Goal: Information Seeking & Learning: Learn about a topic

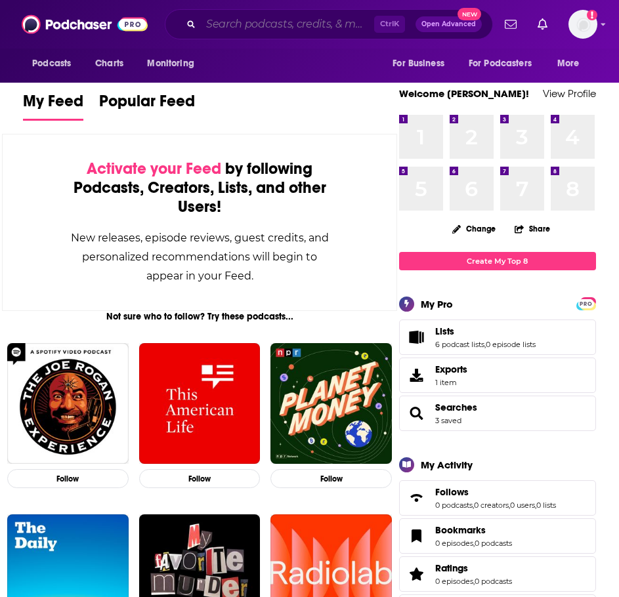
click at [254, 21] on input "Search podcasts, credits, & more..." at bounding box center [287, 24] width 173 height 21
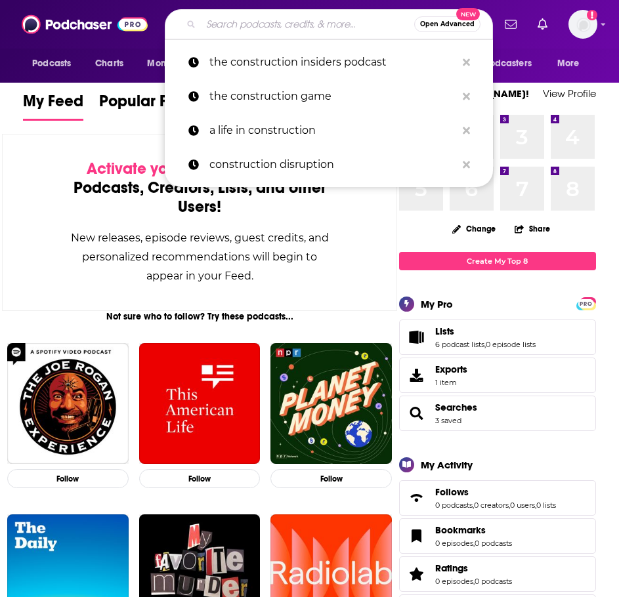
type input "v"
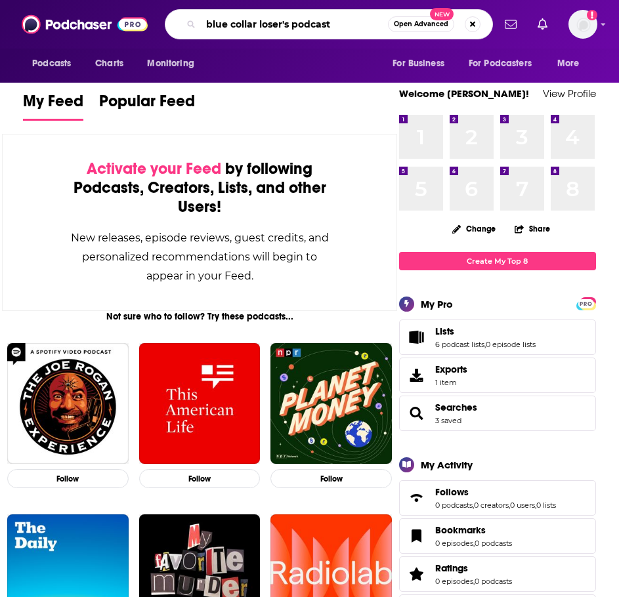
type input "blue collar loser's podcast"
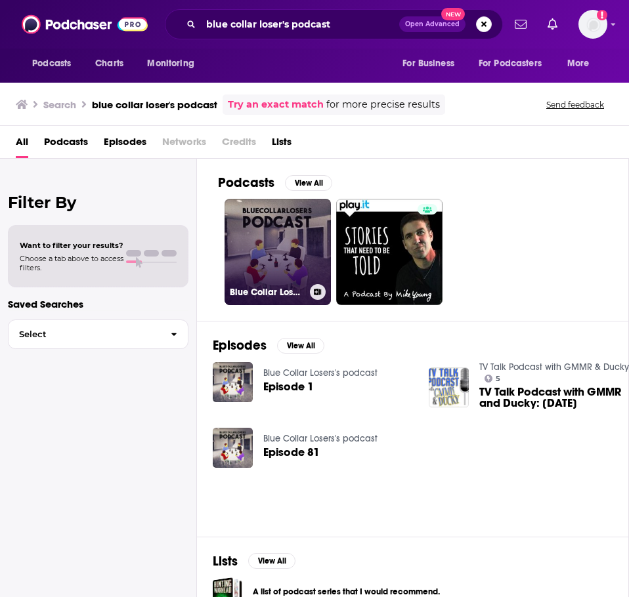
click at [254, 236] on link "Blue Collar Losers's podcast" at bounding box center [277, 252] width 106 height 106
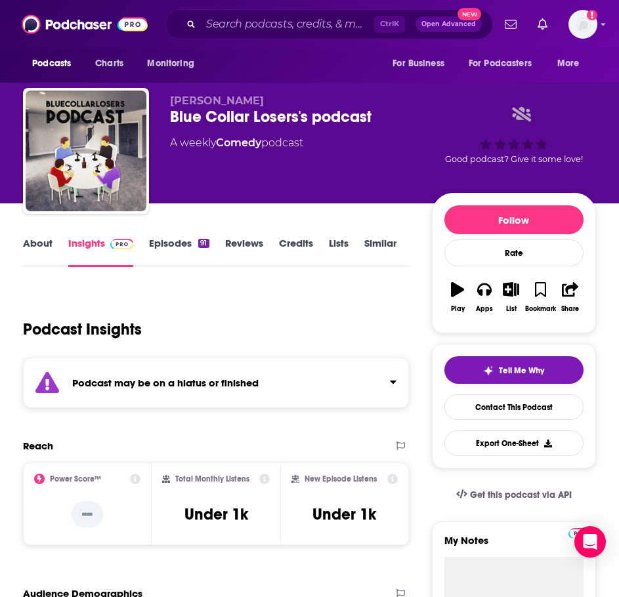
click at [246, 382] on strong "Podcast may be on a hiatus or finished" at bounding box center [165, 383] width 186 height 12
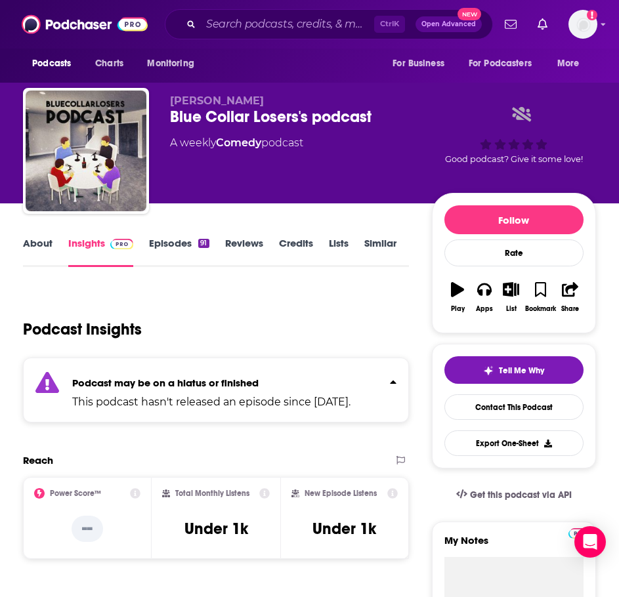
click at [166, 394] on p "This podcast hasn't released an episode since [DATE]." at bounding box center [211, 402] width 278 height 16
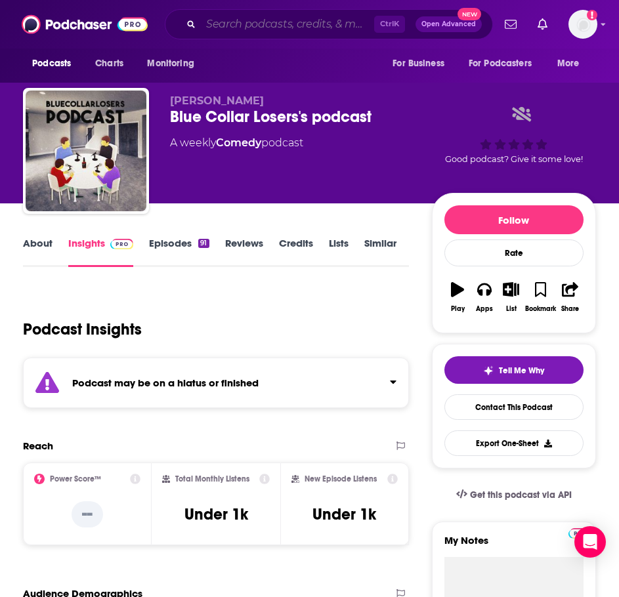
click at [309, 26] on input "Search podcasts, credits, & more..." at bounding box center [287, 24] width 173 height 21
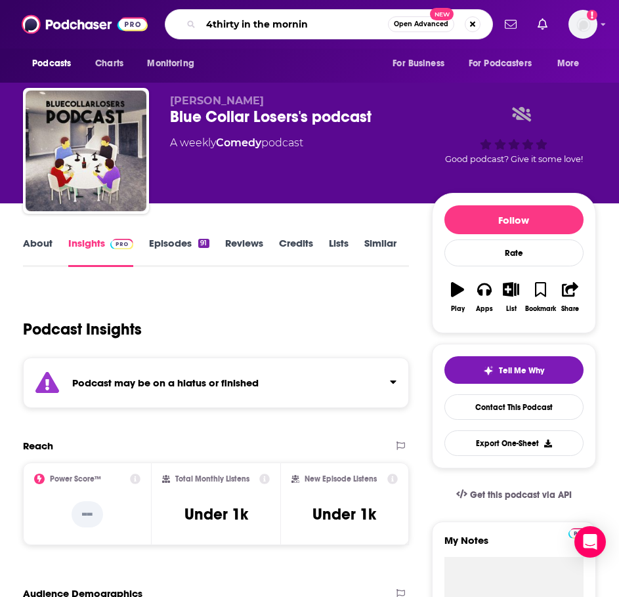
type input "4thirty in the morning"
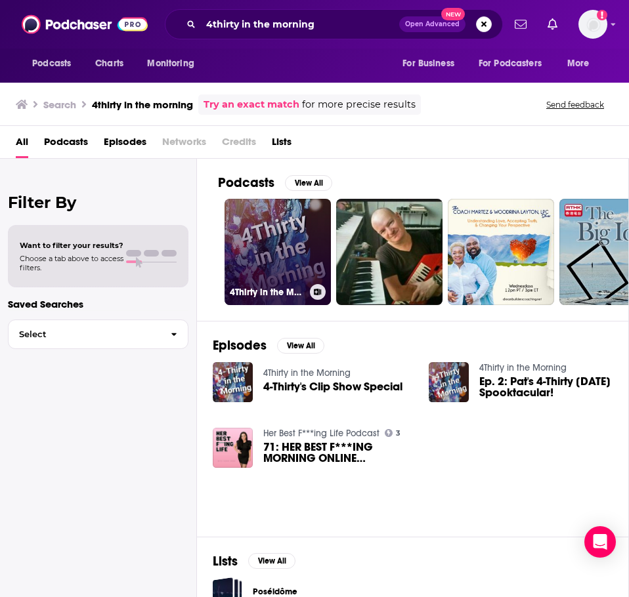
click at [291, 263] on link "4Thirty in the Morning" at bounding box center [277, 252] width 106 height 106
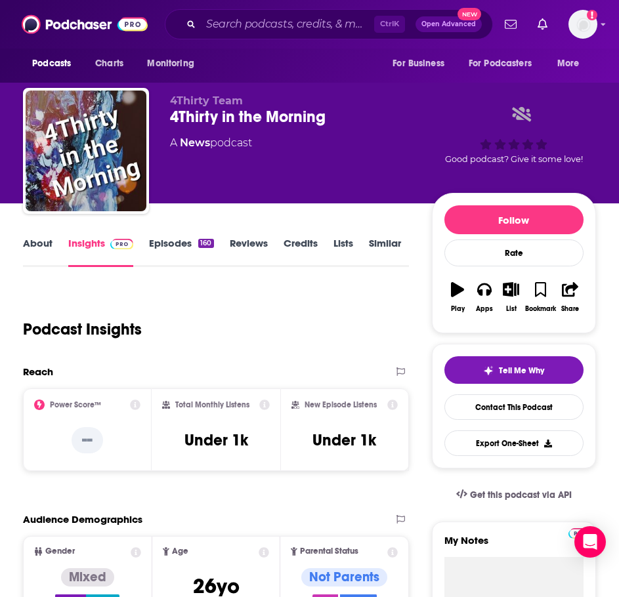
click at [39, 243] on link "About" at bounding box center [38, 252] width 30 height 30
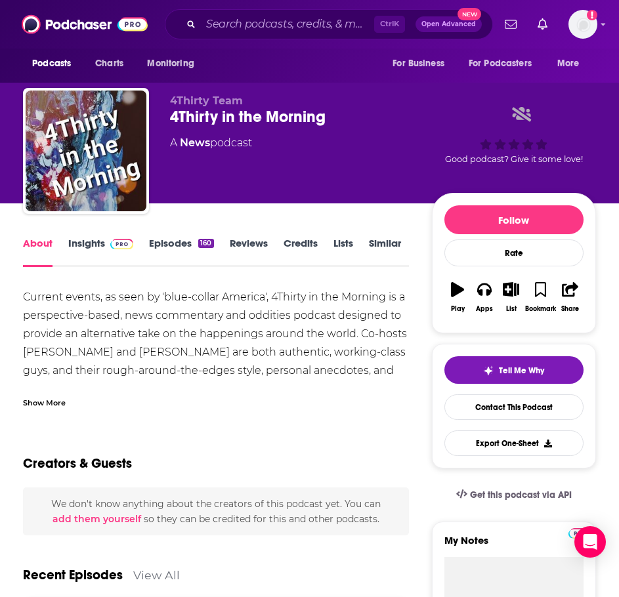
click at [51, 400] on div "Show More" at bounding box center [44, 402] width 43 height 12
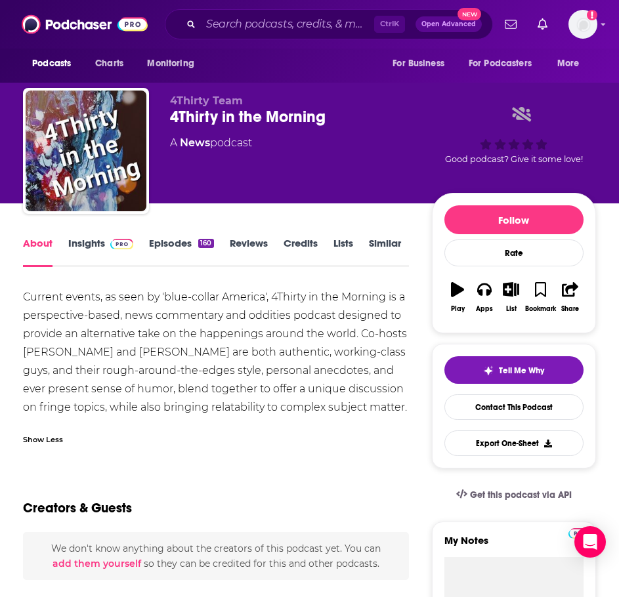
click at [196, 247] on link "Episodes 160" at bounding box center [181, 252] width 64 height 30
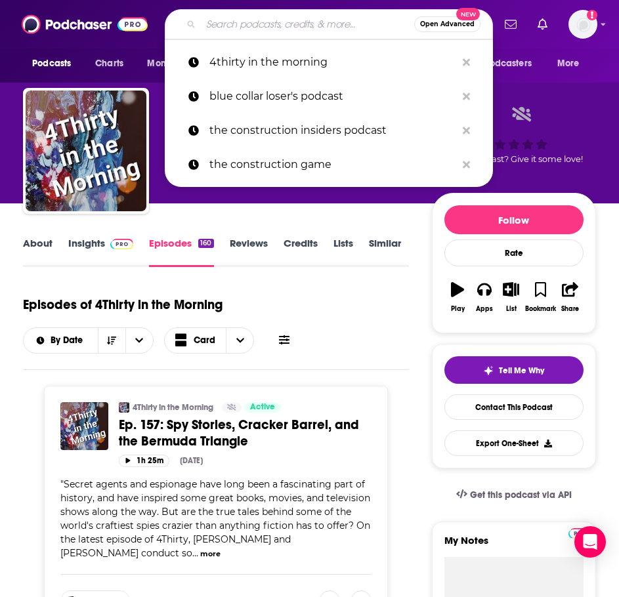
click at [257, 18] on input "Search podcasts, credits, & more..." at bounding box center [307, 24] width 213 height 21
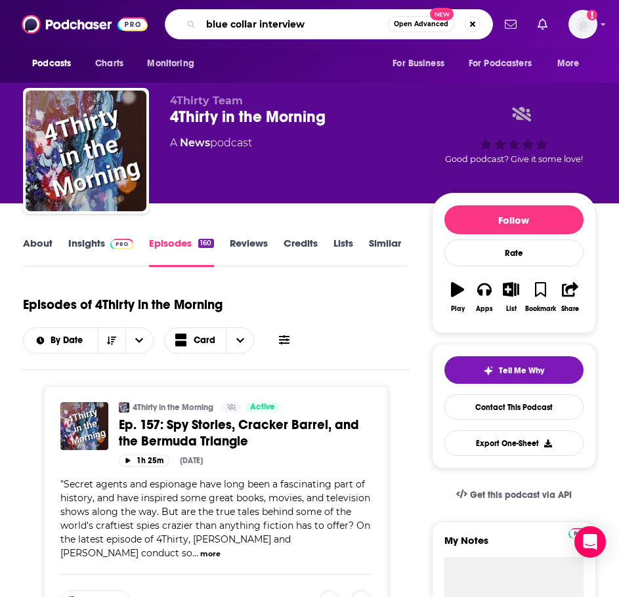
type input "blue collar interviews"
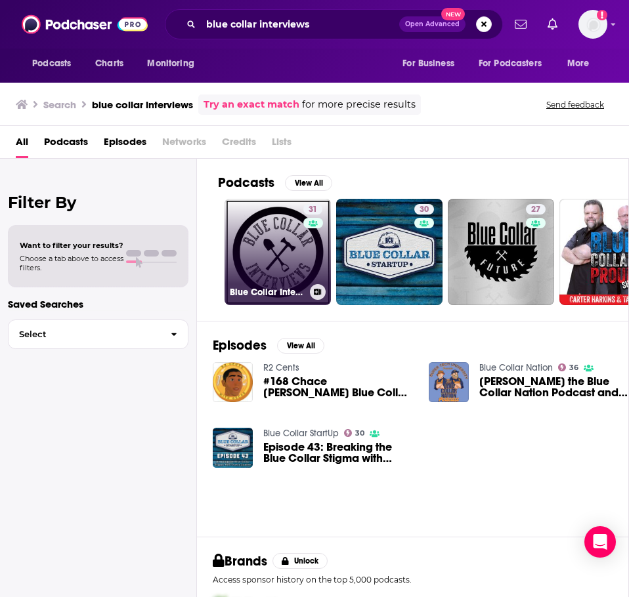
click at [270, 241] on link "31 Blue Collar Interviews" at bounding box center [277, 252] width 106 height 106
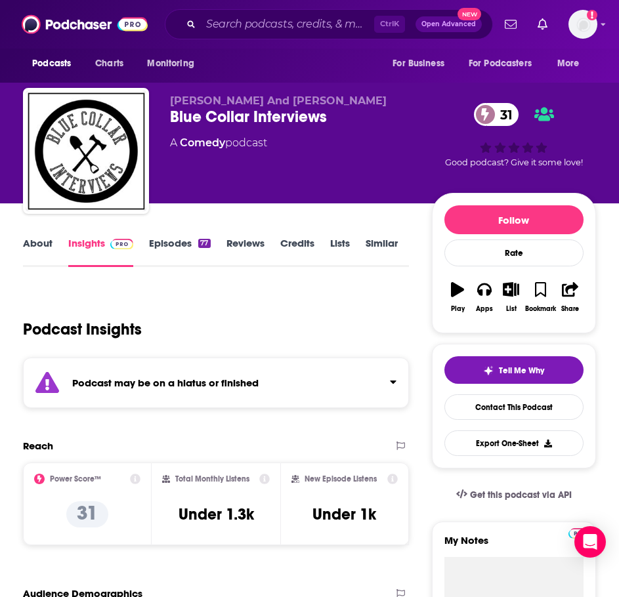
click at [210, 376] on div "Podcast may be on a hiatus or finished" at bounding box center [216, 383] width 386 height 51
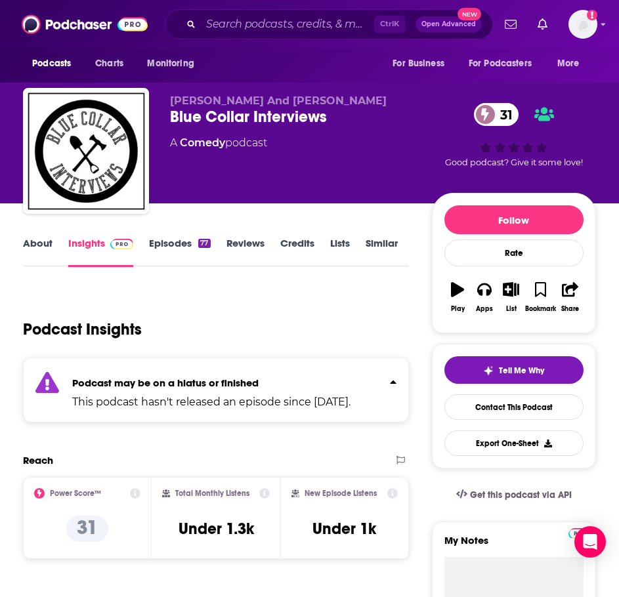
click at [156, 236] on div "About Insights Episodes 77 Reviews Credits Lists Similar" at bounding box center [216, 251] width 386 height 32
click at [159, 245] on link "Episodes 77" at bounding box center [179, 252] width 61 height 30
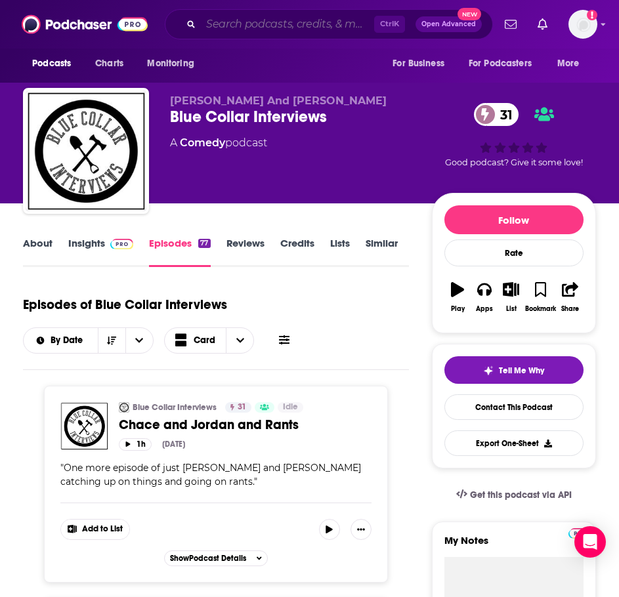
click at [267, 24] on input "Search podcasts, credits, & more..." at bounding box center [287, 24] width 173 height 21
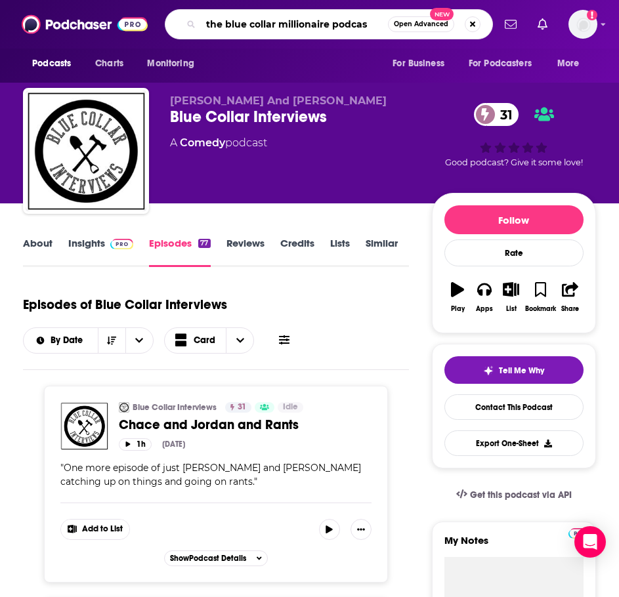
type input "the blue collar millionaire podcast"
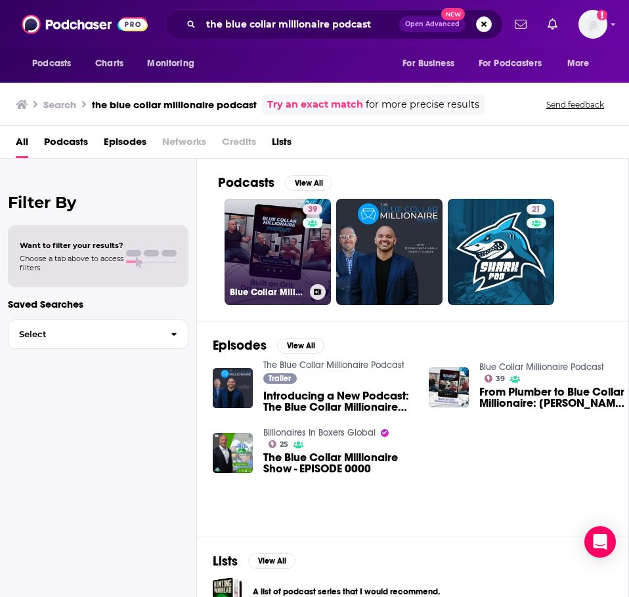
click at [288, 260] on link "39 Blue Collar Millionaire Podcast" at bounding box center [277, 252] width 106 height 106
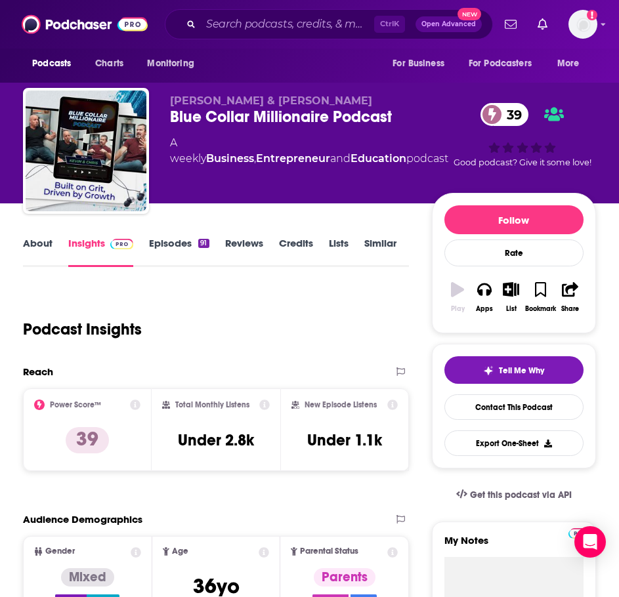
click at [41, 252] on link "About" at bounding box center [38, 252] width 30 height 30
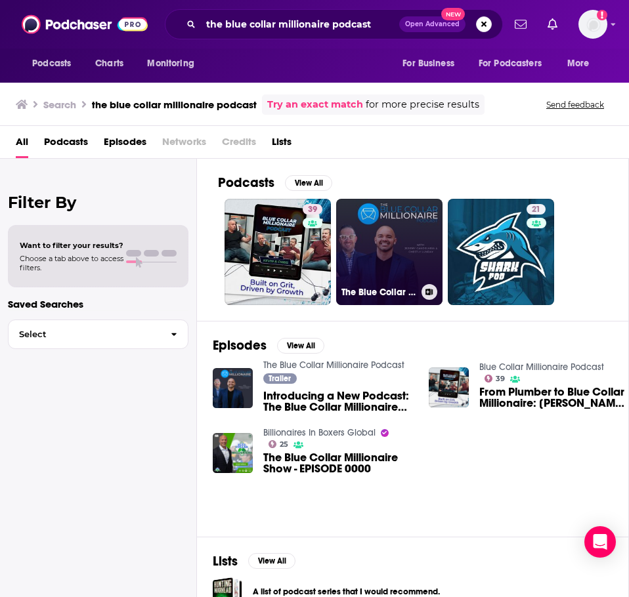
click at [393, 247] on link "The Blue Collar Millionaire Podcast" at bounding box center [389, 252] width 106 height 106
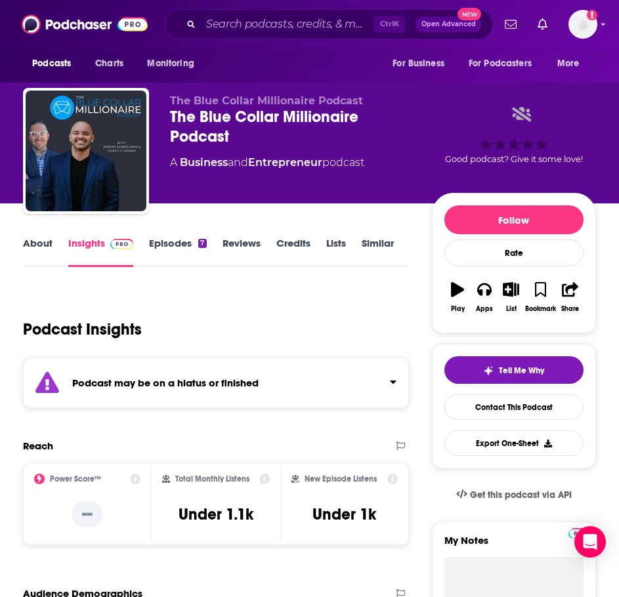
click at [212, 377] on div "Podcast may be on a hiatus or finished" at bounding box center [216, 383] width 386 height 51
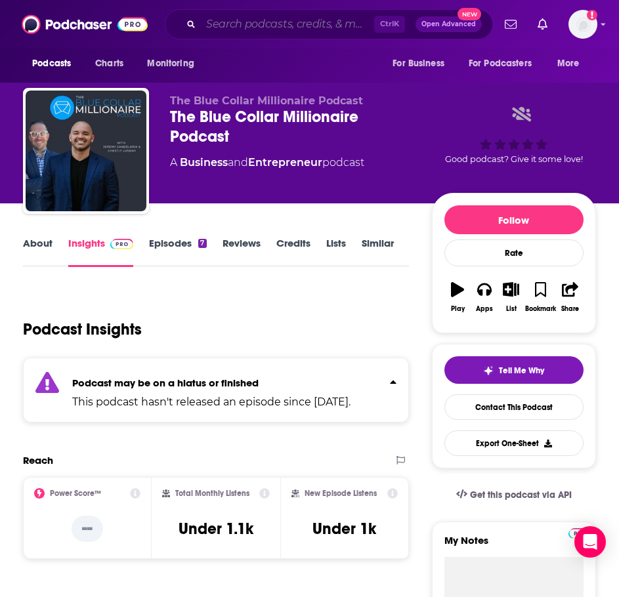
click at [245, 25] on input "Search podcasts, credits, & more..." at bounding box center [287, 24] width 173 height 21
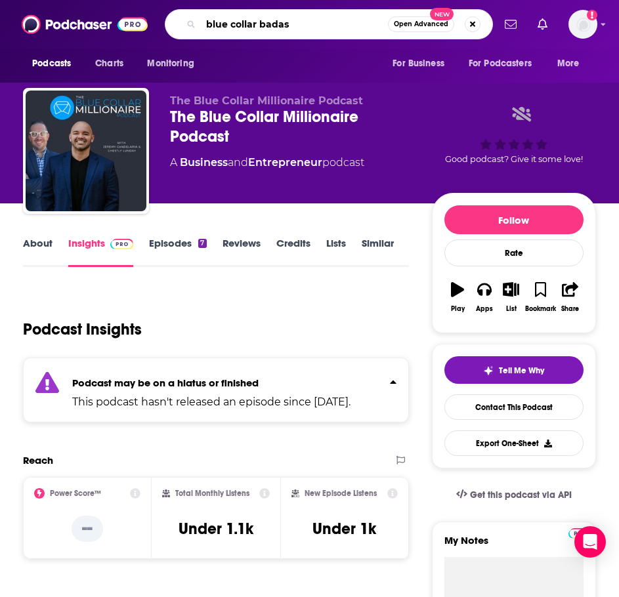
type input "blue collar badass"
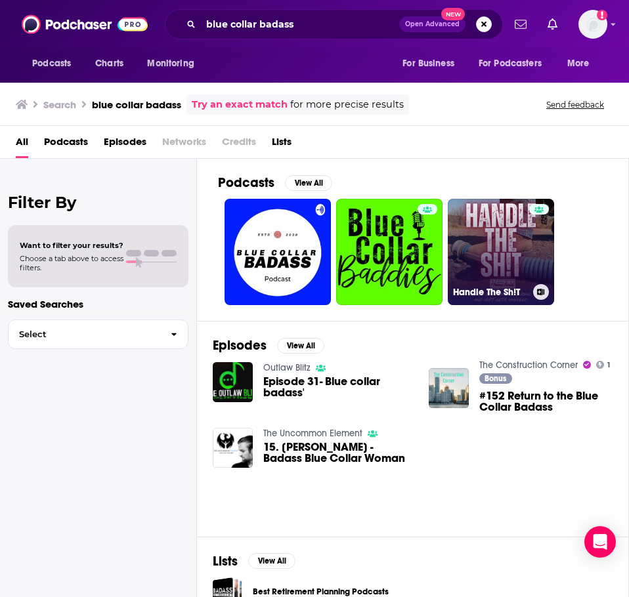
click at [474, 249] on link "Handle The Sh!T" at bounding box center [500, 252] width 106 height 106
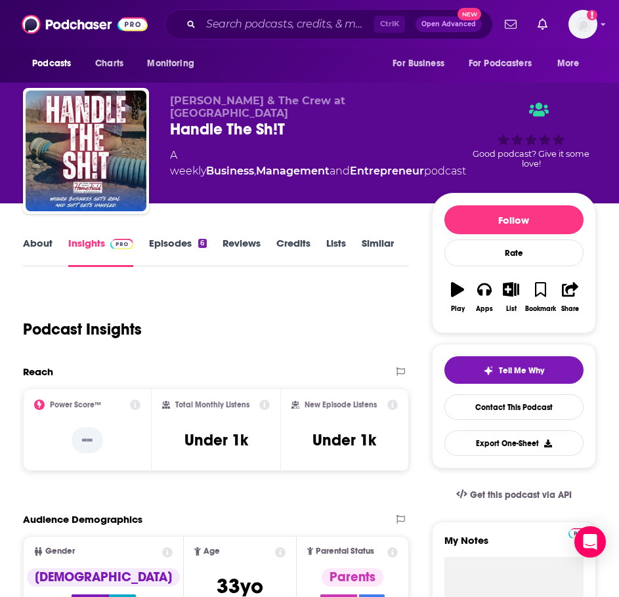
click at [26, 246] on link "About" at bounding box center [38, 252] width 30 height 30
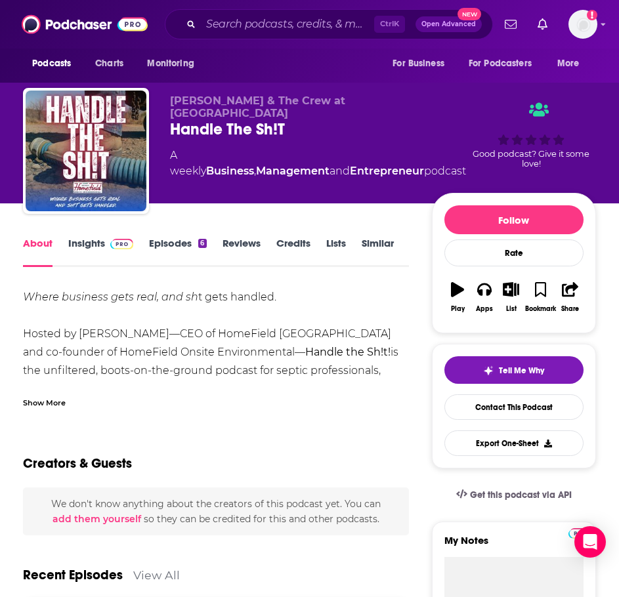
click at [56, 390] on div "Show More" at bounding box center [216, 397] width 386 height 22
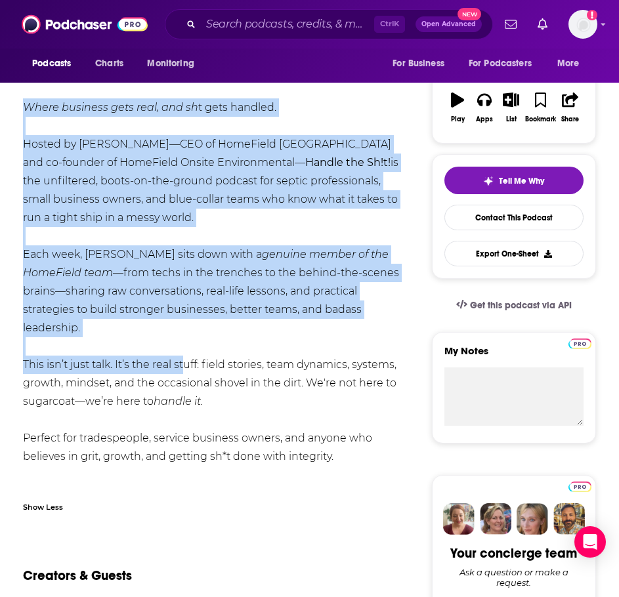
scroll to position [197, 0]
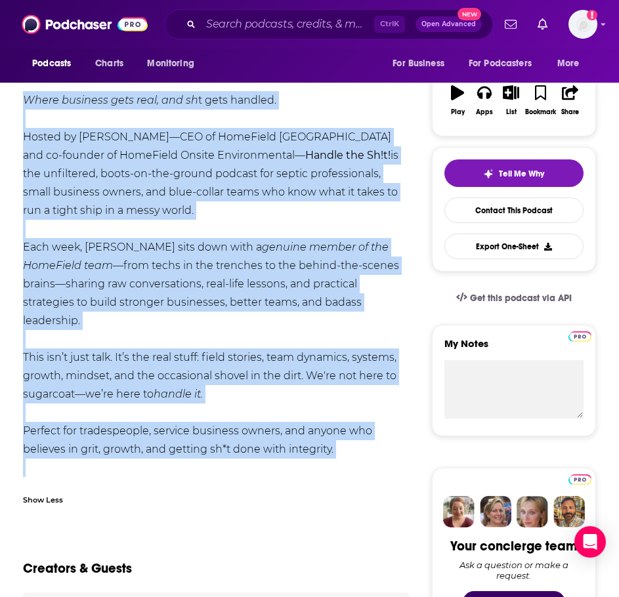
drag, startPoint x: 26, startPoint y: 296, endPoint x: 314, endPoint y: 465, distance: 333.7
click at [314, 465] on div "Where business gets real, and sh t gets handled. Hosted by [PERSON_NAME]—CEO of…" at bounding box center [216, 293] width 386 height 404
copy div "Where business gets real, and sh t gets handled. Hosted by [PERSON_NAME]—CEO of…"
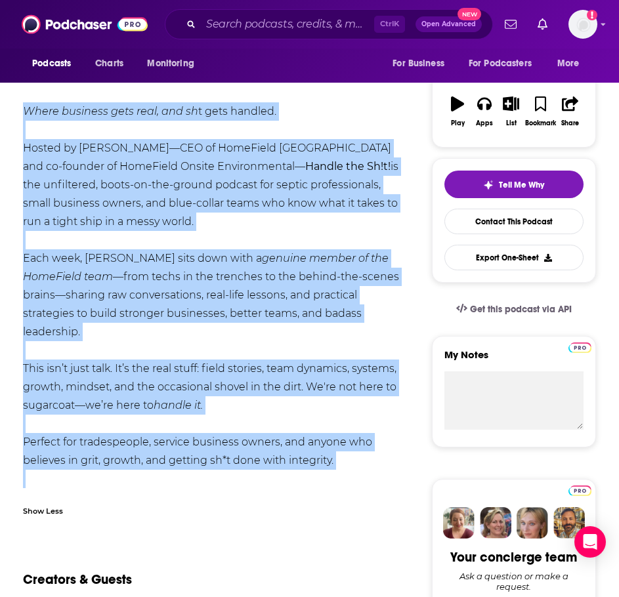
scroll to position [0, 0]
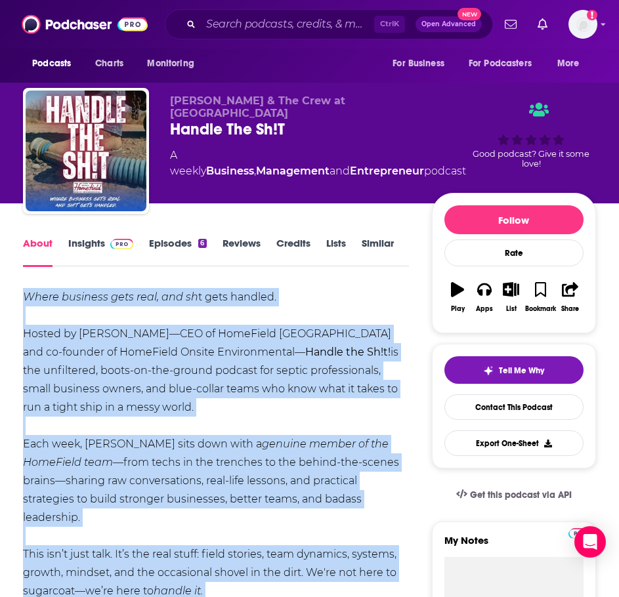
click at [106, 244] on span at bounding box center [119, 243] width 28 height 12
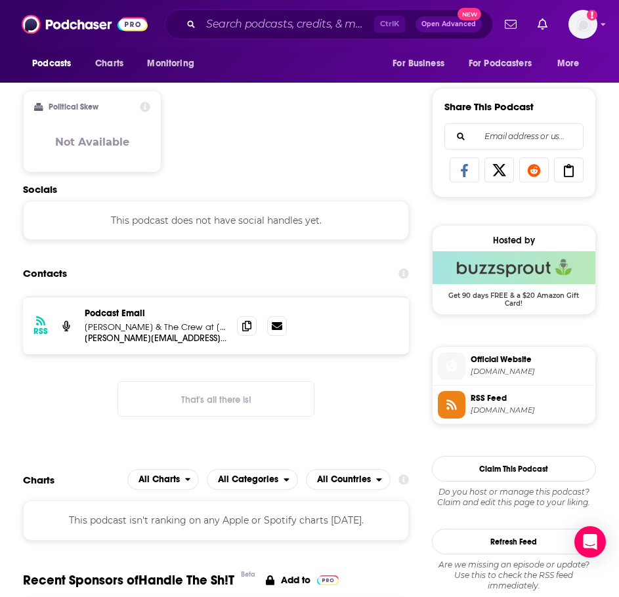
scroll to position [787, 0]
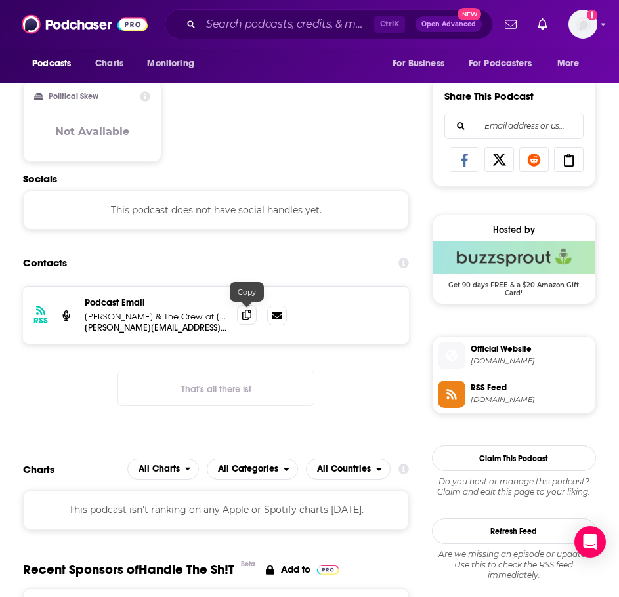
click at [244, 317] on icon at bounding box center [246, 315] width 9 height 10
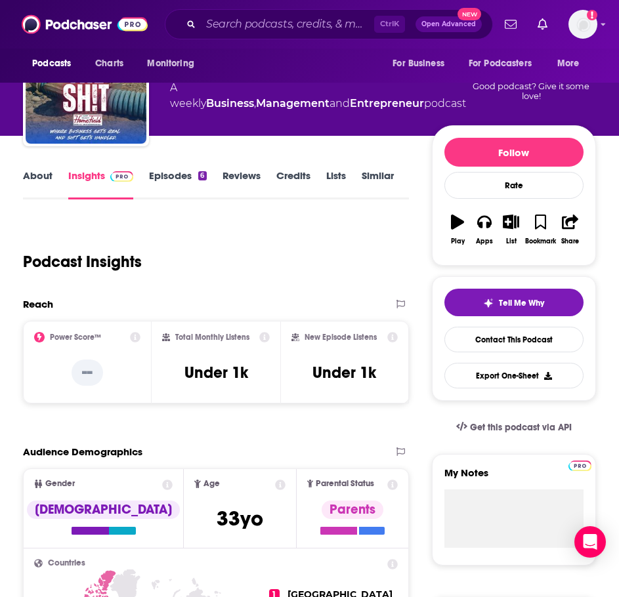
scroll to position [0, 0]
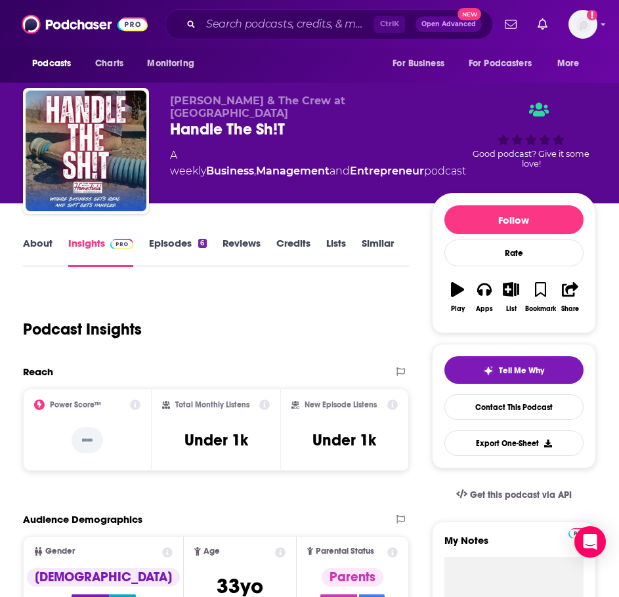
click at [379, 240] on link "Similar" at bounding box center [378, 252] width 32 height 30
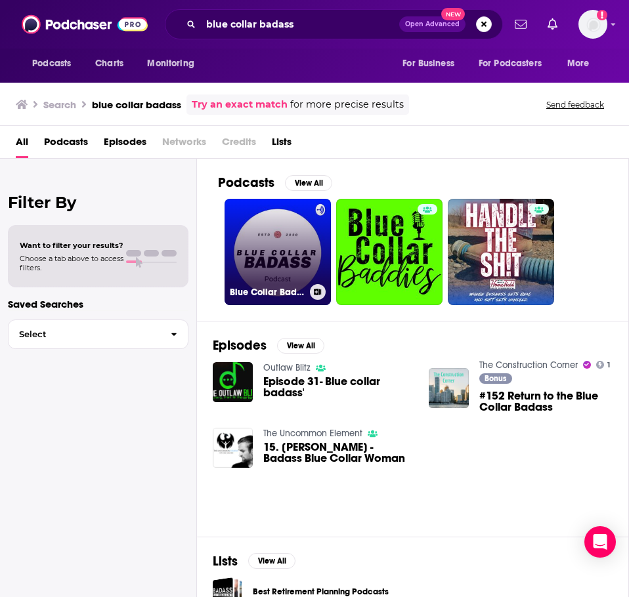
click at [277, 245] on link "Blue Collar Badass" at bounding box center [277, 252] width 106 height 106
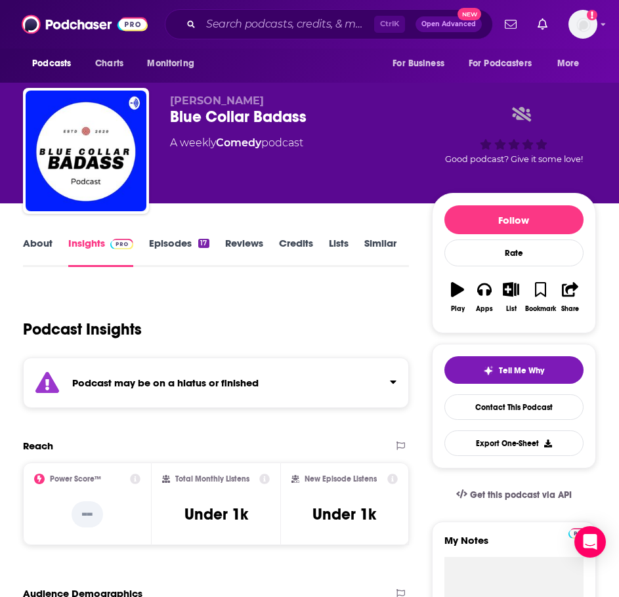
click at [194, 380] on strong "Podcast may be on a hiatus or finished" at bounding box center [165, 383] width 186 height 12
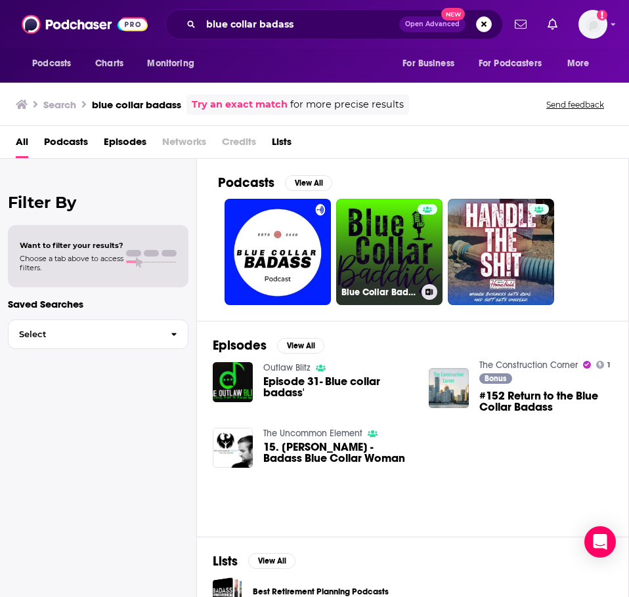
click at [375, 262] on link "Blue Collar Baddies" at bounding box center [389, 252] width 106 height 106
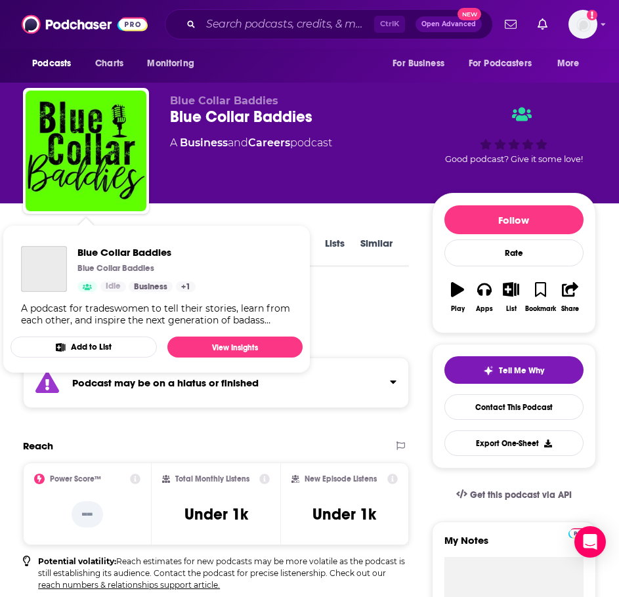
click at [166, 388] on strong "Podcast may be on a hiatus or finished" at bounding box center [165, 383] width 186 height 12
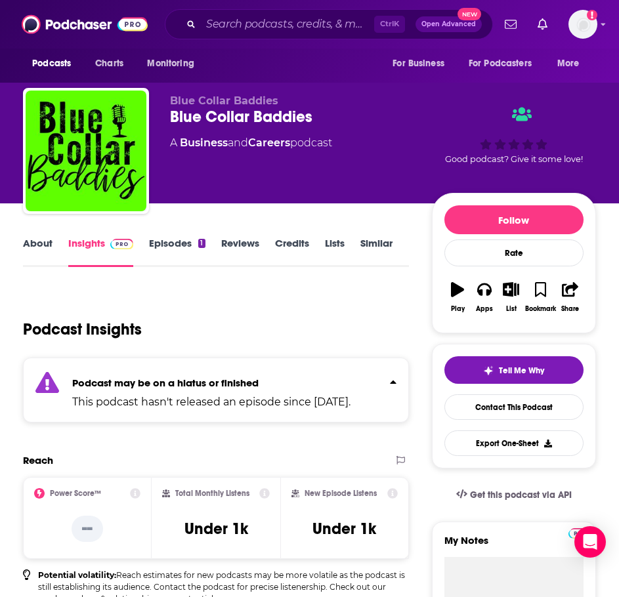
click at [169, 243] on link "Episodes 1" at bounding box center [177, 252] width 56 height 30
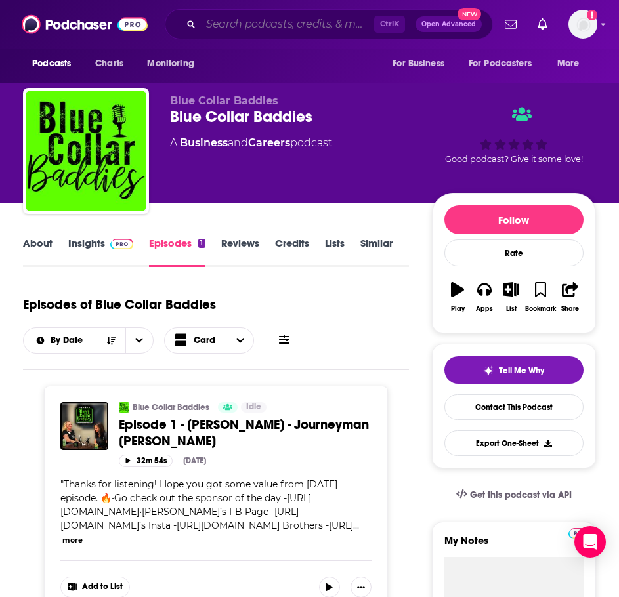
click at [260, 23] on input "Search podcasts, credits, & more..." at bounding box center [287, 24] width 173 height 21
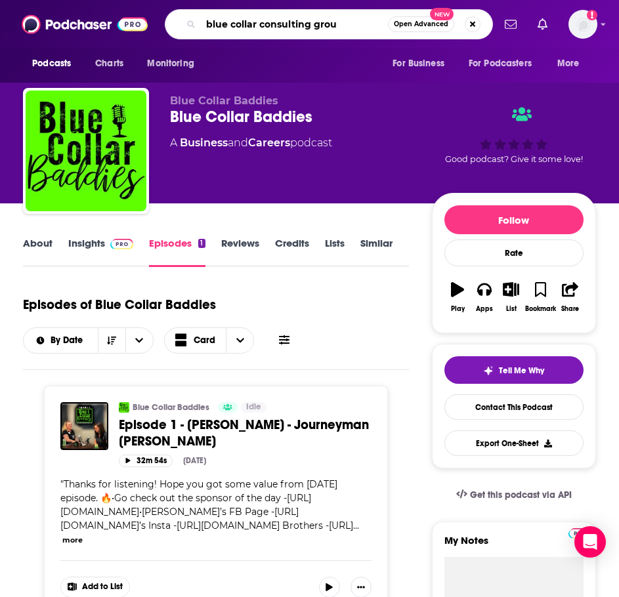
type input "blue collar consulting group"
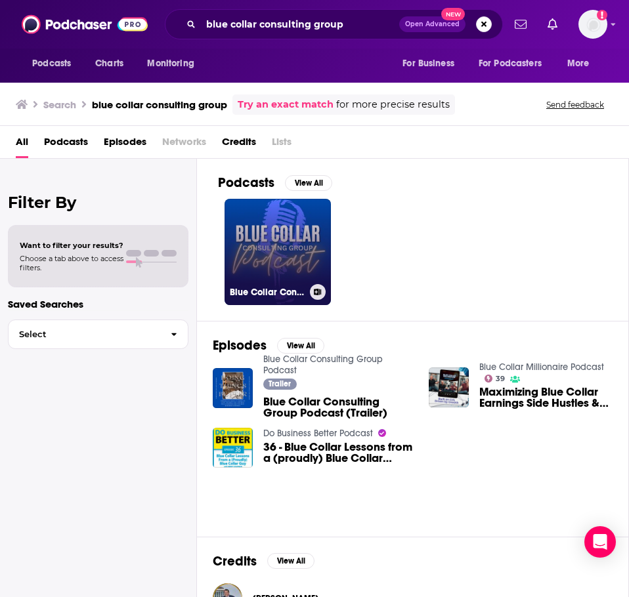
click at [263, 264] on link "Blue Collar Consulting Group Podcast" at bounding box center [277, 252] width 106 height 106
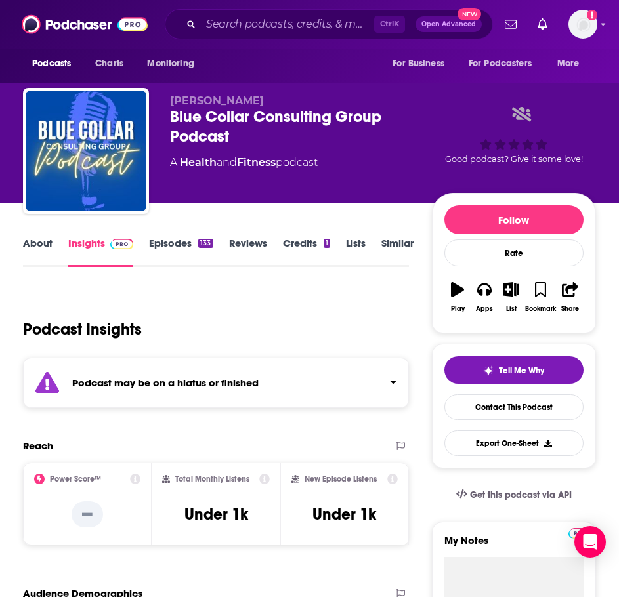
click at [203, 382] on strong "Podcast may be on a hiatus or finished" at bounding box center [165, 383] width 186 height 12
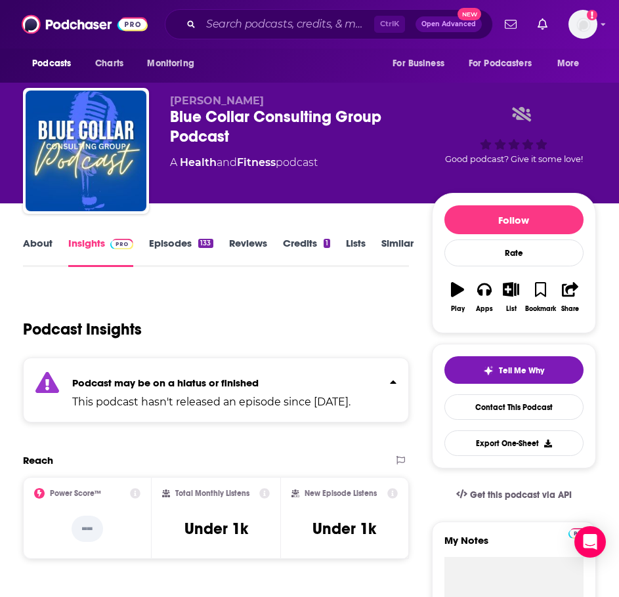
click at [180, 238] on link "Episodes 133" at bounding box center [181, 252] width 64 height 30
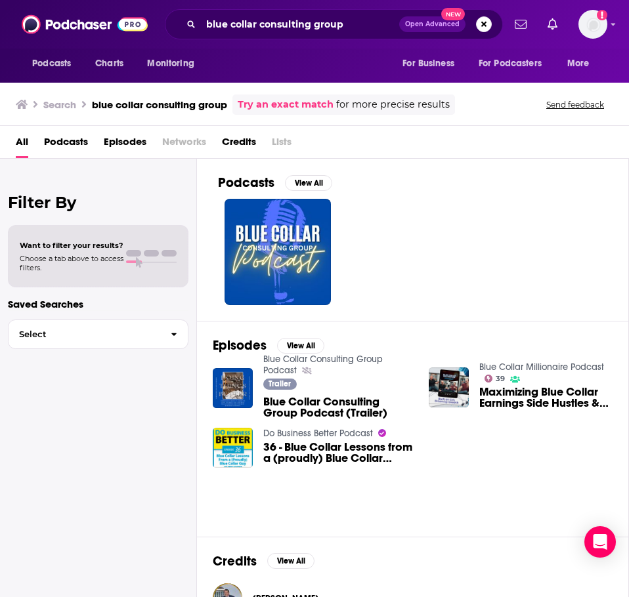
click at [327, 433] on link "Do Business Better Podcast" at bounding box center [318, 433] width 110 height 11
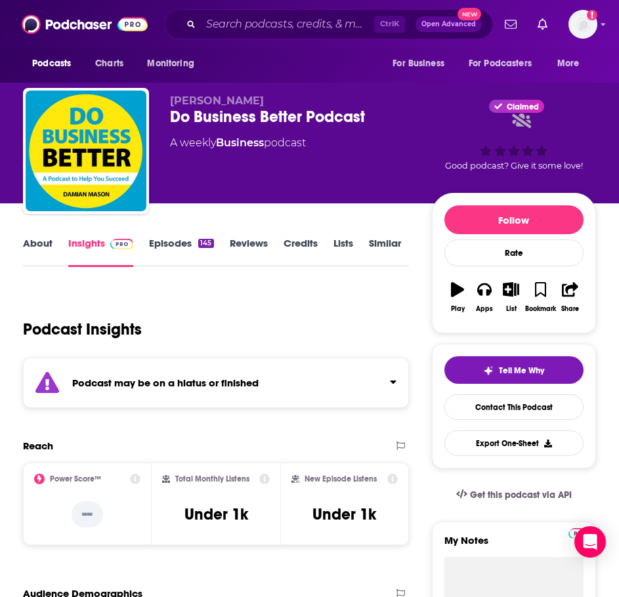
click at [294, 379] on div "Podcast may be on a hiatus or finished" at bounding box center [216, 383] width 386 height 51
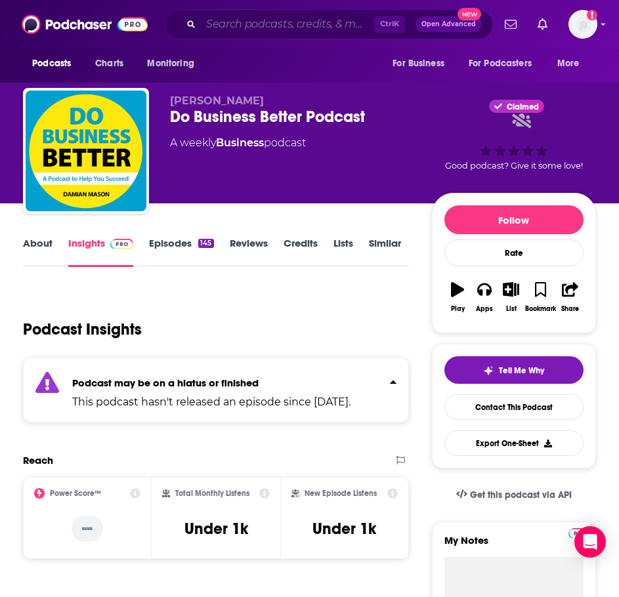
click at [243, 28] on input "Search podcasts, credits, & more..." at bounding box center [287, 24] width 173 height 21
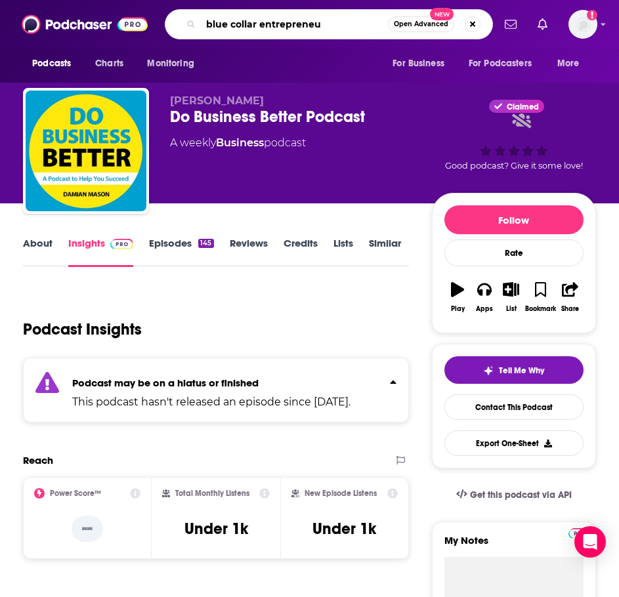
type input "blue collar entrepreneur"
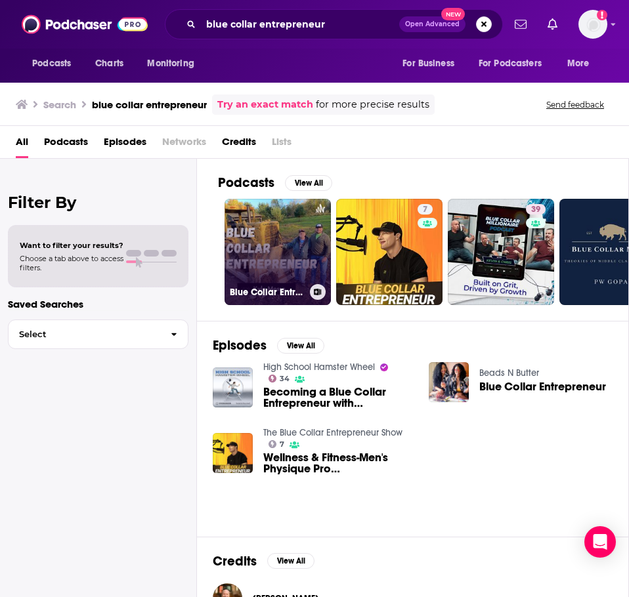
click at [280, 257] on link "Blue Collar Entrepreneur" at bounding box center [277, 252] width 106 height 106
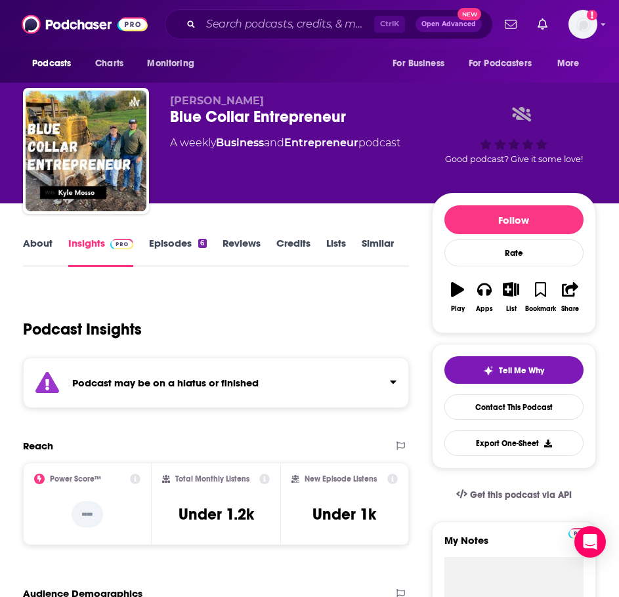
click at [201, 376] on div "Podcast may be on a hiatus or finished" at bounding box center [216, 383] width 386 height 51
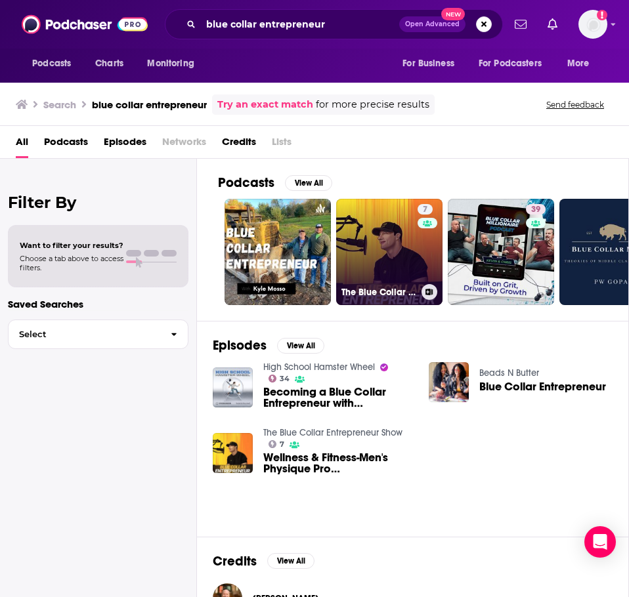
click at [403, 247] on link "7 The Blue Collar Entrepreneur Show" at bounding box center [389, 252] width 106 height 106
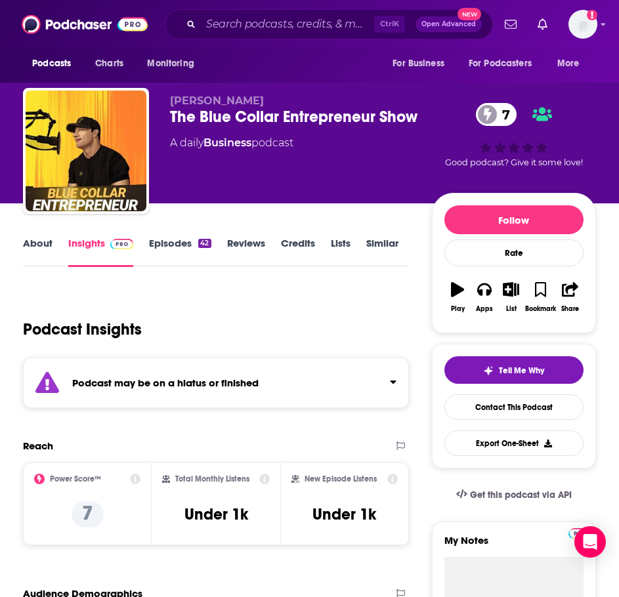
click at [171, 384] on strong "Podcast may be on a hiatus or finished" at bounding box center [165, 383] width 186 height 12
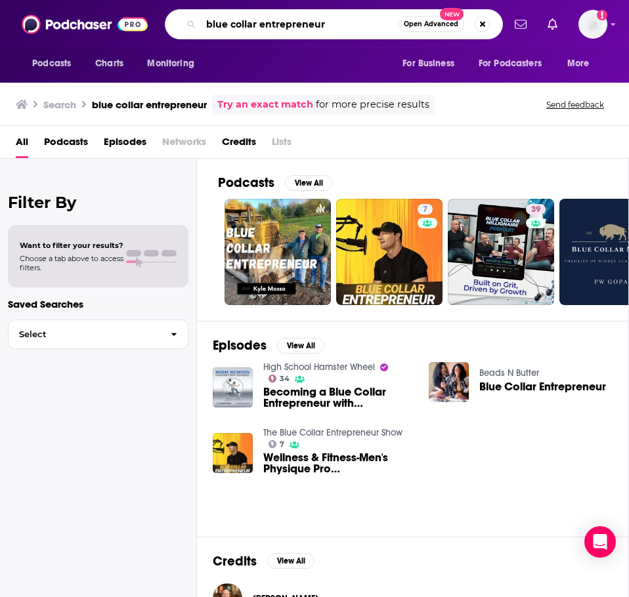
drag, startPoint x: 331, startPoint y: 26, endPoint x: 260, endPoint y: 28, distance: 70.9
click at [260, 28] on input "blue collar entrepreneur" at bounding box center [299, 24] width 197 height 21
type input "blue collar built"
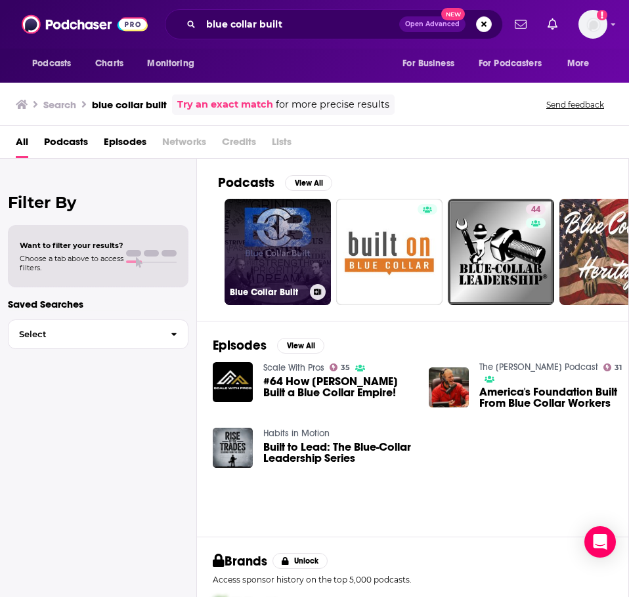
click at [273, 245] on link "Blue Collar Built" at bounding box center [277, 252] width 106 height 106
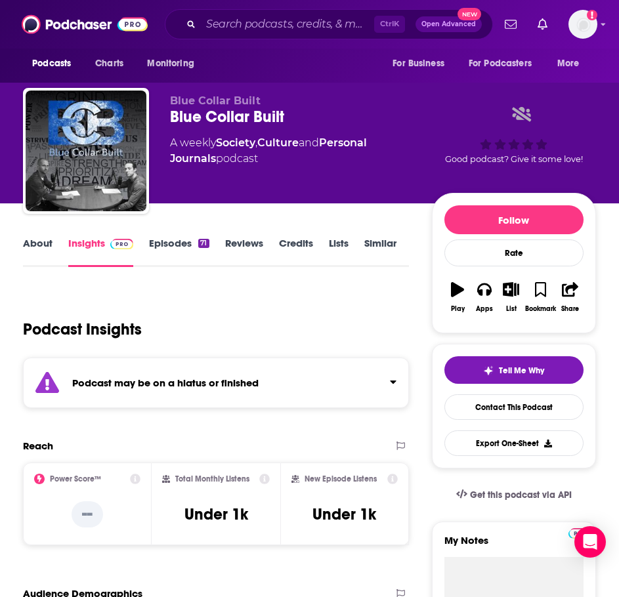
click at [178, 402] on div "Podcast may be on a hiatus or finished" at bounding box center [216, 383] width 386 height 51
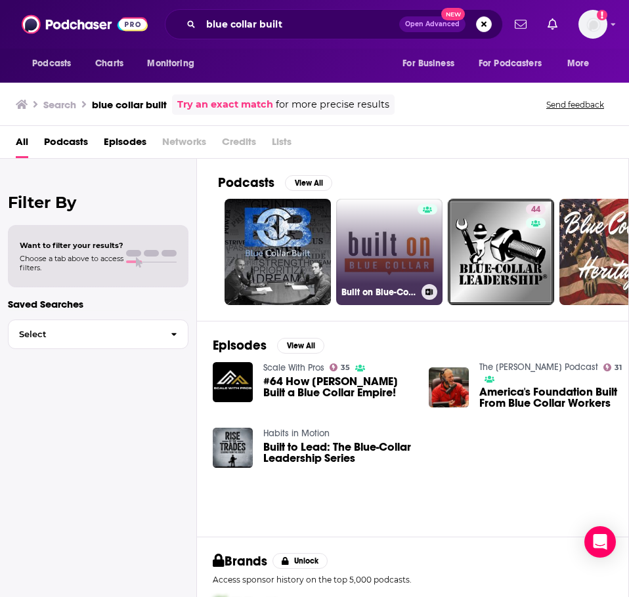
click at [368, 222] on link "Built on Blue-Collar" at bounding box center [389, 252] width 106 height 106
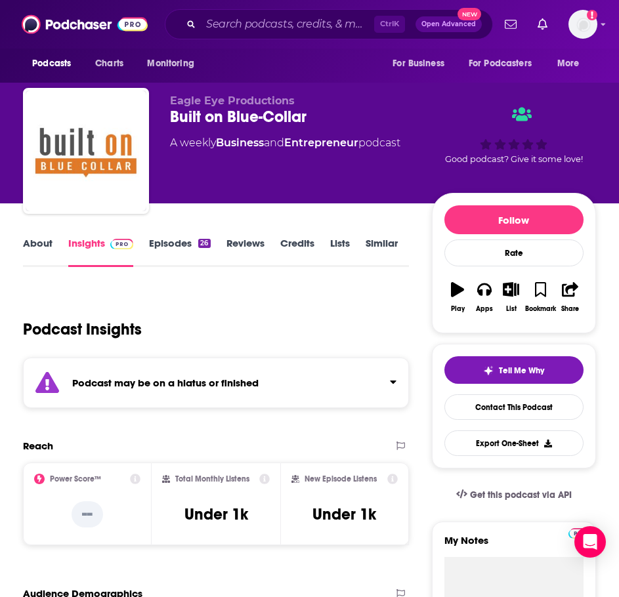
click at [193, 373] on div "Podcast may be on a hiatus or finished" at bounding box center [216, 383] width 386 height 51
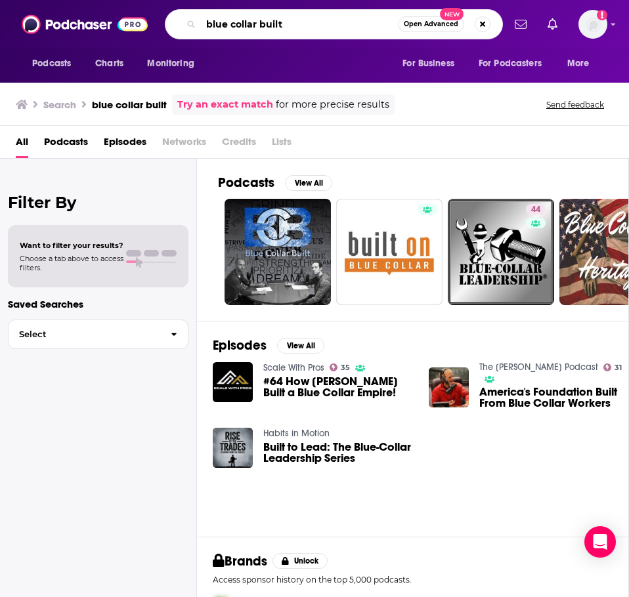
drag, startPoint x: 352, startPoint y: 26, endPoint x: 260, endPoint y: 27, distance: 91.2
click at [260, 27] on input "blue collar built" at bounding box center [299, 24] width 197 height 21
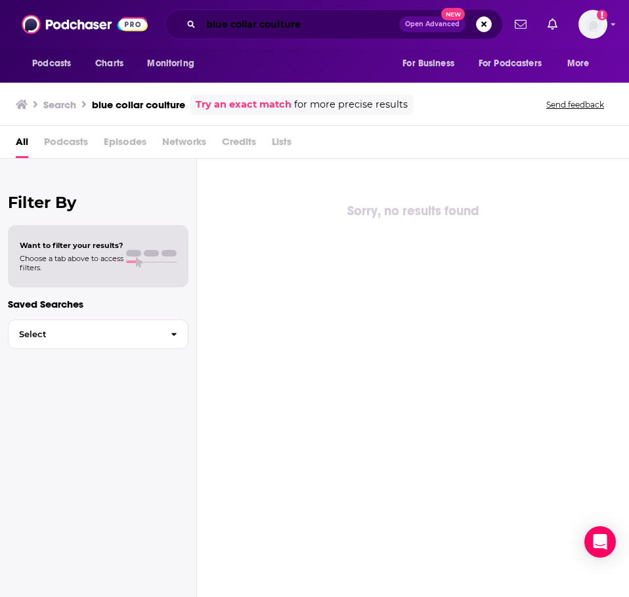
click at [272, 24] on input "blue collar coulture" at bounding box center [300, 24] width 198 height 21
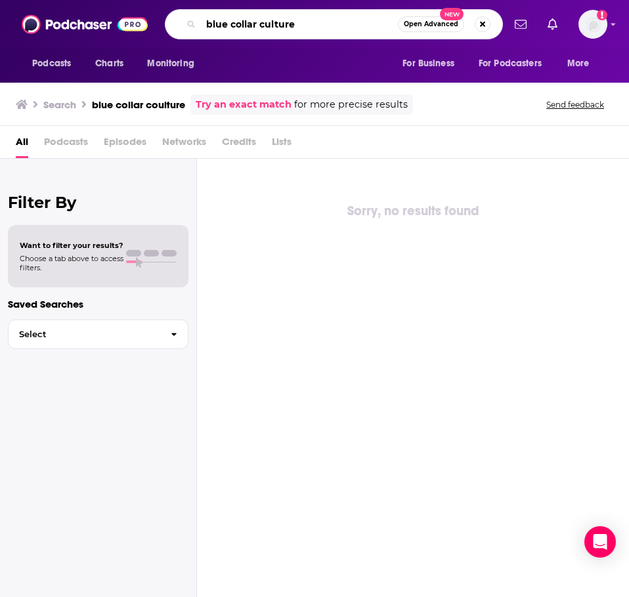
type input "blue collar culture"
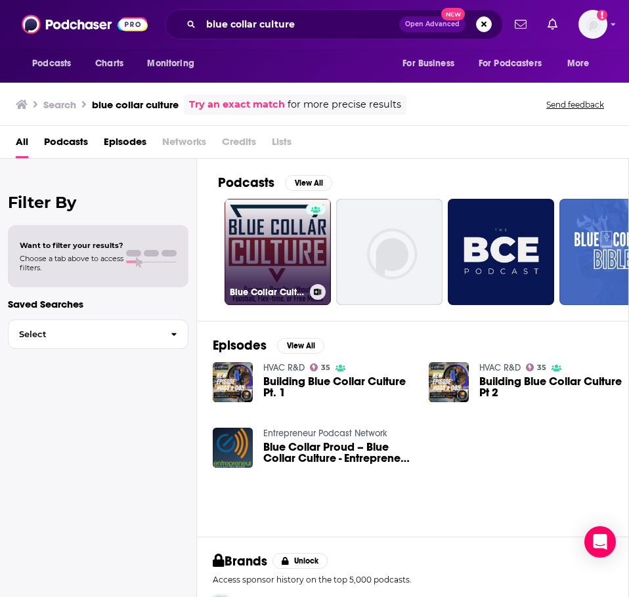
click at [276, 249] on link "Blue Collar Culture" at bounding box center [277, 252] width 106 height 106
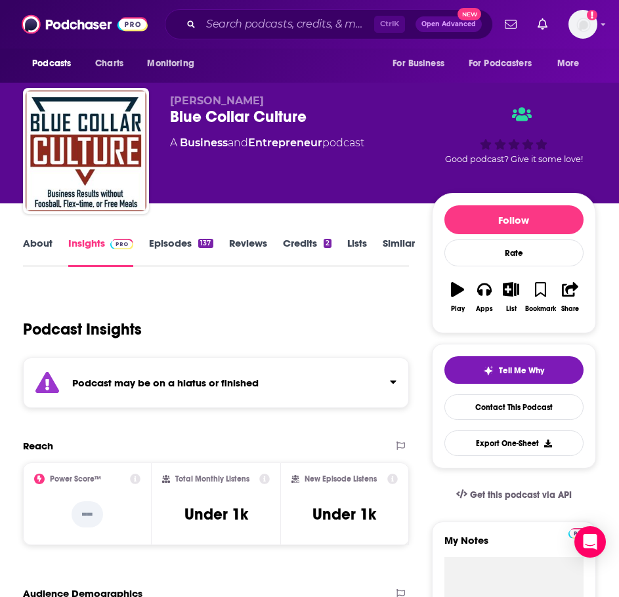
click at [196, 392] on div "Podcast may be on a hiatus or finished" at bounding box center [216, 383] width 386 height 51
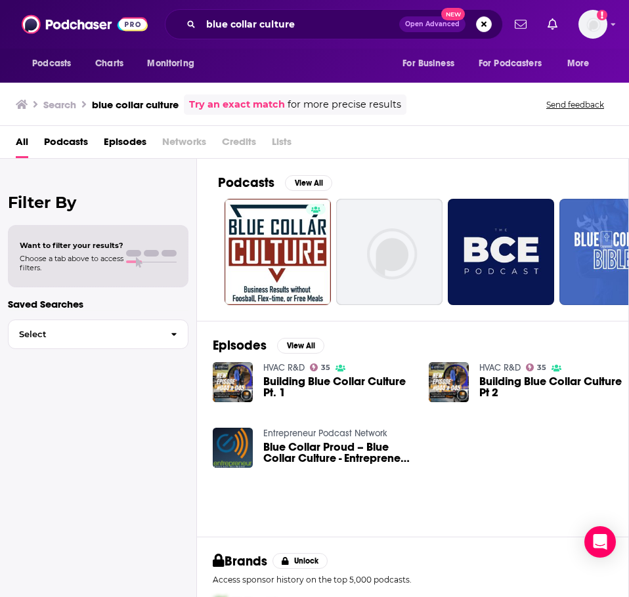
click at [278, 362] on link "HVAC R&D" at bounding box center [283, 367] width 41 height 11
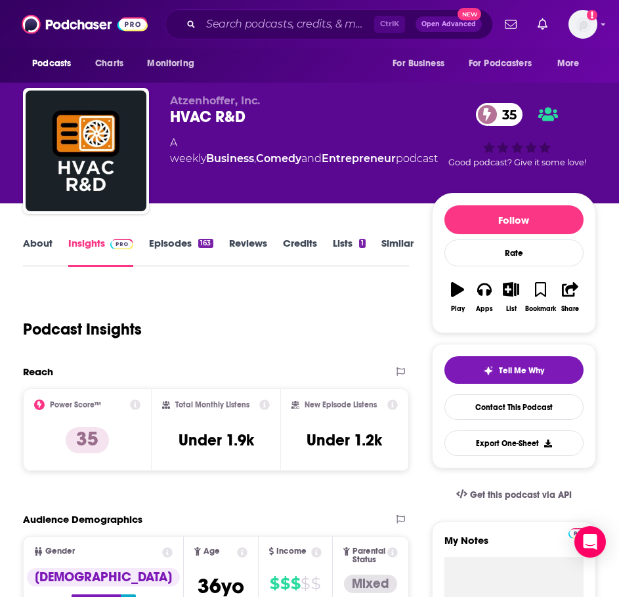
click at [41, 243] on link "About" at bounding box center [38, 252] width 30 height 30
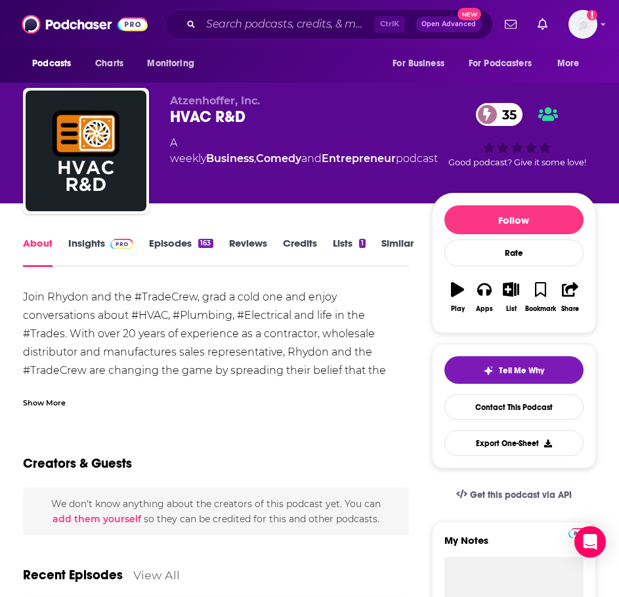
click at [47, 396] on div "Show More" at bounding box center [44, 402] width 43 height 12
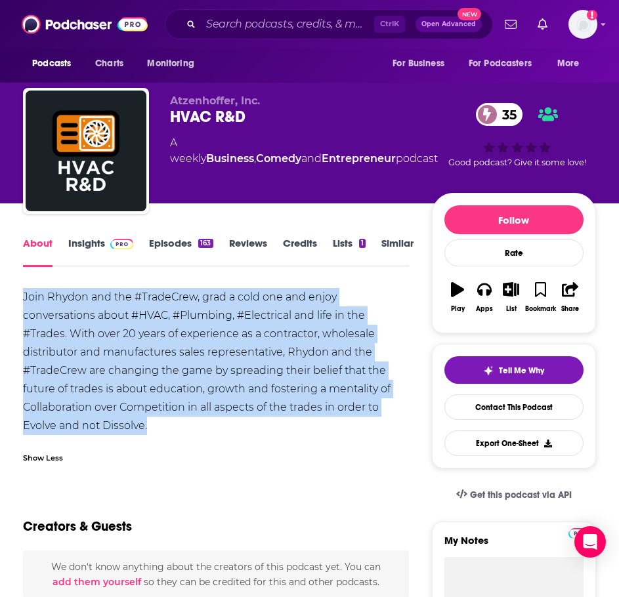
drag, startPoint x: 171, startPoint y: 430, endPoint x: -12, endPoint y: 294, distance: 227.8
click at [0, 294] on html "Podcasts Charts Monitoring Ctrl K Open Advanced New For Business For Podcasters…" at bounding box center [309, 298] width 619 height 597
copy div "Join Rhydon and the #TradeCrew, grad a cold one and enjoy conversations about #…"
click at [86, 251] on link "Insights" at bounding box center [100, 252] width 65 height 30
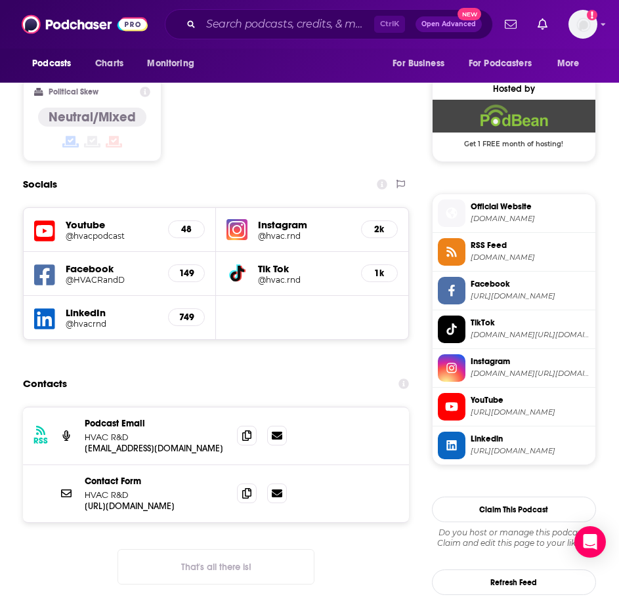
scroll to position [1050, 0]
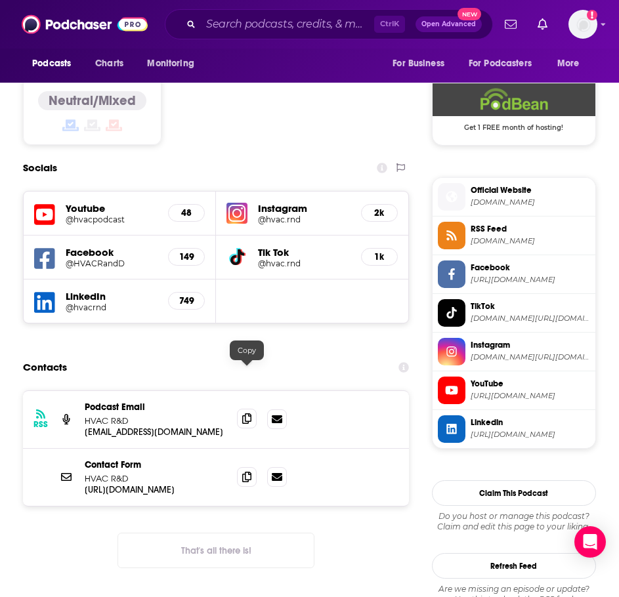
click at [253, 409] on span at bounding box center [247, 419] width 20 height 20
click at [245, 471] on icon at bounding box center [246, 476] width 9 height 10
click at [220, 31] on input "Search podcasts, credits, & more..." at bounding box center [287, 24] width 173 height 21
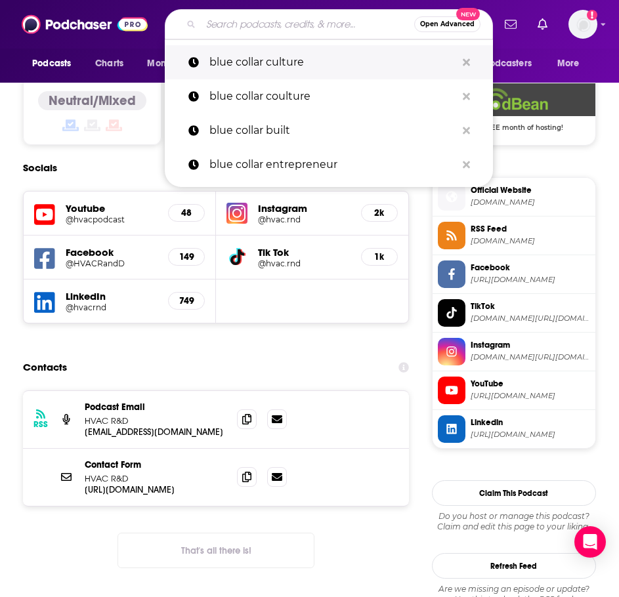
click at [227, 59] on p "blue collar culture" at bounding box center [332, 62] width 247 height 34
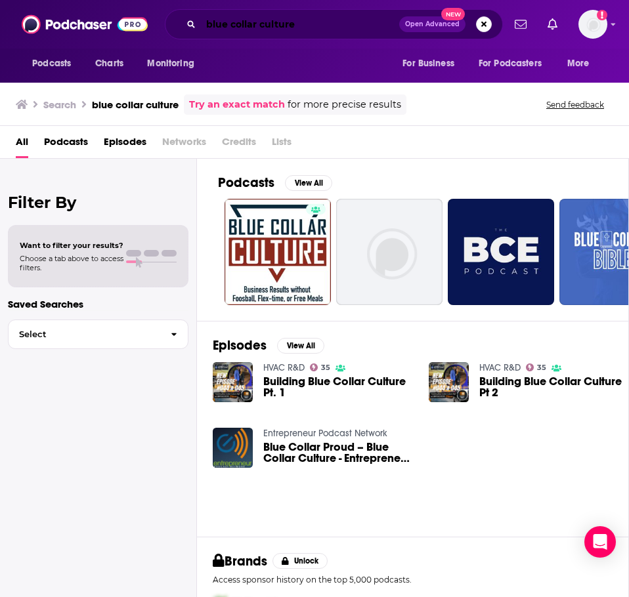
click at [272, 18] on input "blue collar culture" at bounding box center [300, 24] width 198 height 21
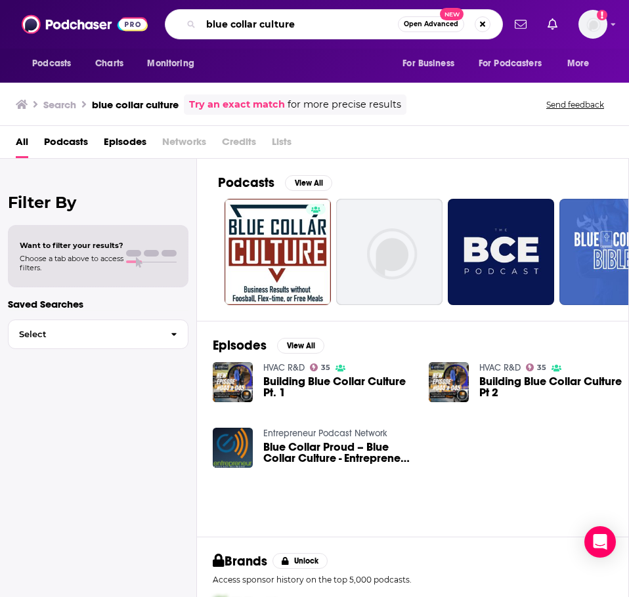
drag, startPoint x: 307, startPoint y: 24, endPoint x: 259, endPoint y: 26, distance: 47.9
click at [259, 26] on input "blue collar culture" at bounding box center [299, 24] width 197 height 21
type input "blue collar blueprint"
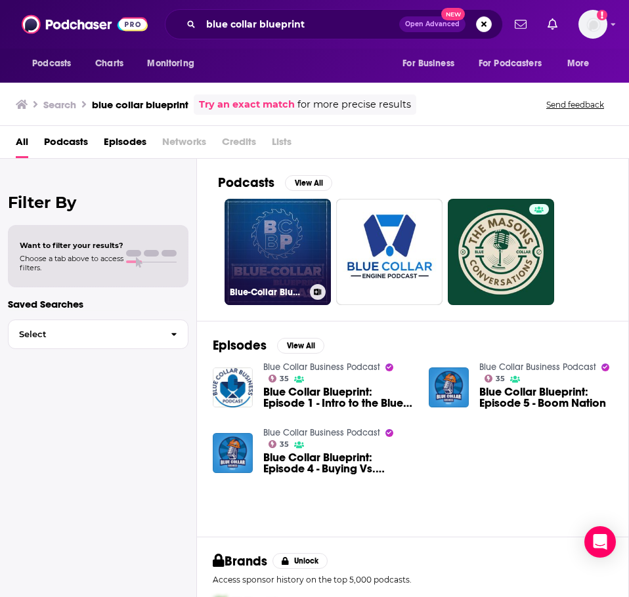
click at [272, 246] on link "Blue-Collar Blueprint" at bounding box center [277, 252] width 106 height 106
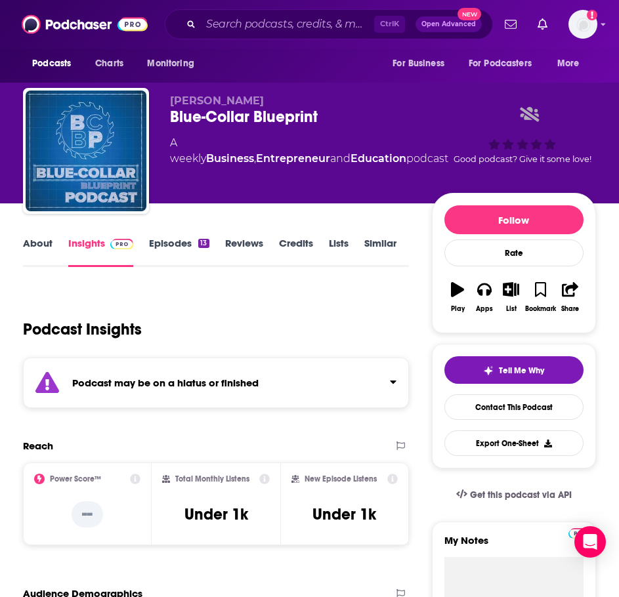
drag, startPoint x: 241, startPoint y: 356, endPoint x: 236, endPoint y: 374, distance: 18.7
click at [241, 356] on div "Podcast Insights" at bounding box center [216, 326] width 386 height 77
click at [236, 374] on div "Podcast may be on a hiatus or finished" at bounding box center [216, 383] width 386 height 51
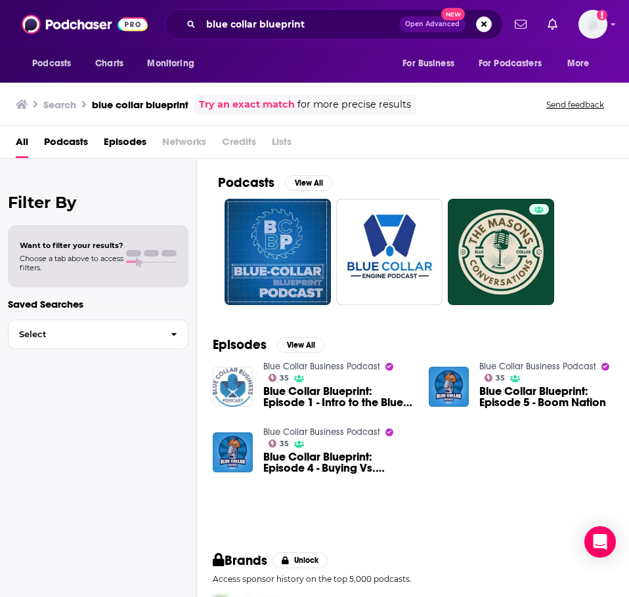
click at [238, 394] on img "Blue Collar Blueprint: Episode 1 - Intro to the Blue Collar Business!" at bounding box center [233, 387] width 40 height 40
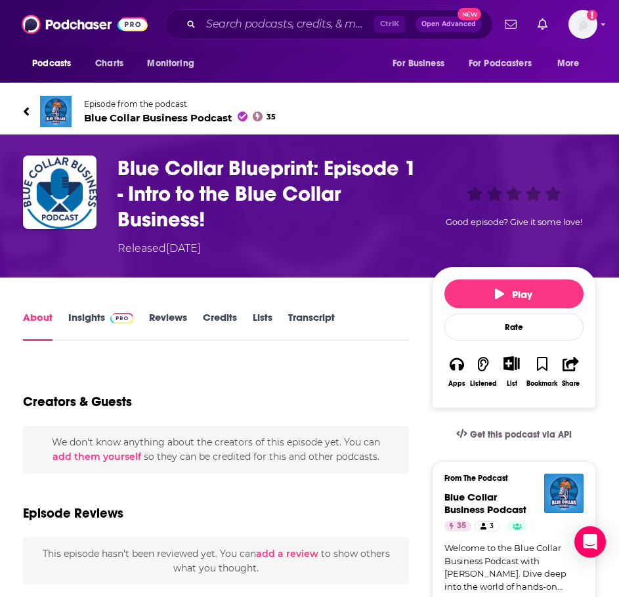
click at [142, 119] on span "Blue Collar Business Podcast 35" at bounding box center [180, 118] width 192 height 12
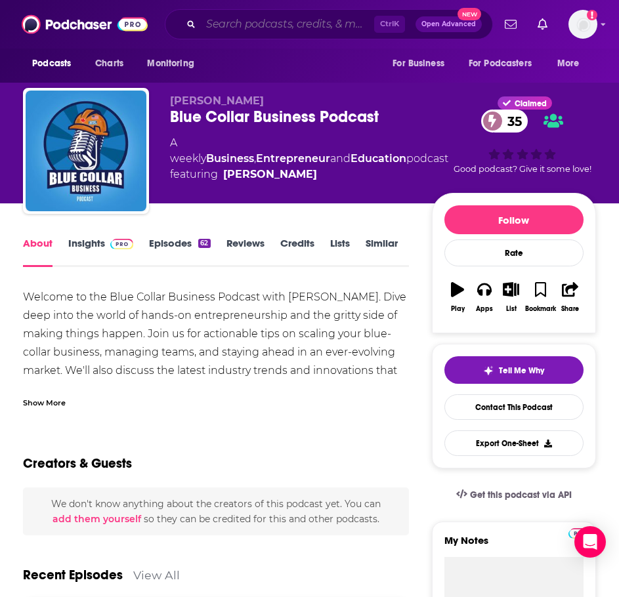
click at [248, 28] on input "Search podcasts, credits, & more..." at bounding box center [287, 24] width 173 height 21
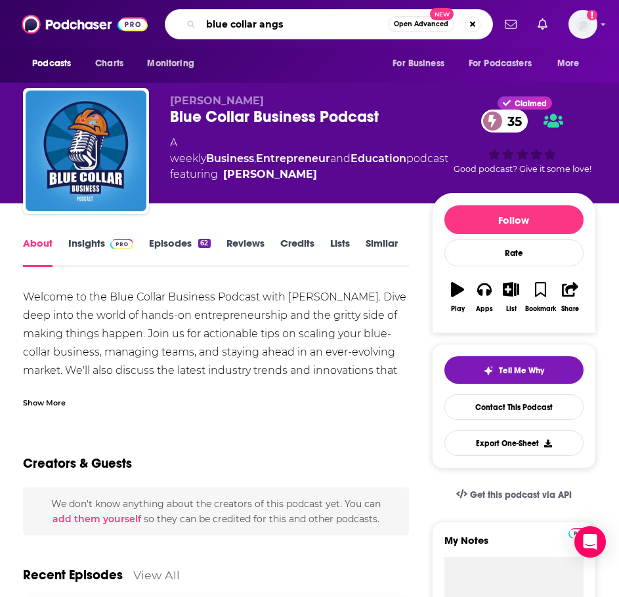
type input "blue collar angst"
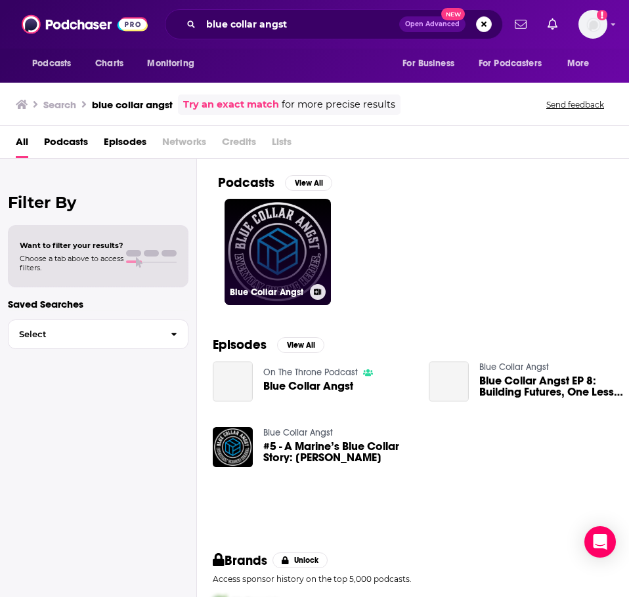
click at [272, 243] on link "Blue Collar Angst" at bounding box center [277, 252] width 106 height 106
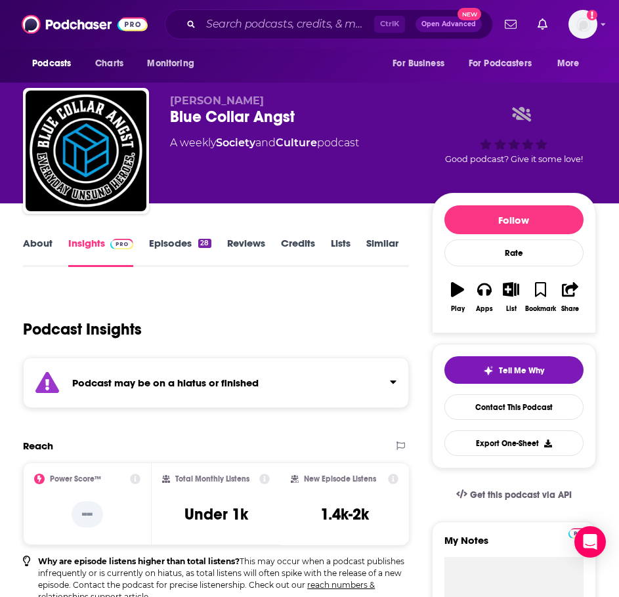
click at [194, 384] on strong "Podcast may be on a hiatus or finished" at bounding box center [165, 383] width 186 height 12
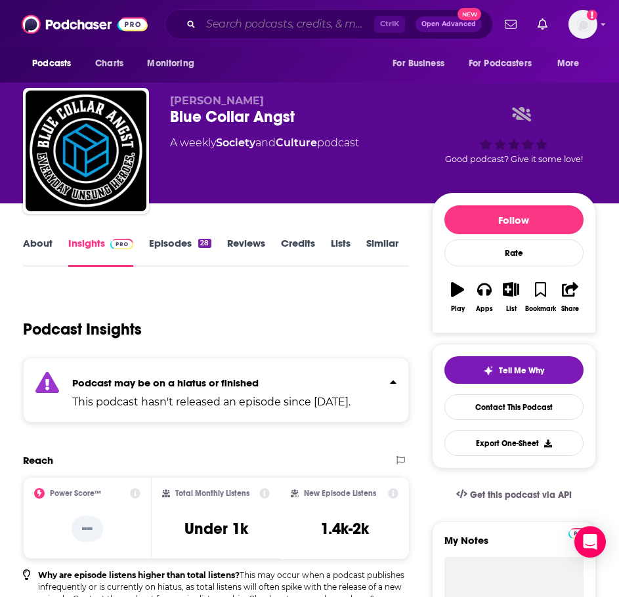
click at [280, 32] on input "Search podcasts, credits, & more..." at bounding box center [287, 24] width 173 height 21
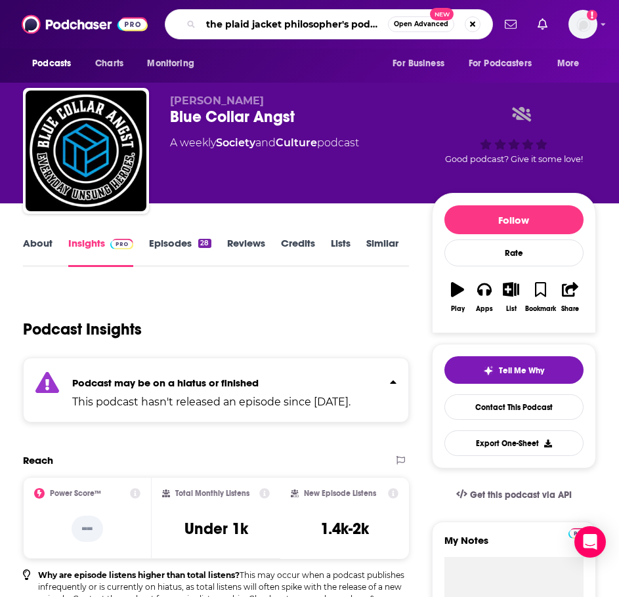
type input "the plaid jacket philosopher's podcast"
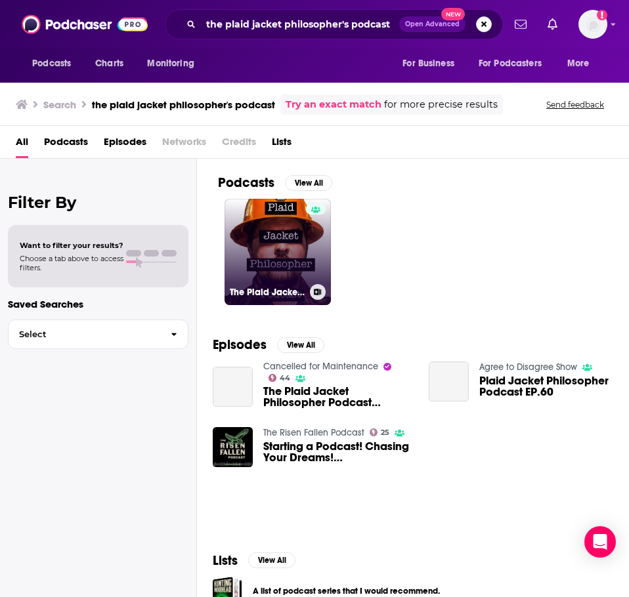
click at [248, 247] on link "The Plaid Jacket Philosopher’s Podcast" at bounding box center [277, 252] width 106 height 106
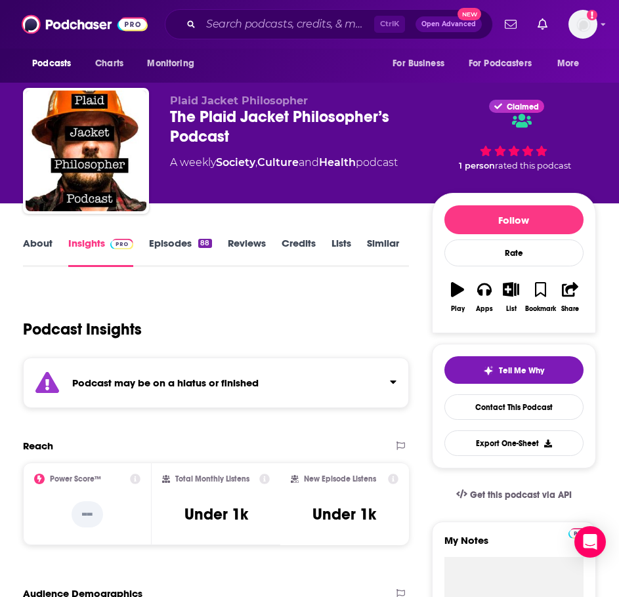
click at [177, 368] on div "Podcast may be on a hiatus or finished" at bounding box center [216, 383] width 386 height 51
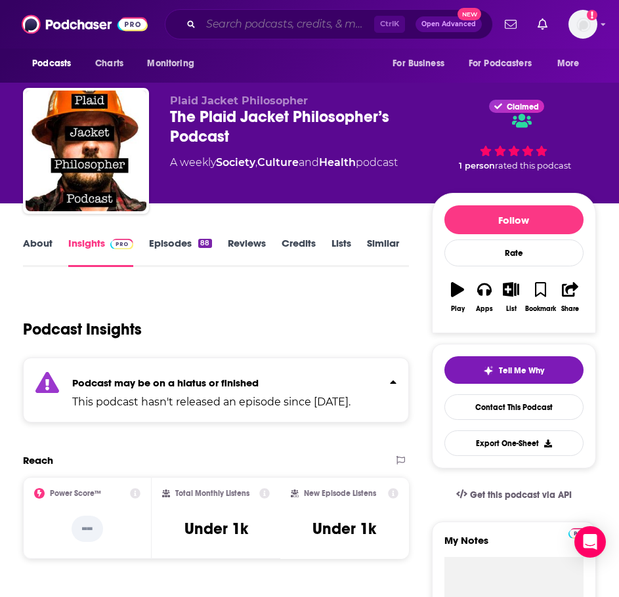
click at [277, 24] on input "Search podcasts, credits, & more..." at bounding box center [287, 24] width 173 height 21
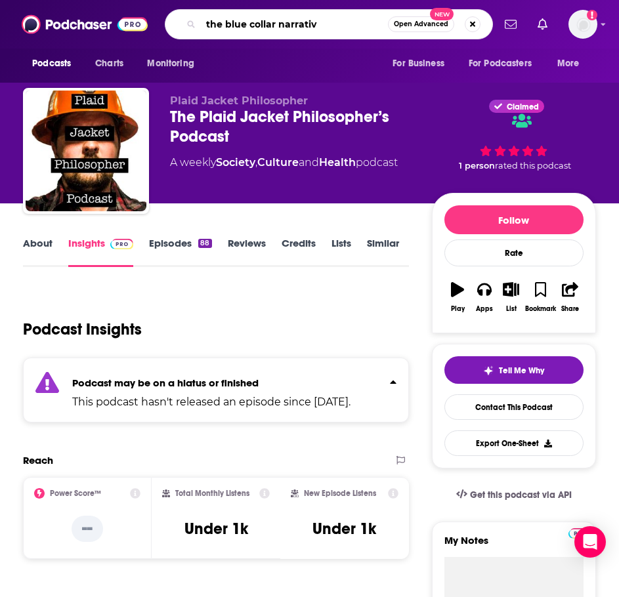
type input "the blue collar narrative"
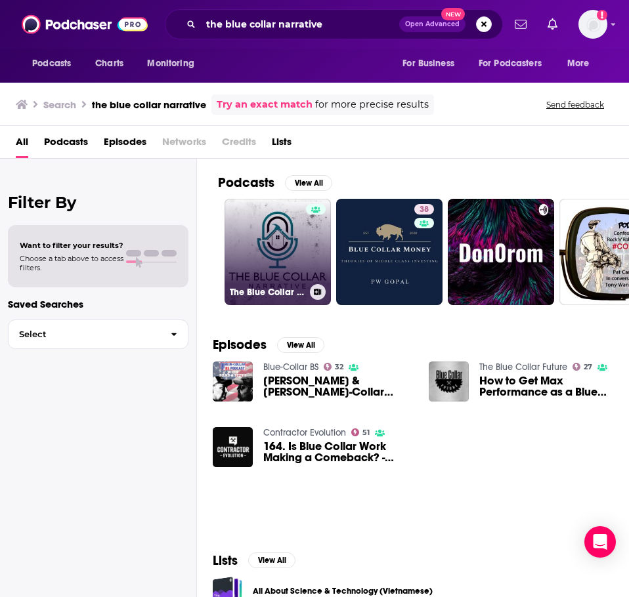
click at [260, 229] on link "The Blue Collar Narrative" at bounding box center [277, 252] width 106 height 106
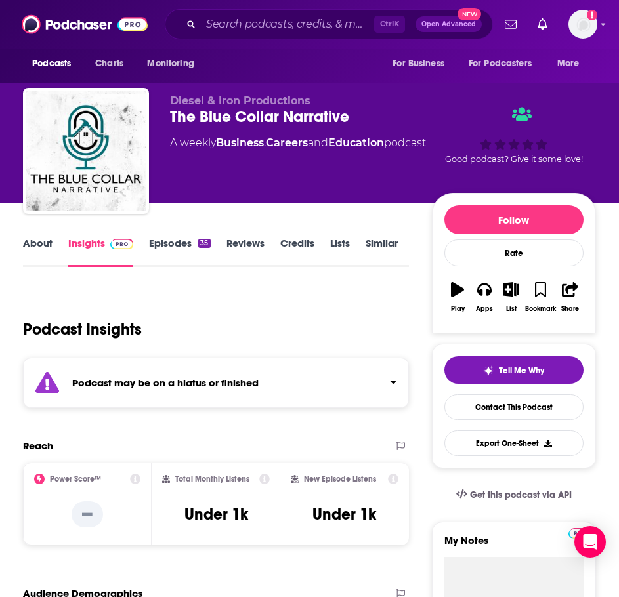
click at [211, 377] on strong "Podcast may be on a hiatus or finished" at bounding box center [165, 383] width 186 height 12
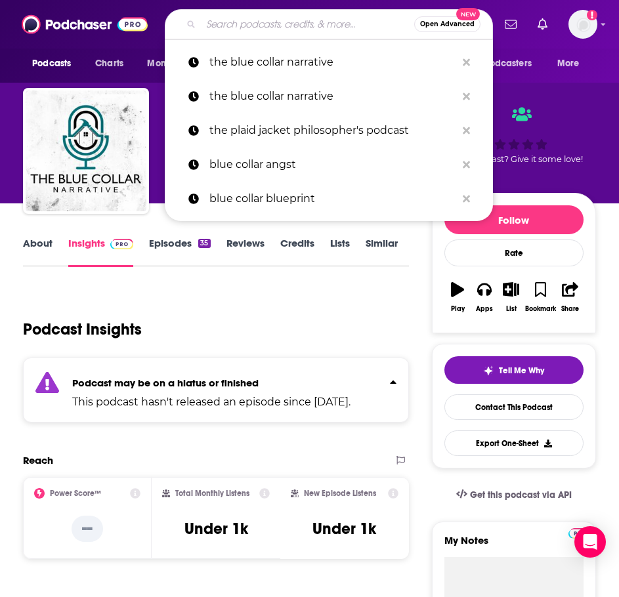
click at [259, 33] on input "Search podcasts, credits, & more..." at bounding box center [307, 24] width 213 height 21
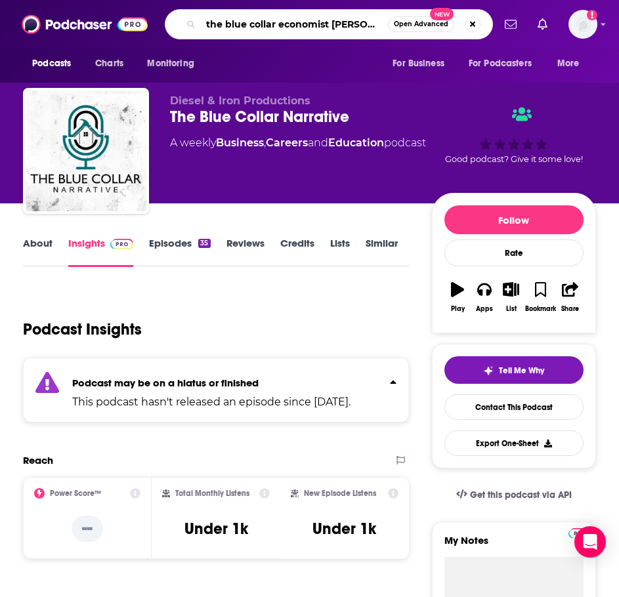
type input "the blue collar economist podcast"
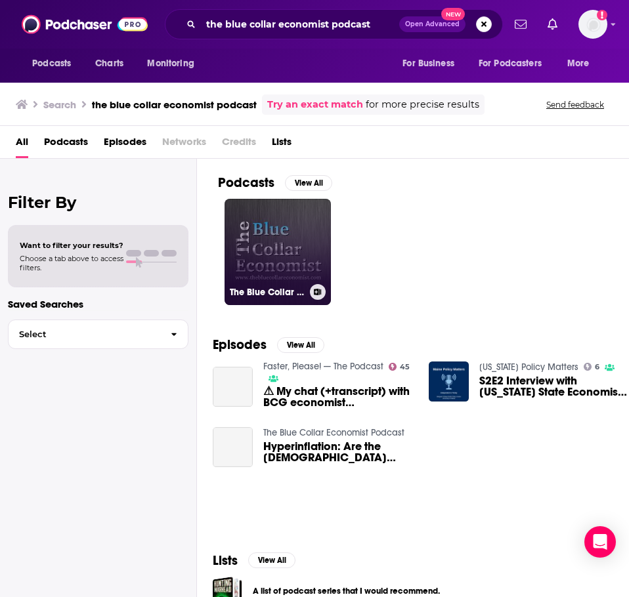
click at [263, 237] on link "The Blue Collar Economist Podcast" at bounding box center [277, 252] width 106 height 106
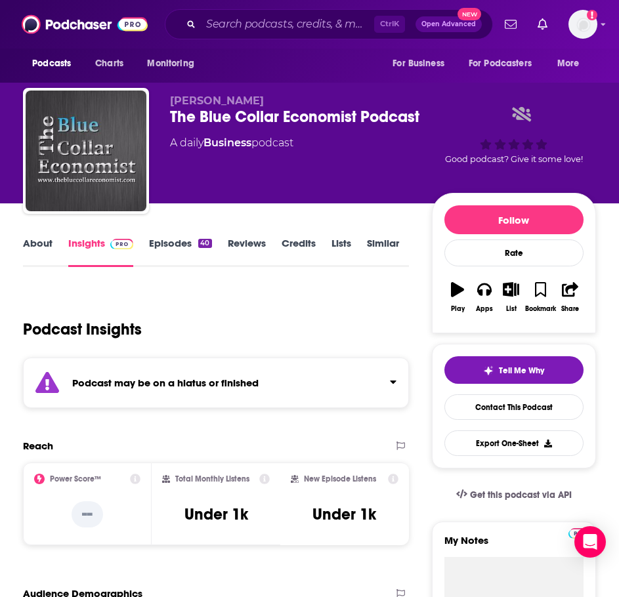
click at [207, 375] on div "Podcast may be on a hiatus or finished" at bounding box center [216, 383] width 386 height 51
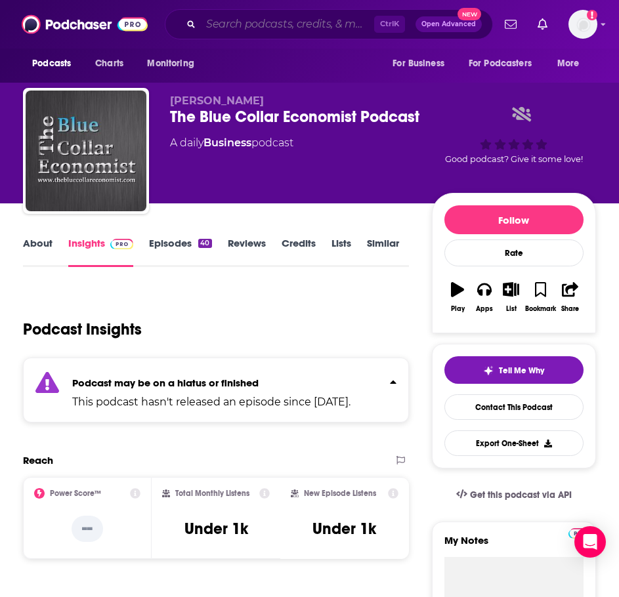
click at [266, 29] on input "Search podcasts, credits, & more..." at bounding box center [287, 24] width 173 height 21
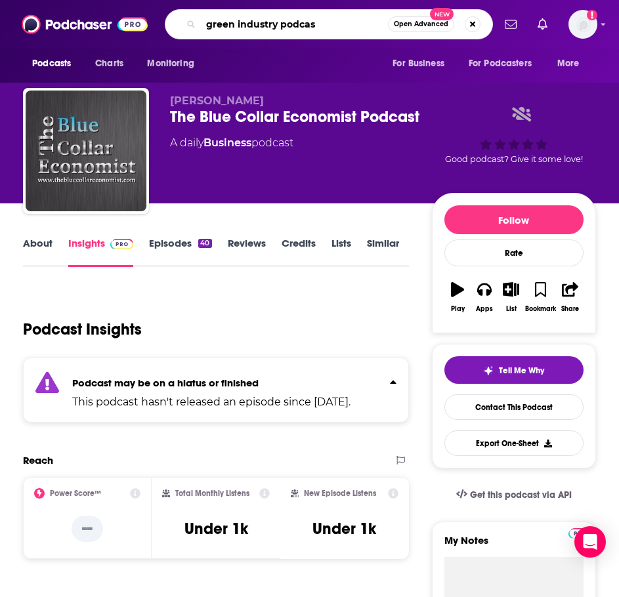
type input "green industry podcast"
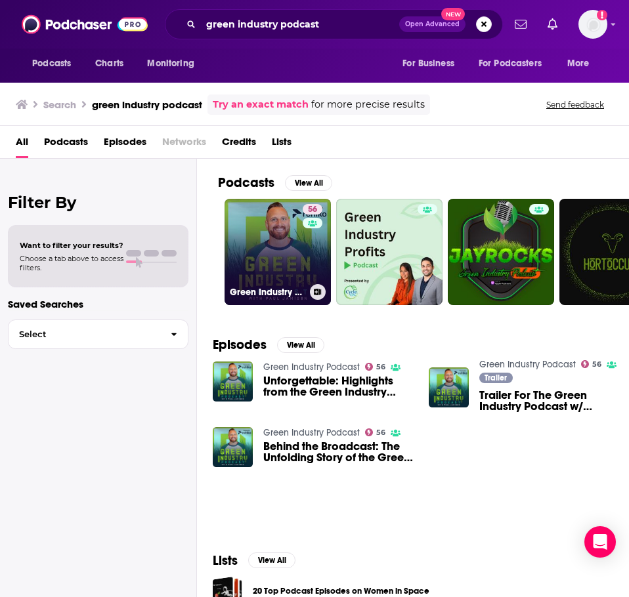
click at [255, 231] on link "56 Green Industry Podcast" at bounding box center [277, 252] width 106 height 106
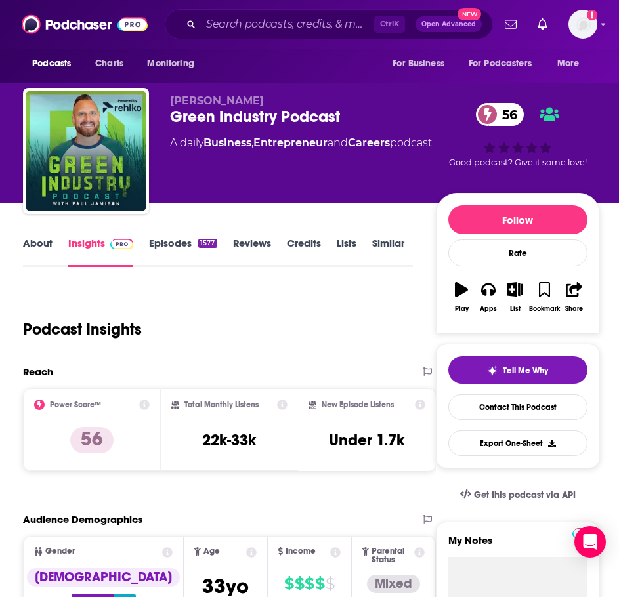
click at [39, 243] on link "About" at bounding box center [38, 252] width 30 height 30
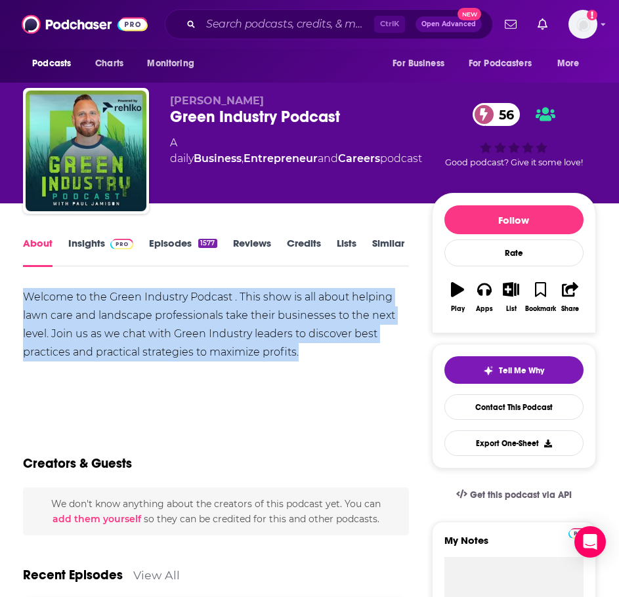
drag, startPoint x: 333, startPoint y: 361, endPoint x: 10, endPoint y: 292, distance: 330.1
copy div "Welcome to the Green Industry Podcast . This show is all about helping lawn car…"
click at [87, 245] on link "Insights" at bounding box center [100, 252] width 65 height 30
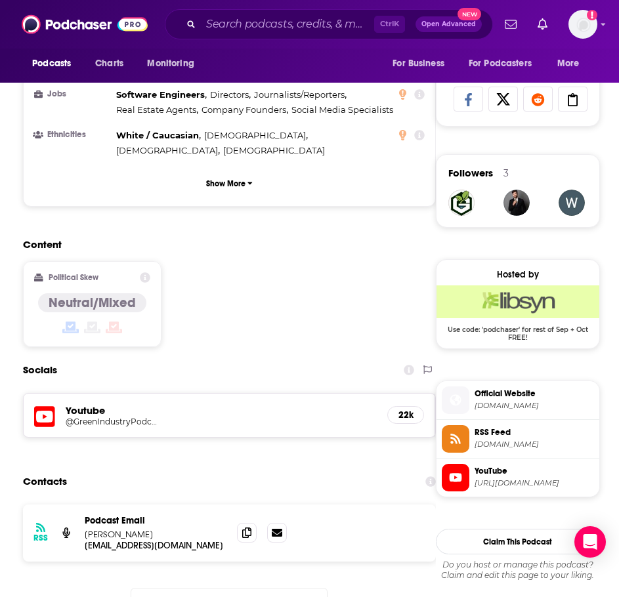
scroll to position [853, 0]
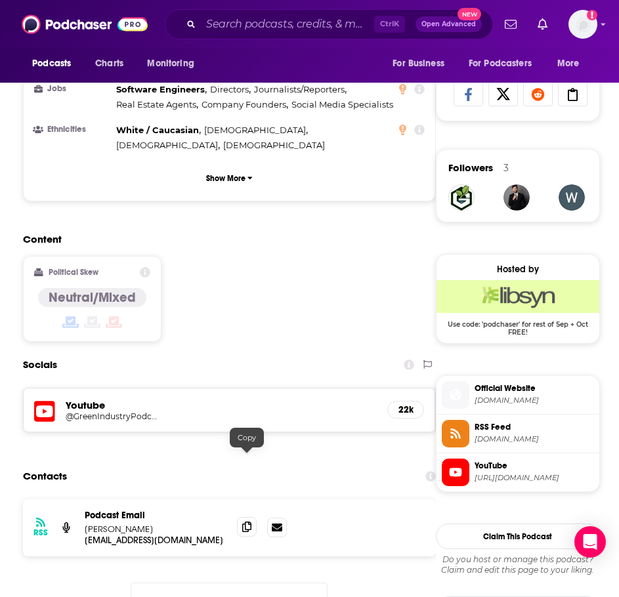
click at [243, 522] on icon at bounding box center [246, 527] width 9 height 10
click at [245, 30] on input "Search podcasts, credits, & more..." at bounding box center [287, 24] width 173 height 21
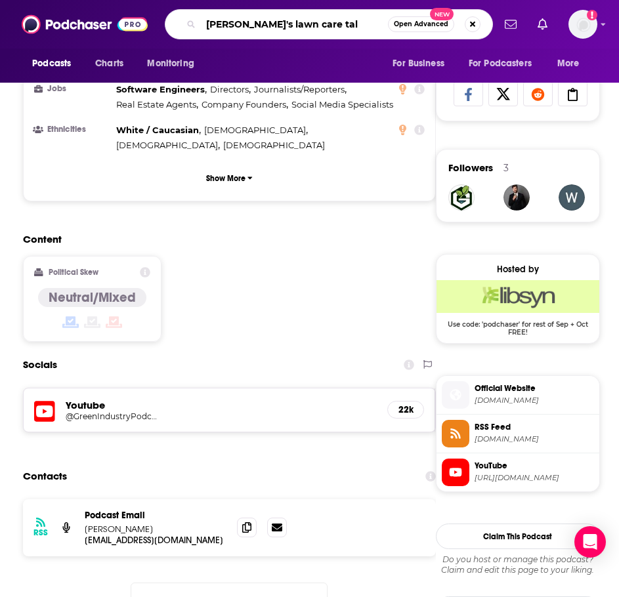
type input "tony's lawn care talk"
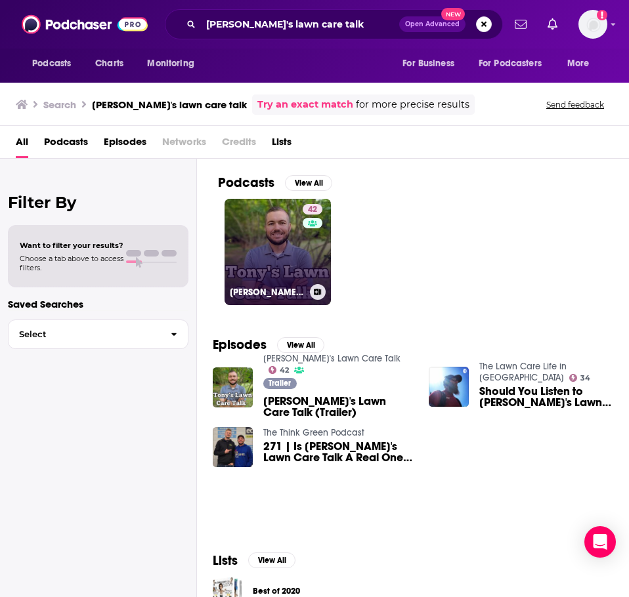
click at [264, 239] on link "42 Tony's Lawn Care Talk" at bounding box center [277, 252] width 106 height 106
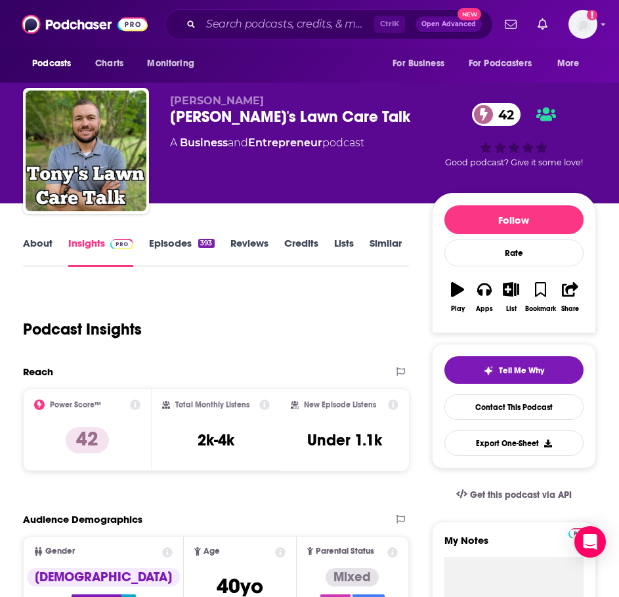
click at [41, 249] on link "About" at bounding box center [38, 252] width 30 height 30
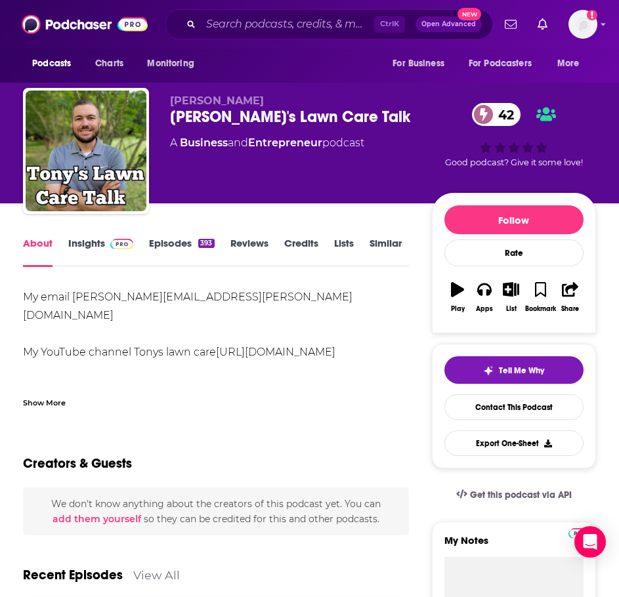
click at [52, 403] on div "Show More" at bounding box center [44, 402] width 43 height 12
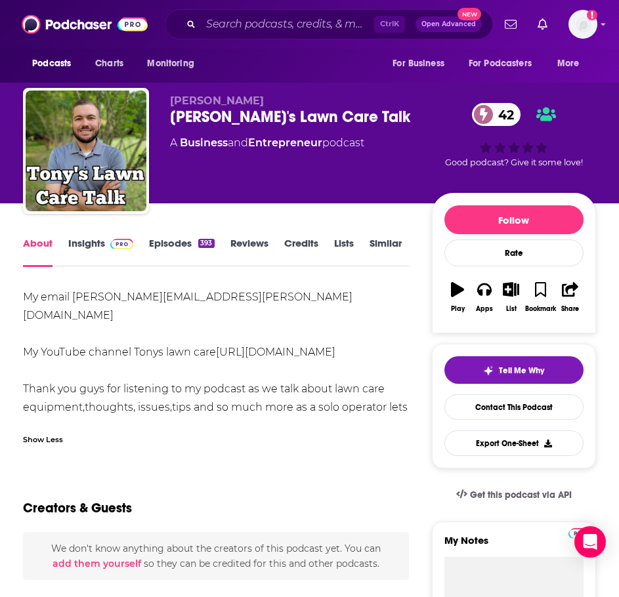
drag, startPoint x: 82, startPoint y: 406, endPoint x: 10, endPoint y: 367, distance: 81.6
copy div "Thank you guys for listening to my podcast as we talk about lawn care equipment…"
click at [80, 243] on link "Insights" at bounding box center [100, 252] width 65 height 30
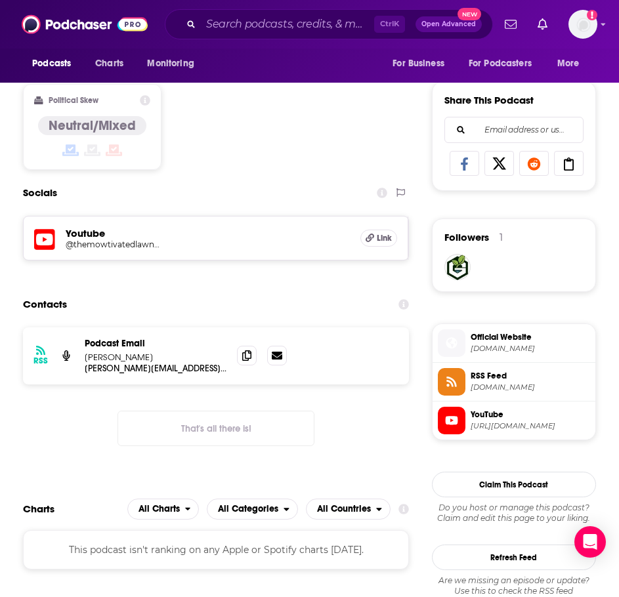
scroll to position [787, 0]
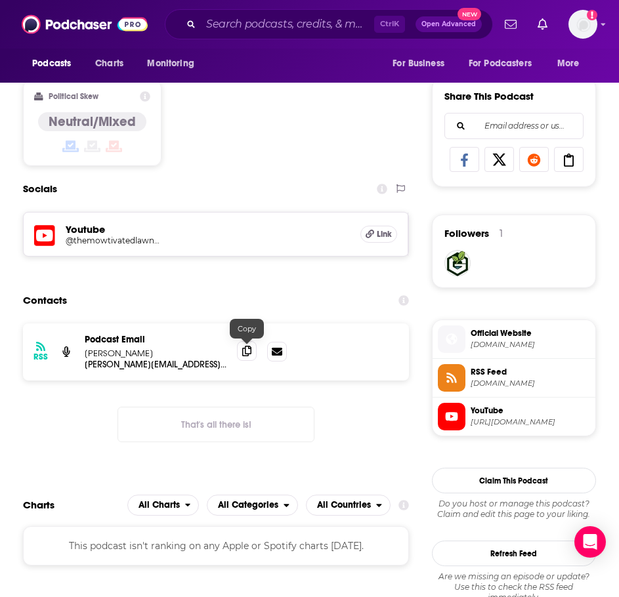
click at [249, 352] on icon at bounding box center [246, 351] width 9 height 10
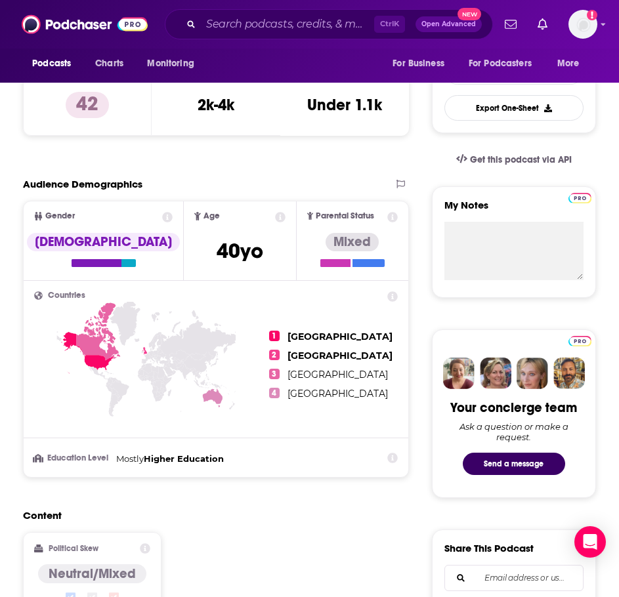
scroll to position [197, 0]
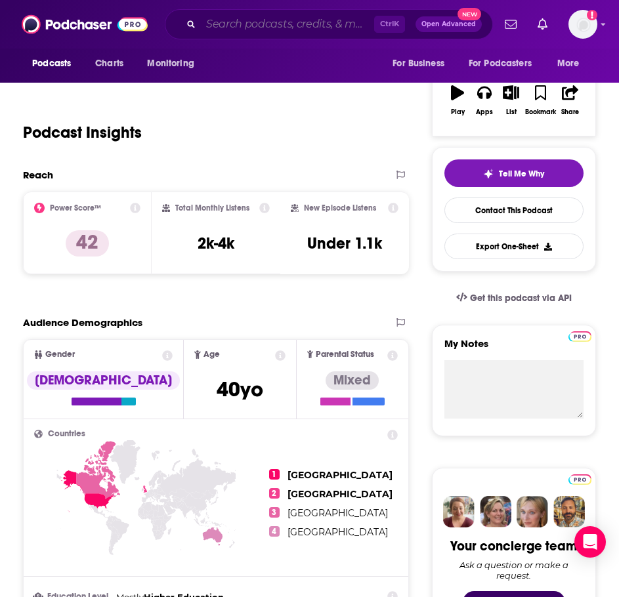
click at [241, 33] on input "Search podcasts, credits, & more..." at bounding box center [287, 24] width 173 height 21
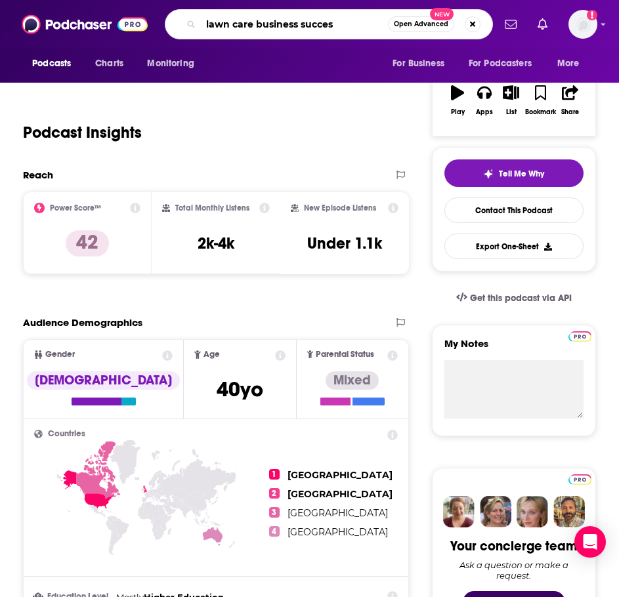
type input "lawn care business success"
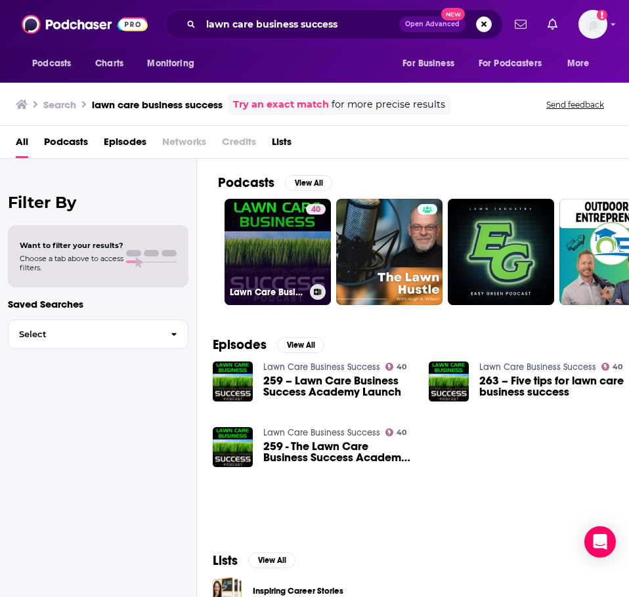
click at [249, 248] on link "40 Lawn Care Business Success" at bounding box center [277, 252] width 106 height 106
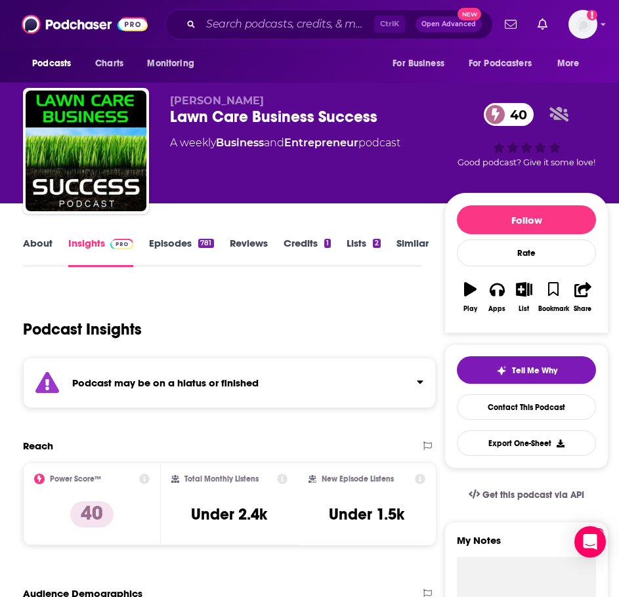
click at [205, 391] on div "Podcast may be on a hiatus or finished" at bounding box center [229, 383] width 413 height 51
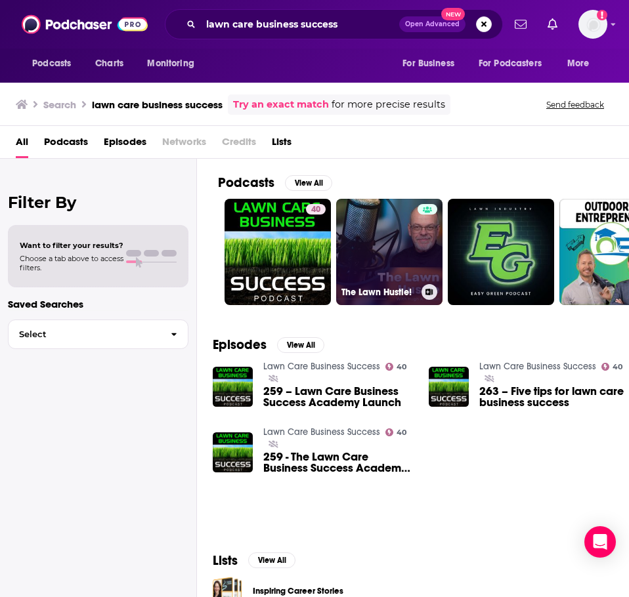
click at [391, 266] on link "The Lawn Hustle!" at bounding box center [389, 252] width 106 height 106
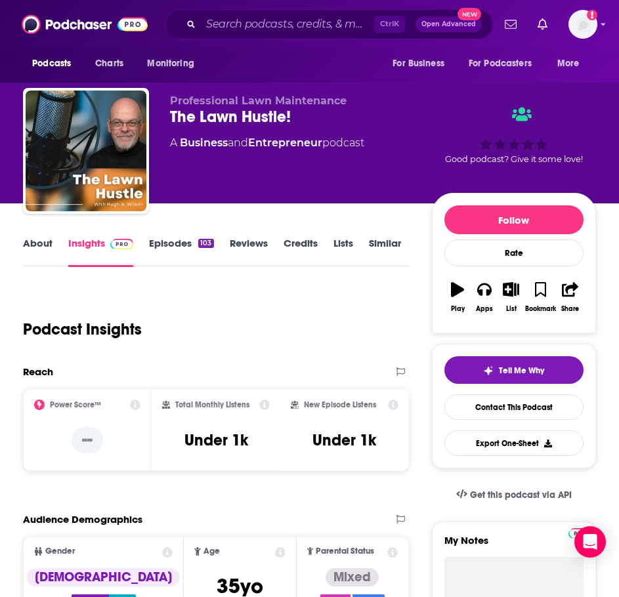
click at [33, 244] on link "About" at bounding box center [38, 252] width 30 height 30
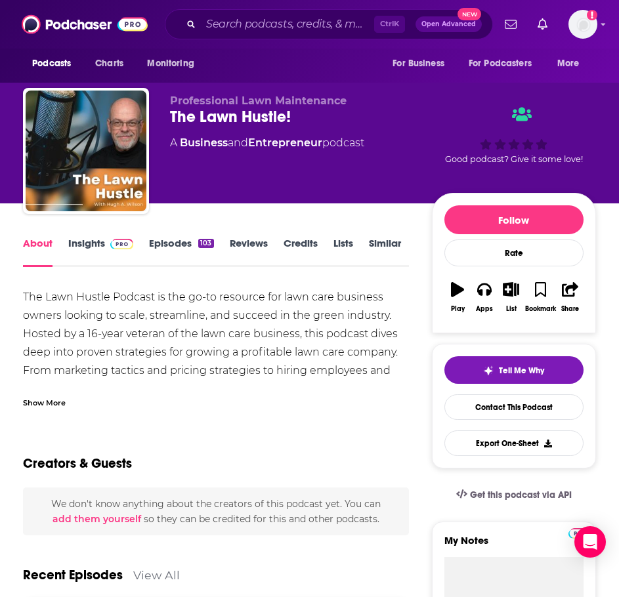
click at [48, 401] on div "Show More" at bounding box center [44, 402] width 43 height 12
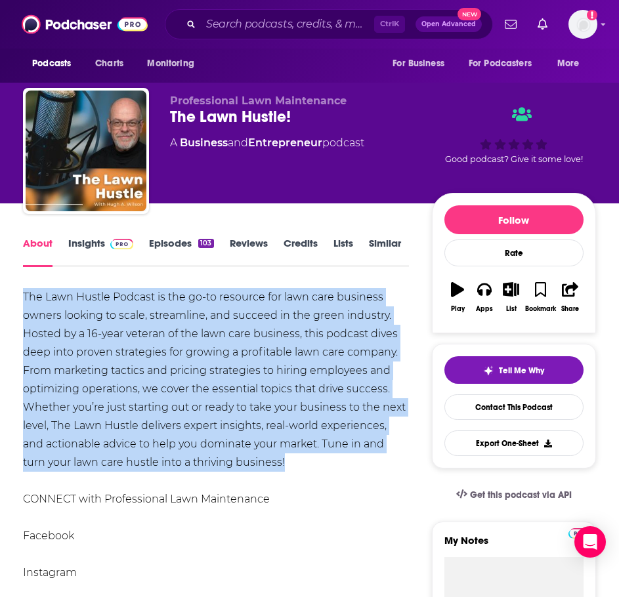
drag, startPoint x: 263, startPoint y: 461, endPoint x: 20, endPoint y: 290, distance: 297.6
copy div "The Lawn Hustle Podcast is the go-to resource for lawn care business owners loo…"
click at [109, 238] on span at bounding box center [119, 243] width 28 height 12
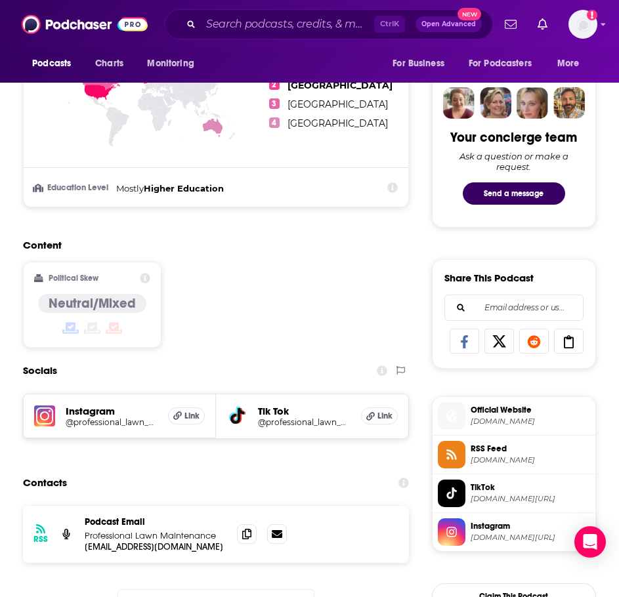
scroll to position [722, 0]
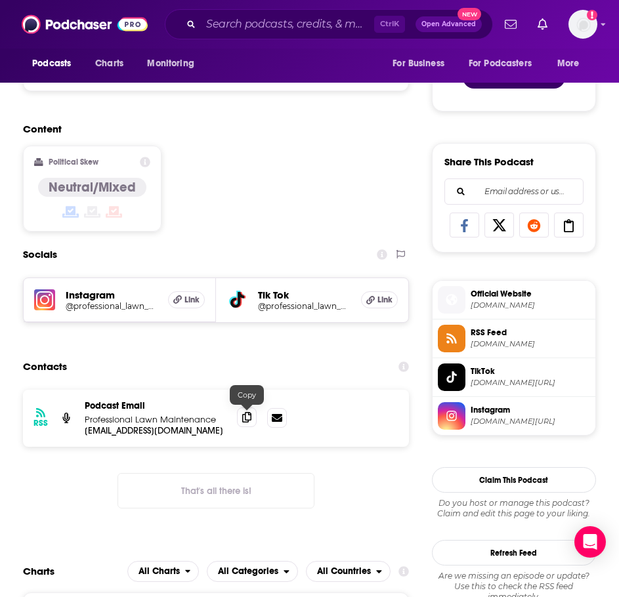
click at [248, 419] on icon at bounding box center [246, 417] width 9 height 10
click at [241, 33] on input "Search podcasts, credits, & more..." at bounding box center [287, 24] width 173 height 21
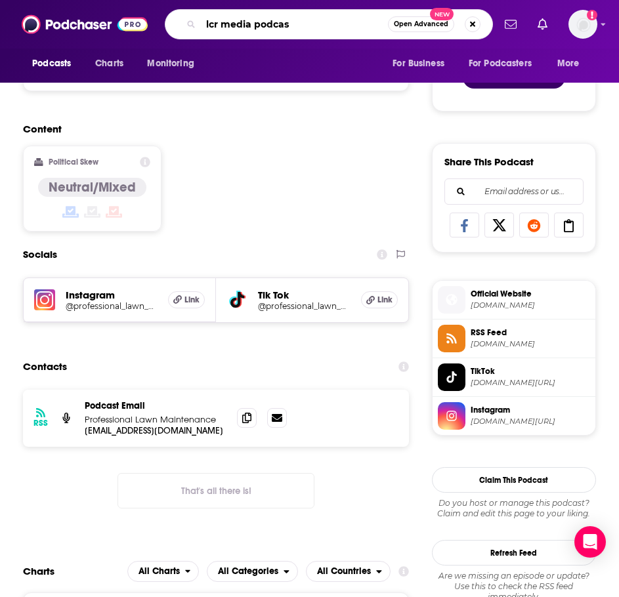
type input "lcr media podcast"
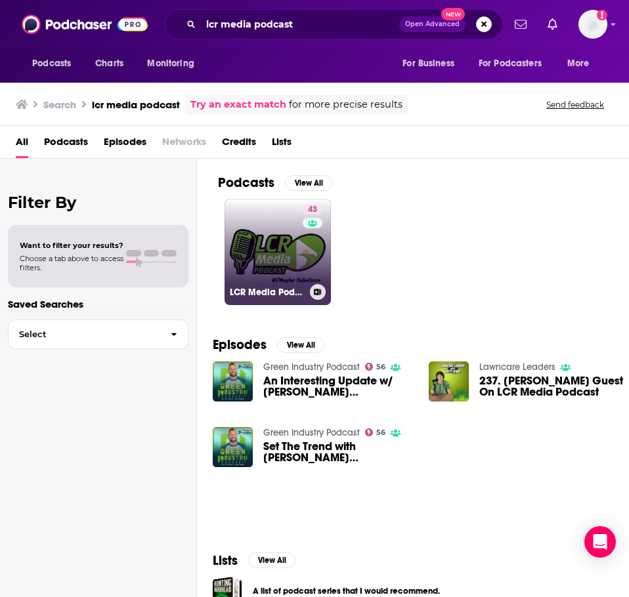
click at [251, 236] on link "43 LCR Media Podcast" at bounding box center [277, 252] width 106 height 106
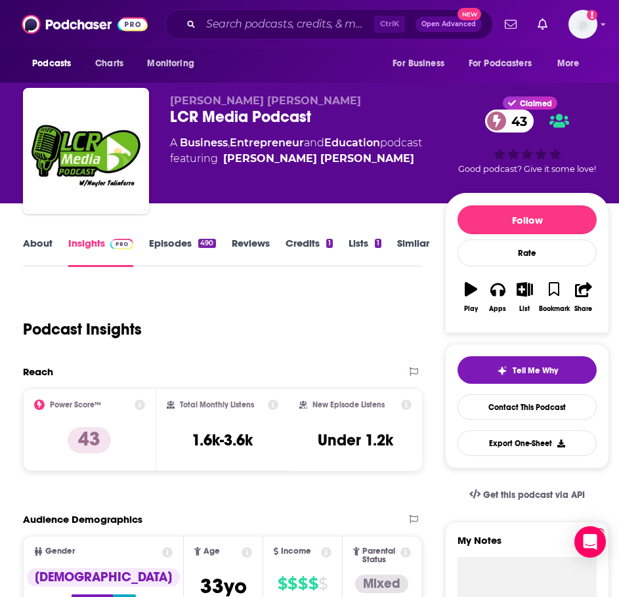
click at [46, 248] on link "About" at bounding box center [38, 252] width 30 height 30
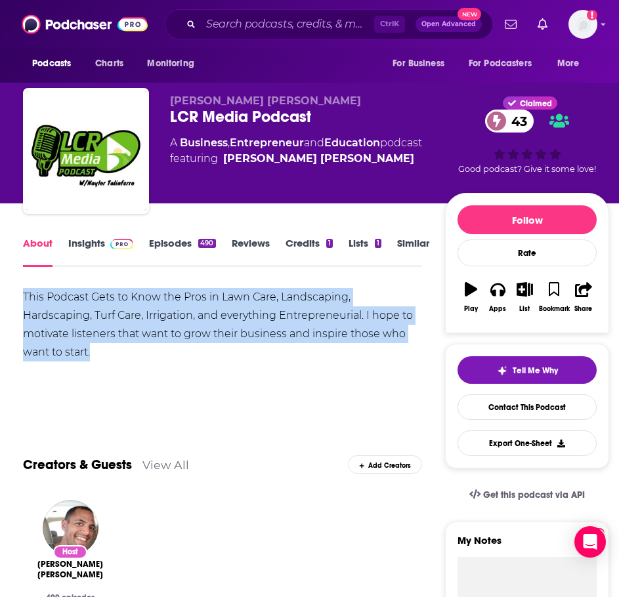
drag, startPoint x: 109, startPoint y: 355, endPoint x: 18, endPoint y: 293, distance: 110.5
copy div "This Podcast Gets to Know the Pros in Lawn Care, Landscaping, Hardscaping, Turf…"
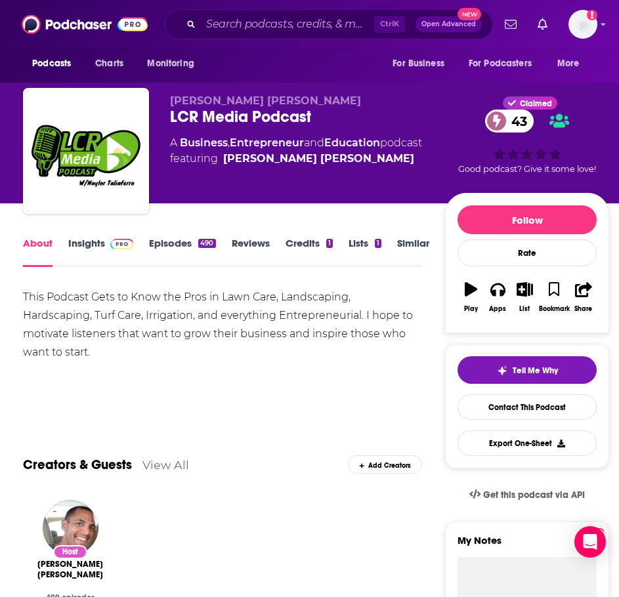
click at [110, 239] on img at bounding box center [121, 244] width 23 height 10
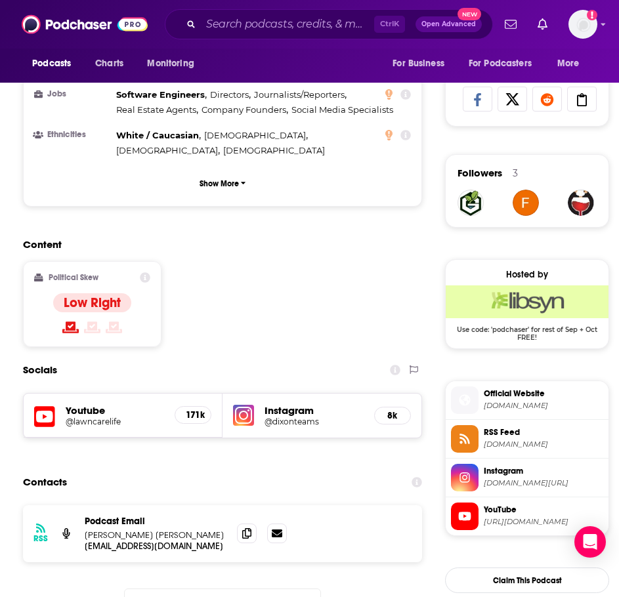
scroll to position [853, 0]
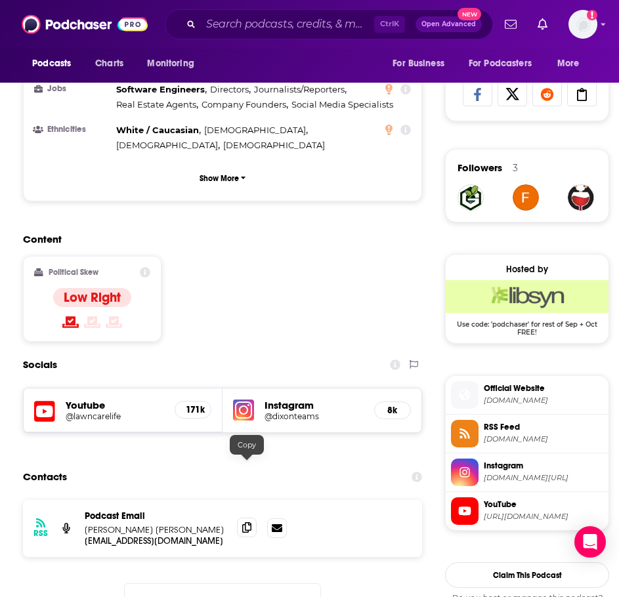
click at [251, 518] on span at bounding box center [247, 528] width 20 height 20
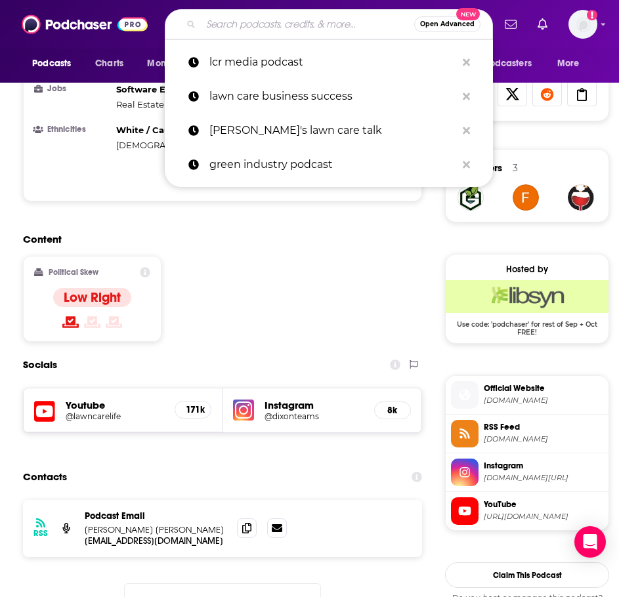
click at [249, 28] on input "Search podcasts, credits, & more..." at bounding box center [307, 24] width 213 height 21
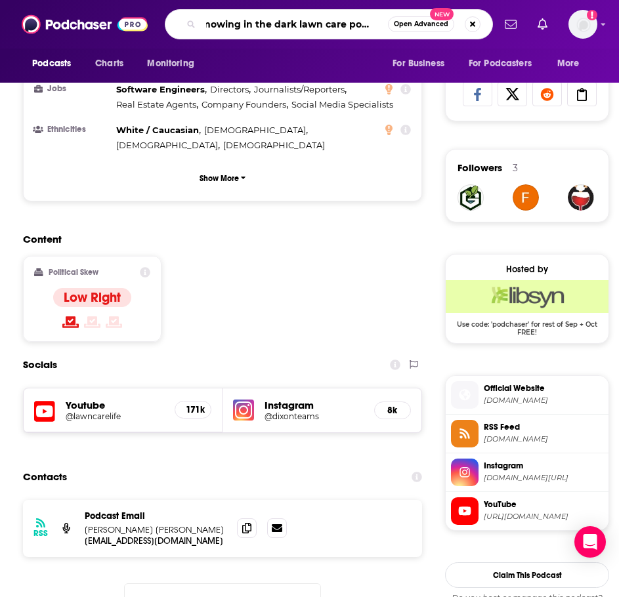
type input "mowing in the dark lawn care podcast"
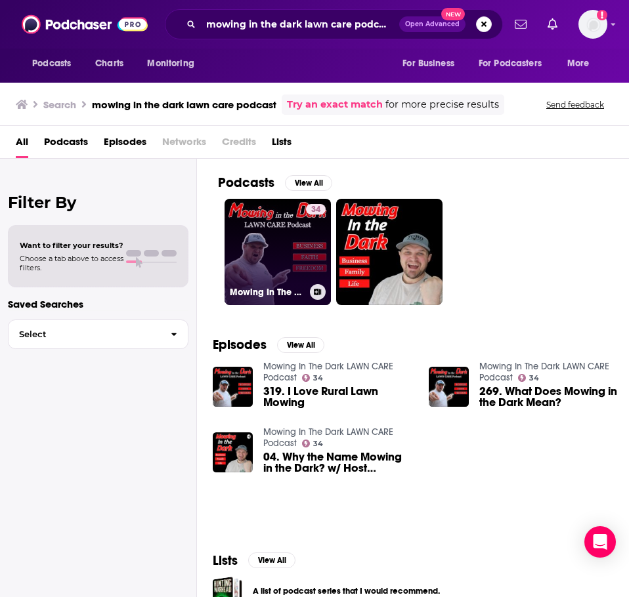
click at [276, 237] on link "34 Mowing In The Dark LAWN CARE Podcast" at bounding box center [277, 252] width 106 height 106
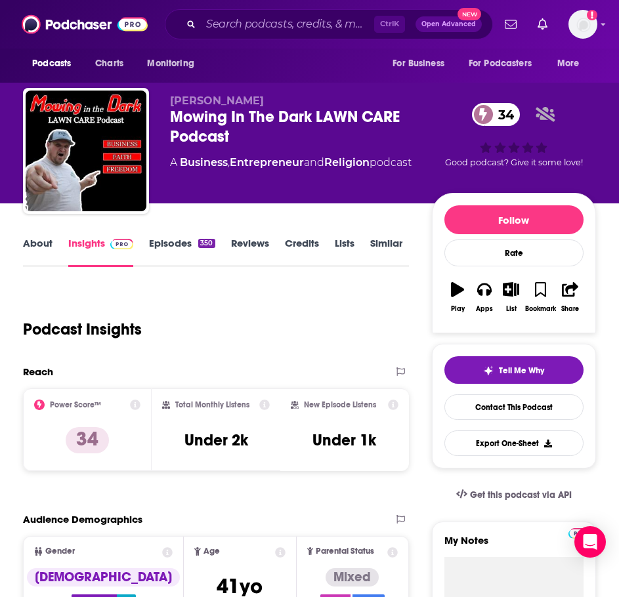
click at [28, 249] on link "About" at bounding box center [38, 252] width 30 height 30
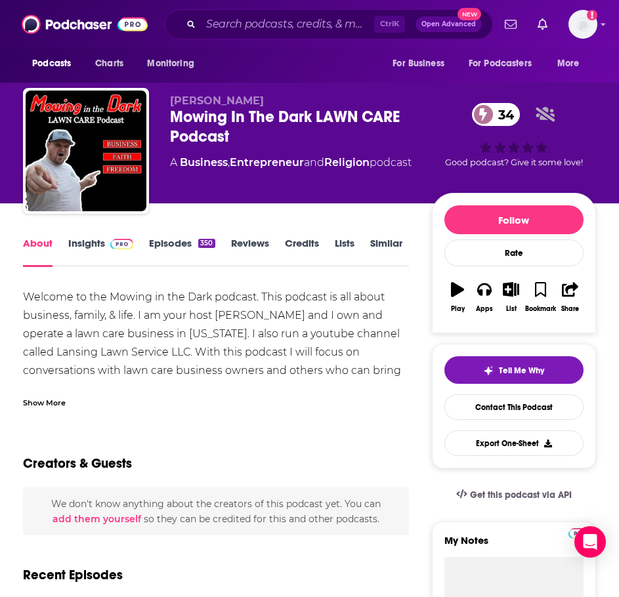
click at [44, 407] on div "Show More" at bounding box center [44, 402] width 43 height 12
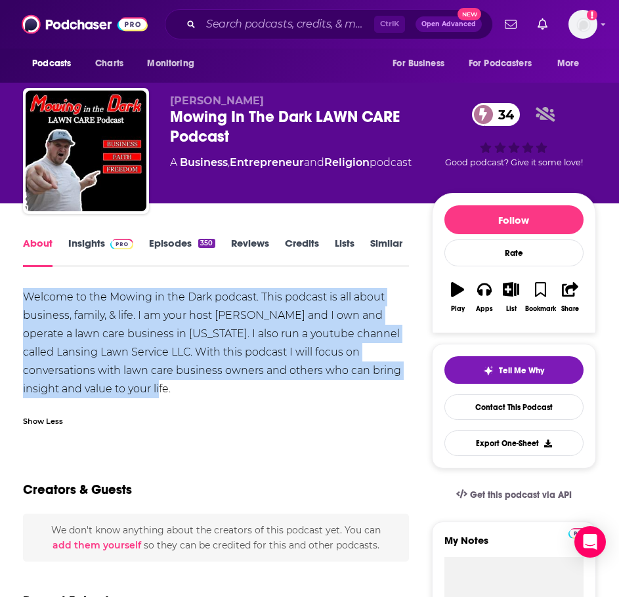
drag, startPoint x: 141, startPoint y: 387, endPoint x: 10, endPoint y: 286, distance: 165.6
copy div "Welcome to the Mowing in the Dark podcast. This podcast is all about business, …"
click at [87, 239] on link "Insights" at bounding box center [100, 252] width 65 height 30
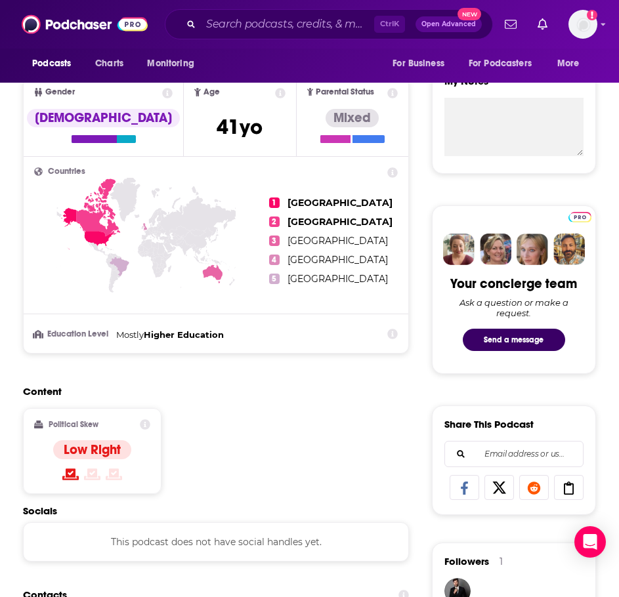
scroll to position [787, 0]
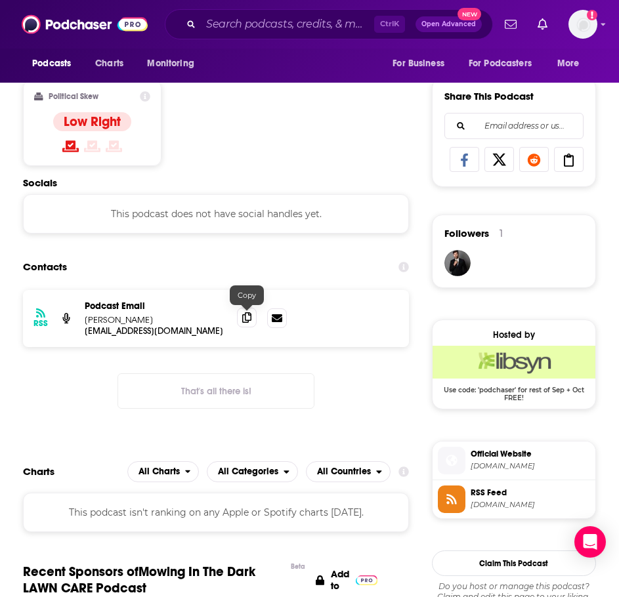
click at [254, 318] on span at bounding box center [247, 318] width 20 height 20
click at [291, 24] on input "Search podcasts, credits, & more..." at bounding box center [287, 24] width 173 height 21
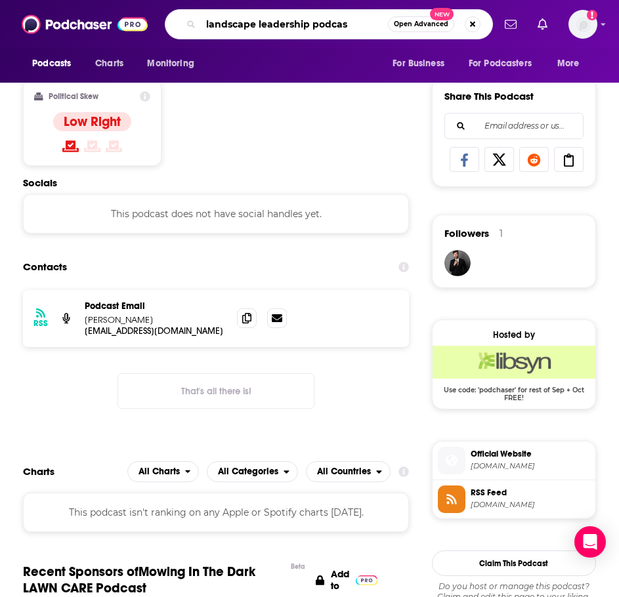
type input "landscape leadership podcast"
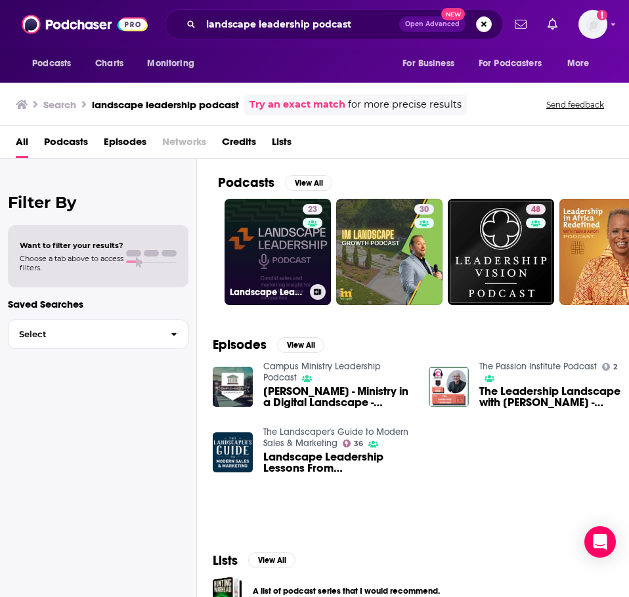
click at [273, 262] on link "23 Landscape Leadership Podcast" at bounding box center [277, 252] width 106 height 106
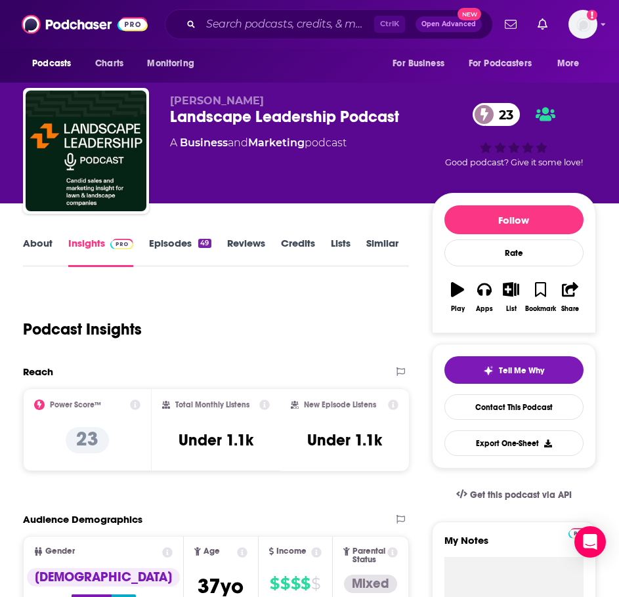
click at [43, 244] on link "About" at bounding box center [38, 252] width 30 height 30
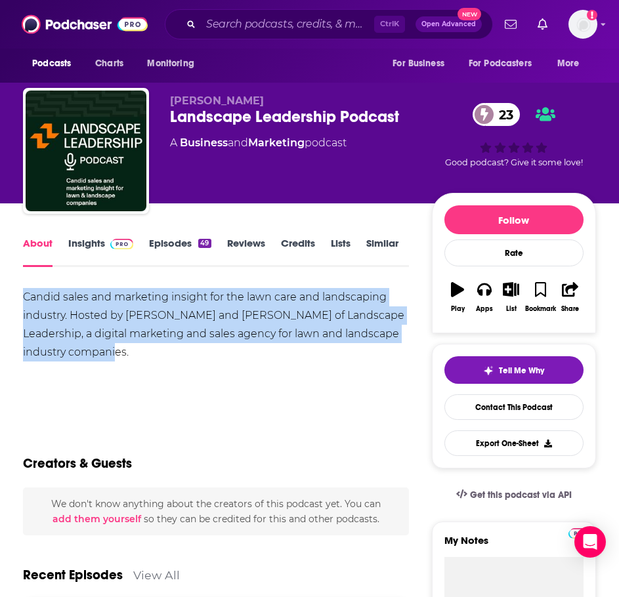
drag, startPoint x: 102, startPoint y: 355, endPoint x: -11, endPoint y: 282, distance: 134.3
click at [0, 282] on html "Podcasts Charts Monitoring Ctrl K Open Advanced New For Business For Podcasters…" at bounding box center [309, 298] width 619 height 597
copy div "Candid sales and marketing insight for the lawn care and landscaping industry. …"
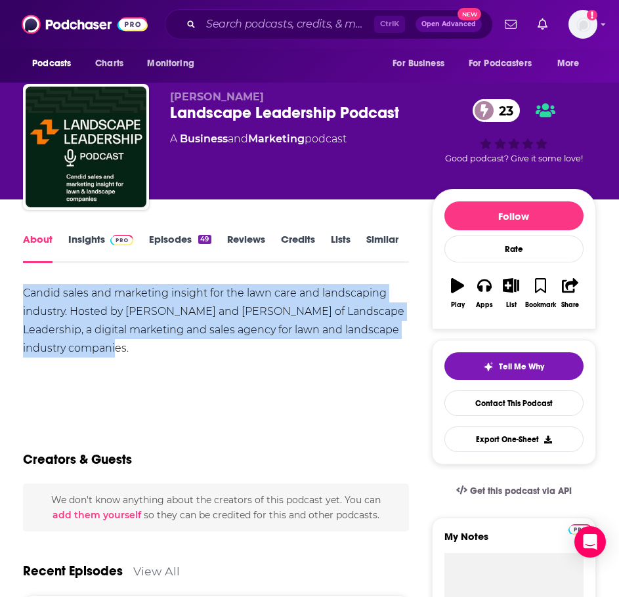
scroll to position [66, 0]
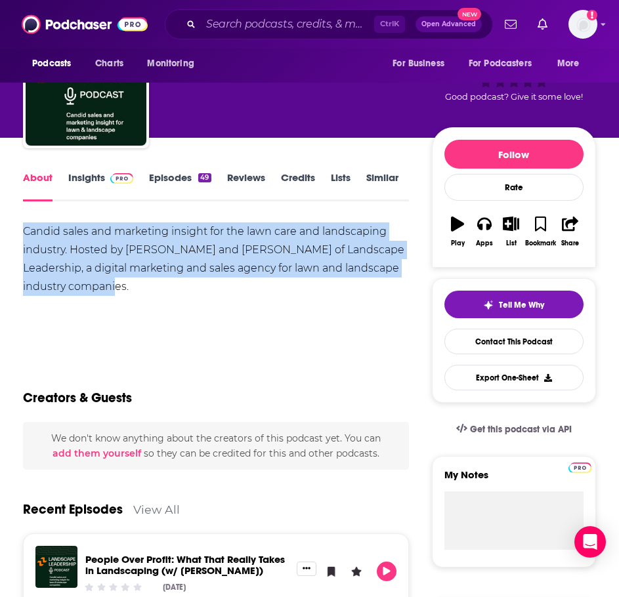
click at [94, 176] on link "Insights" at bounding box center [100, 186] width 65 height 30
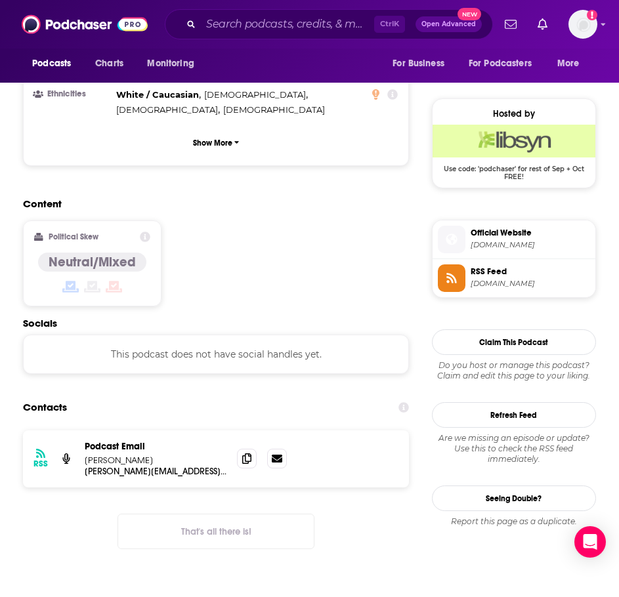
scroll to position [919, 0]
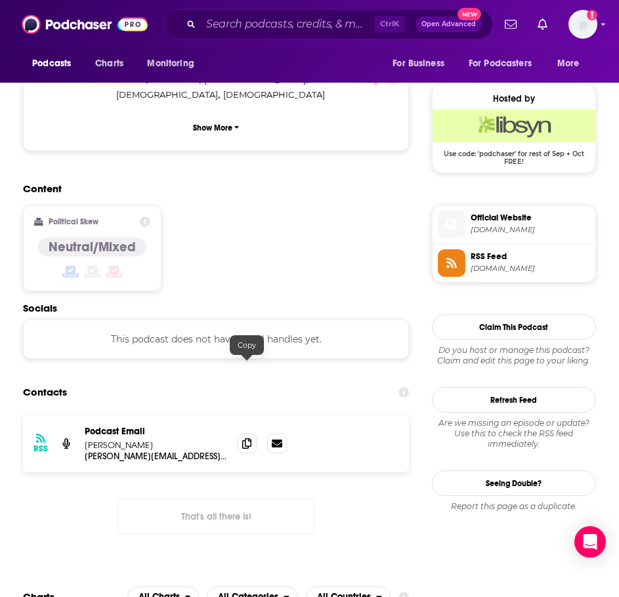
drag, startPoint x: 247, startPoint y: 371, endPoint x: 200, endPoint y: 391, distance: 50.8
click at [247, 438] on icon at bounding box center [246, 443] width 9 height 10
click at [246, 20] on input "Search podcasts, credits, & more..." at bounding box center [287, 24] width 173 height 21
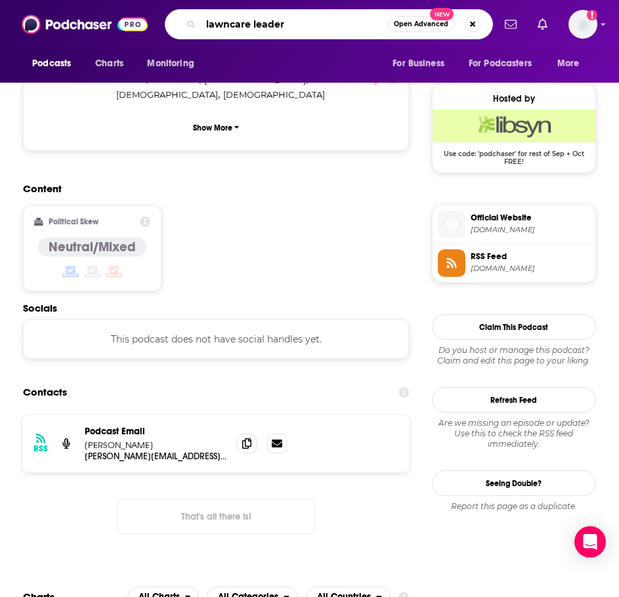
type input "lawncare leaders"
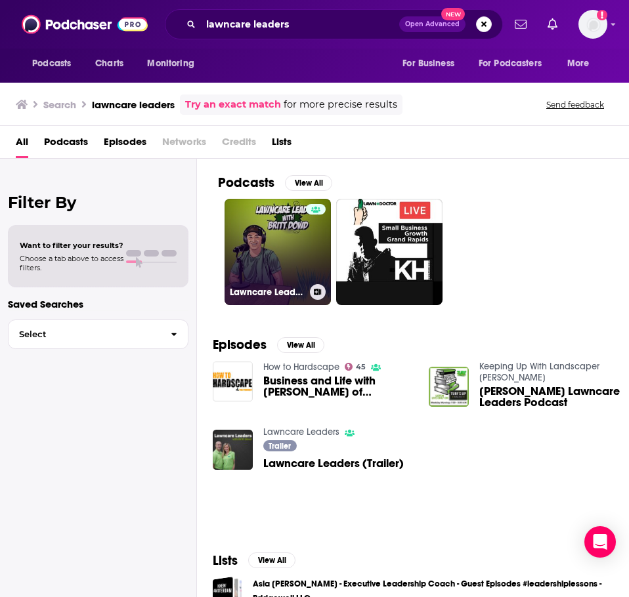
click at [243, 244] on link "Lawncare Leaders" at bounding box center [277, 252] width 106 height 106
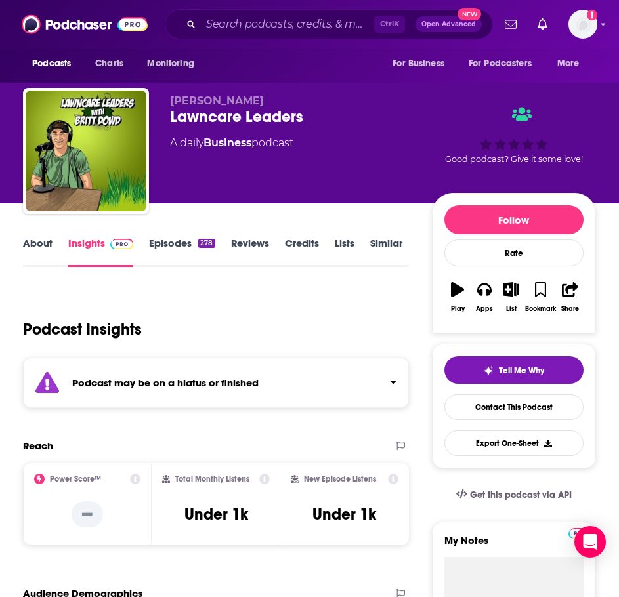
click at [166, 376] on div "Podcast may be on a hiatus or finished" at bounding box center [216, 383] width 386 height 51
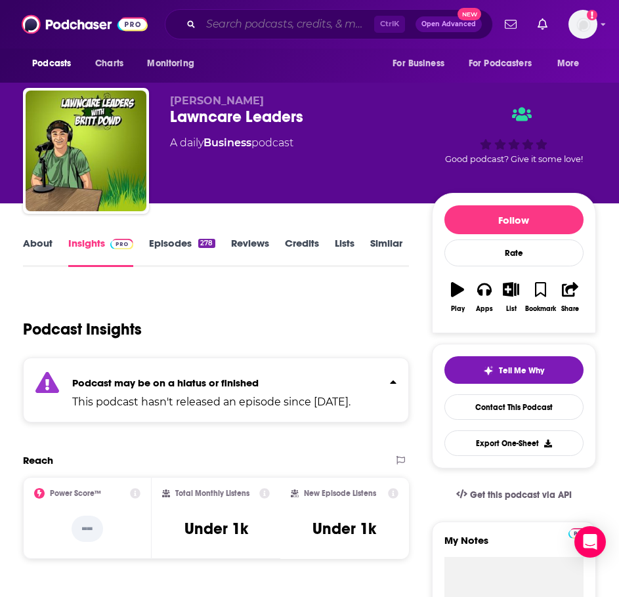
click at [257, 28] on input "Search podcasts, credits, & more..." at bounding box center [287, 24] width 173 height 21
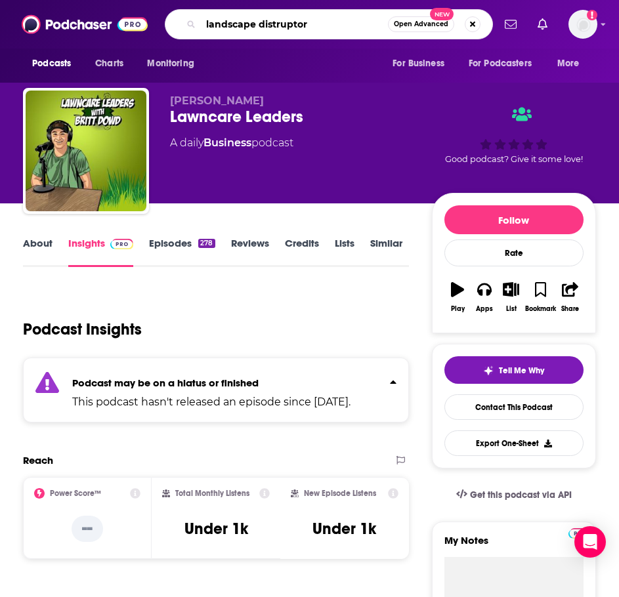
type input "landscape distruptors"
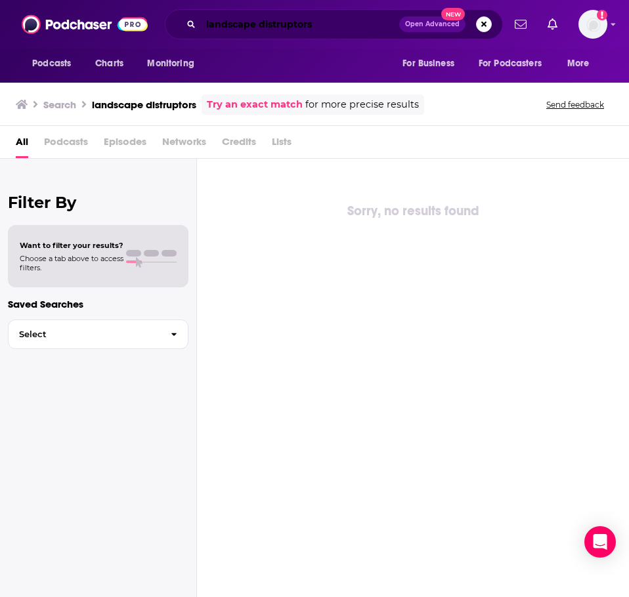
click at [285, 24] on input "landscape distruptors" at bounding box center [300, 24] width 198 height 21
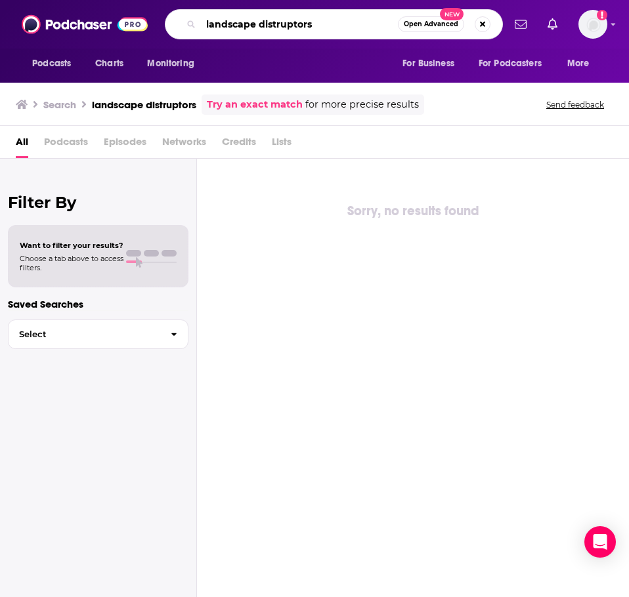
drag, startPoint x: 321, startPoint y: 24, endPoint x: 271, endPoint y: 27, distance: 50.0
click at [271, 27] on input "landscape distruptors" at bounding box center [299, 24] width 197 height 21
type input "landscape disruptors"
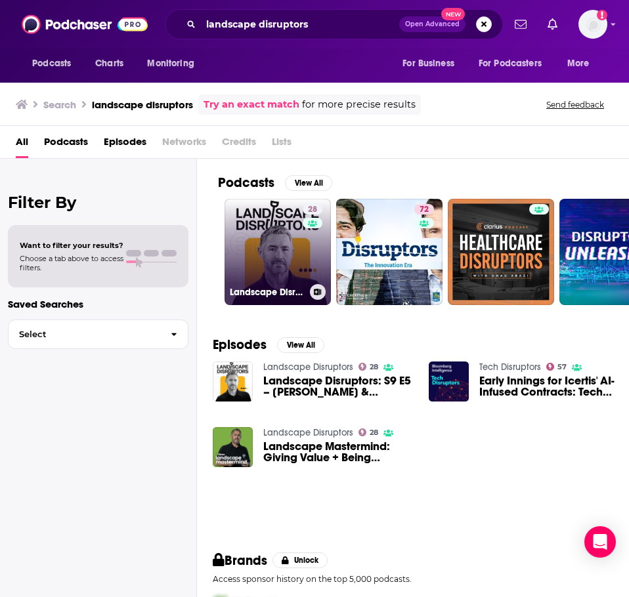
click at [257, 232] on link "28 Landscape Disruptors" at bounding box center [277, 252] width 106 height 106
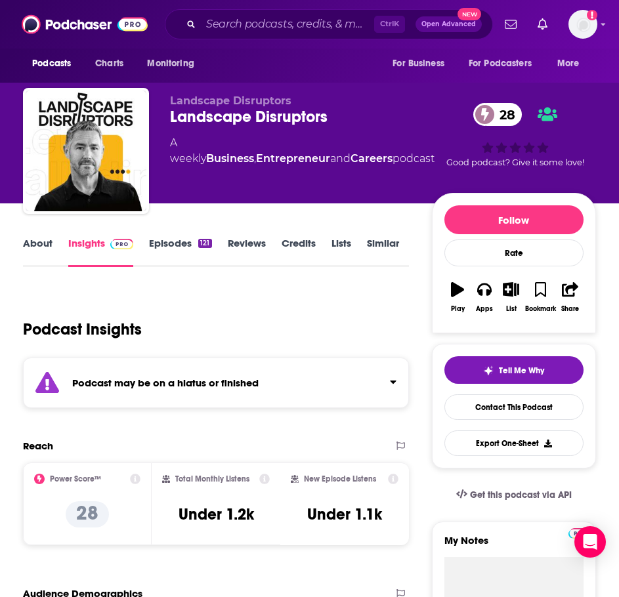
click at [249, 395] on div "Podcast may be on a hiatus or finished" at bounding box center [216, 383] width 386 height 51
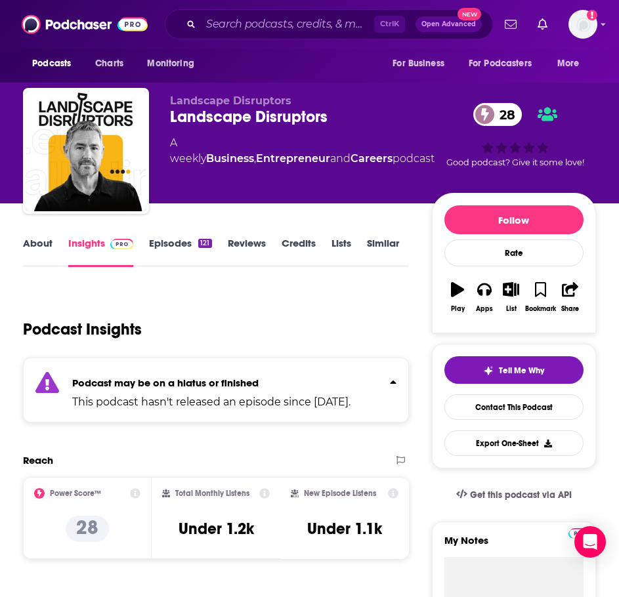
click at [183, 235] on div "About Insights Episodes 121 Reviews Credits Lists Similar" at bounding box center [216, 251] width 386 height 32
click at [183, 238] on link "Episodes 121" at bounding box center [180, 252] width 62 height 30
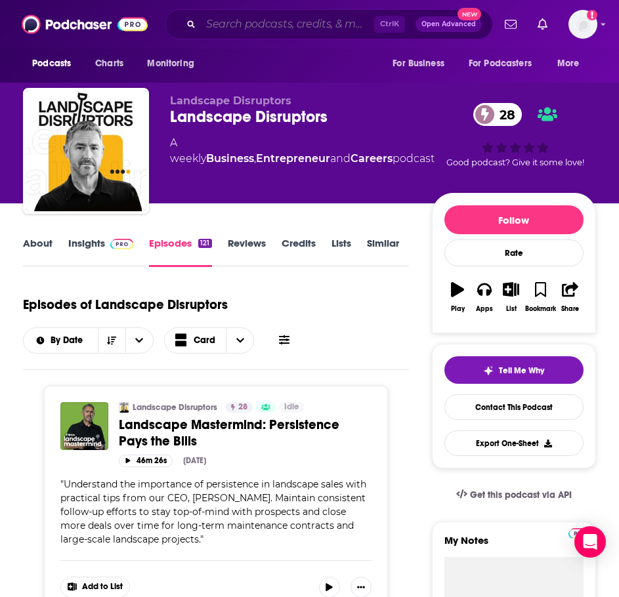
click at [240, 20] on input "Search podcasts, credits, & more..." at bounding box center [287, 24] width 173 height 21
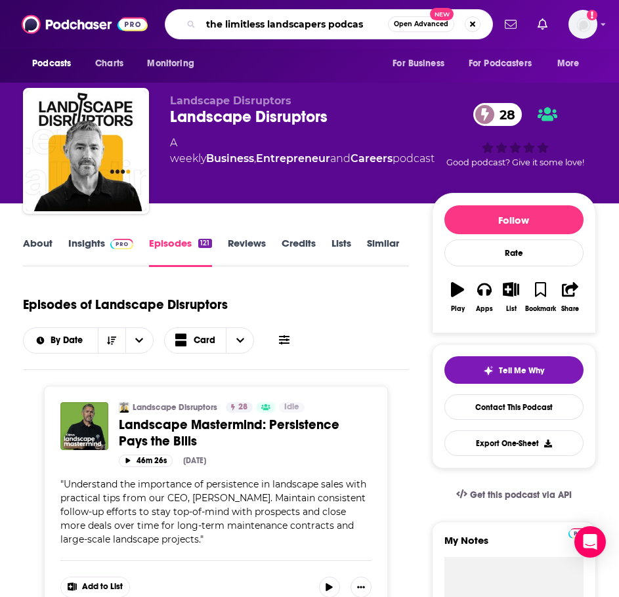
type input "the limitless landscapers podcast"
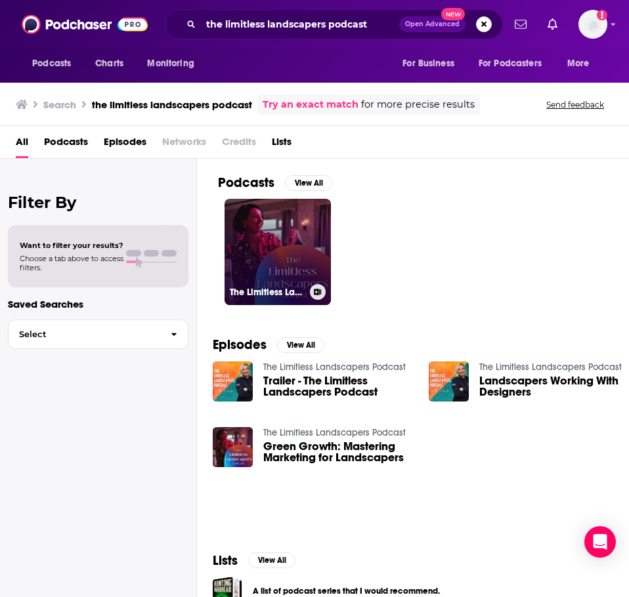
click at [274, 244] on link "The Limitless Landscapers Podcast" at bounding box center [277, 252] width 106 height 106
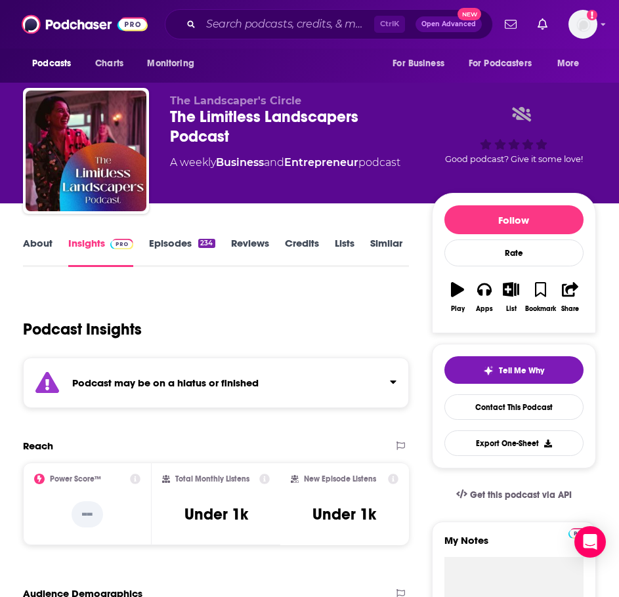
click at [230, 386] on strong "Podcast may be on a hiatus or finished" at bounding box center [165, 383] width 186 height 12
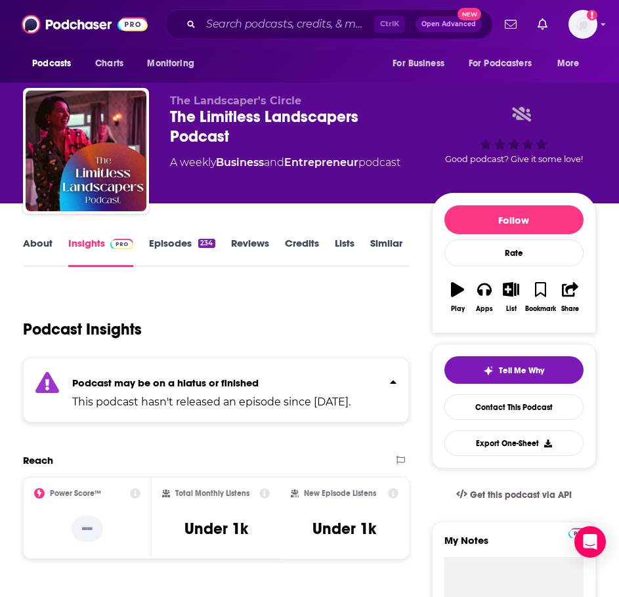
click at [176, 250] on link "Episodes 234" at bounding box center [182, 252] width 66 height 30
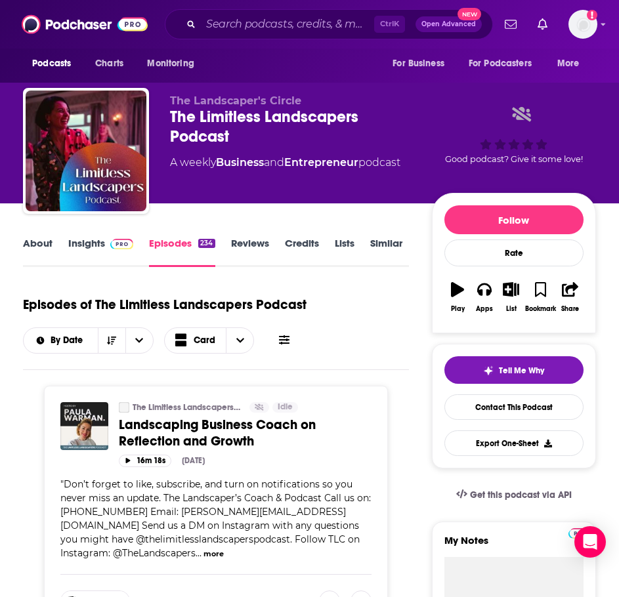
scroll to position [66, 0]
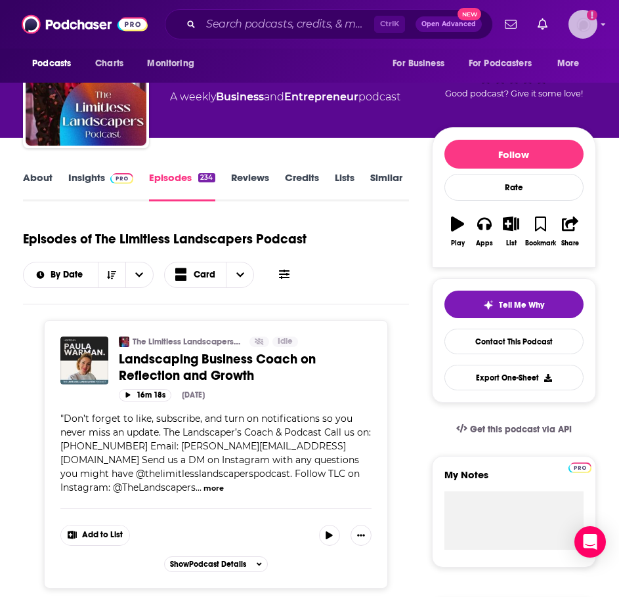
click at [580, 23] on img "Logged in as ILATeam" at bounding box center [582, 24] width 29 height 29
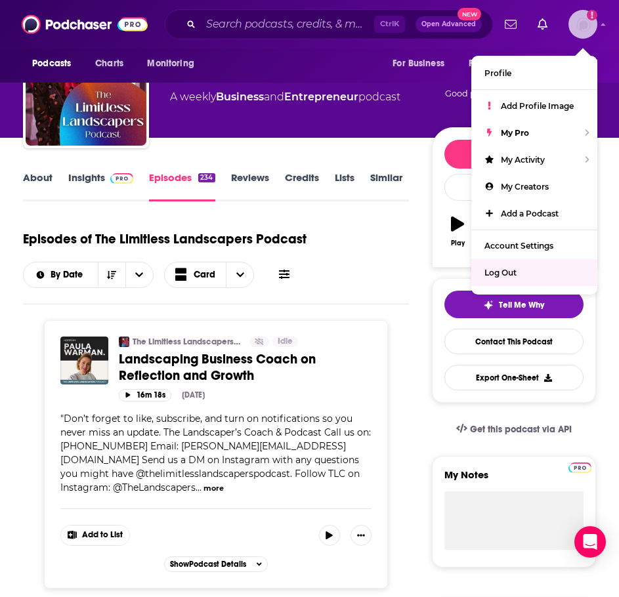
click at [526, 277] on div "Log Out" at bounding box center [534, 272] width 126 height 27
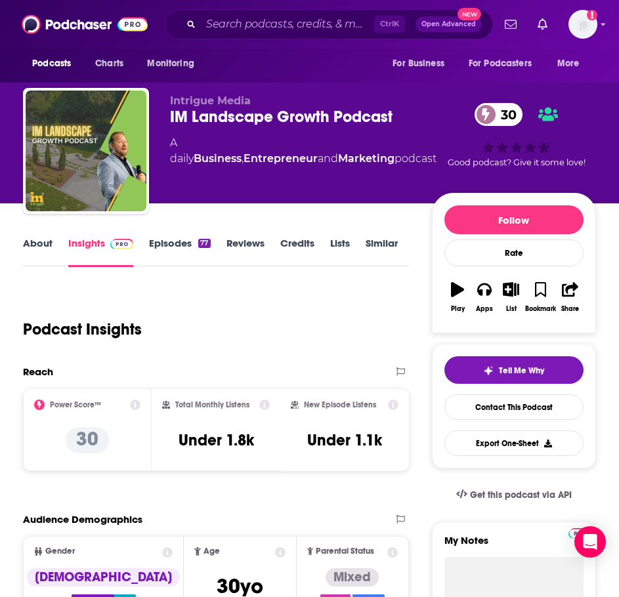
click at [37, 246] on link "About" at bounding box center [38, 252] width 30 height 30
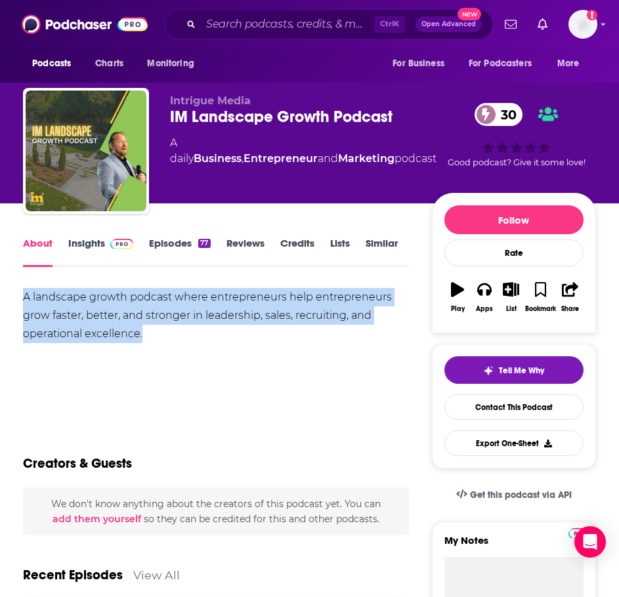
drag, startPoint x: 184, startPoint y: 338, endPoint x: 16, endPoint y: 294, distance: 173.0
copy div "A landscape growth podcast where entrepreneurs help entrepreneurs grow faster, …"
click at [99, 238] on link "Insights" at bounding box center [100, 252] width 65 height 30
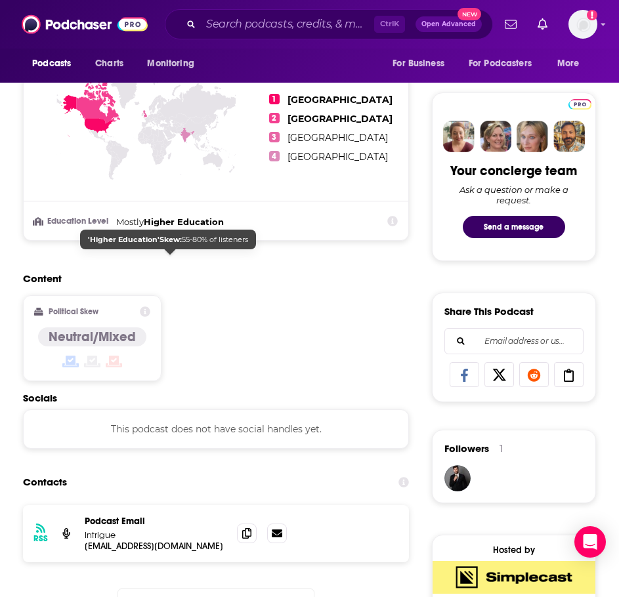
scroll to position [787, 0]
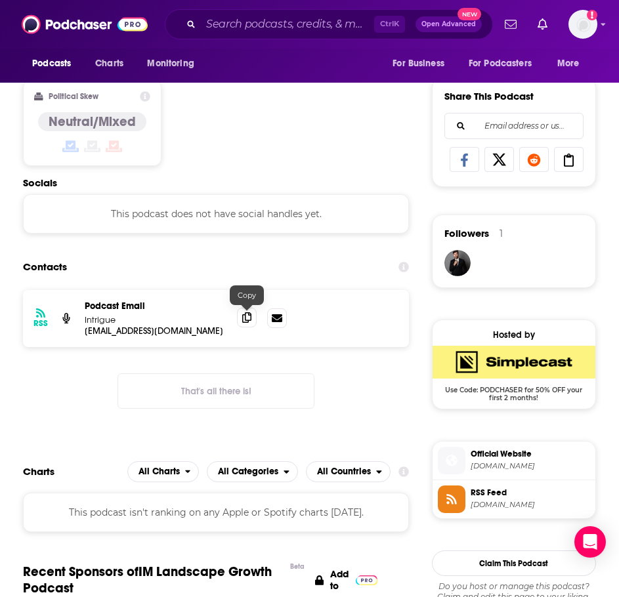
click at [243, 314] on icon at bounding box center [246, 317] width 9 height 10
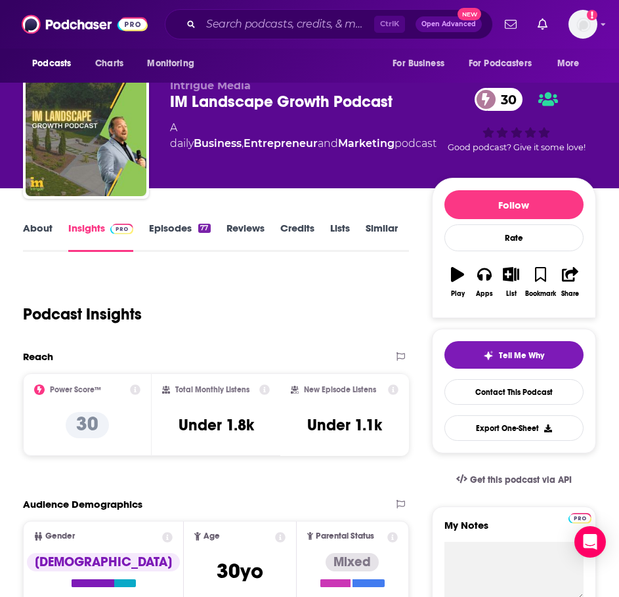
scroll to position [0, 0]
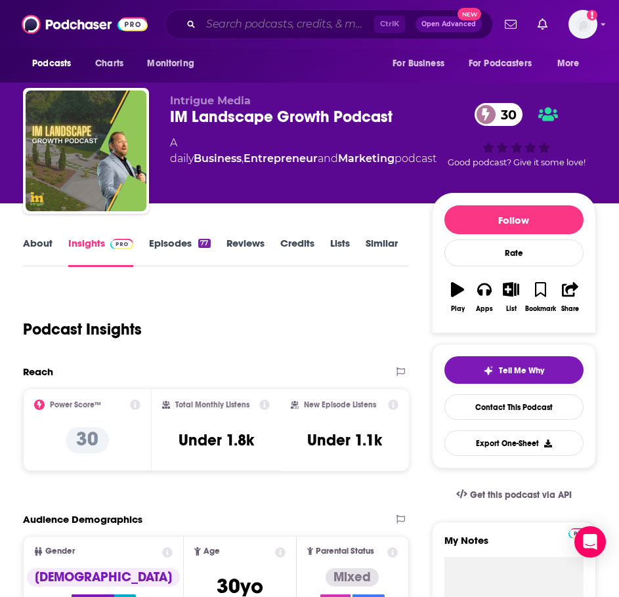
click at [312, 24] on input "Search podcasts, credits, & more..." at bounding box center [287, 24] width 173 height 21
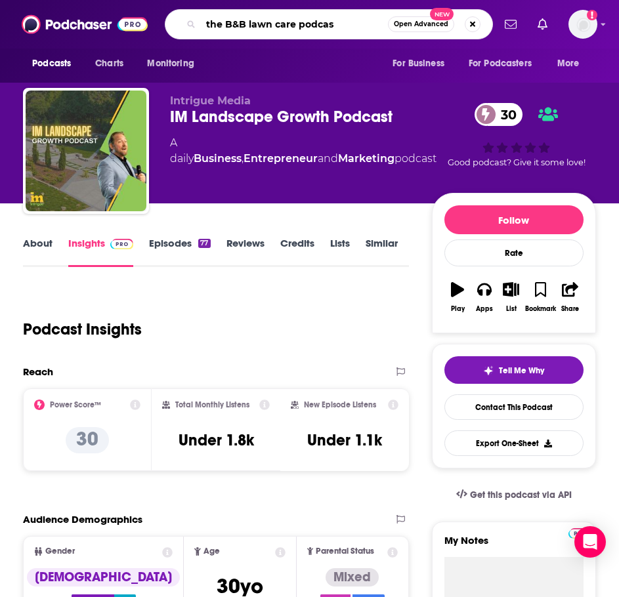
type input "the B&B lawn care podcast"
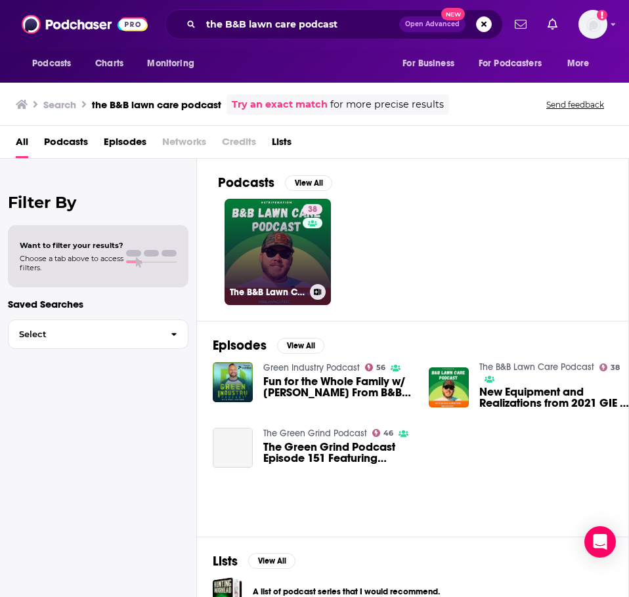
click at [256, 238] on link "38 The B&B Lawn Care Podcast" at bounding box center [277, 252] width 106 height 106
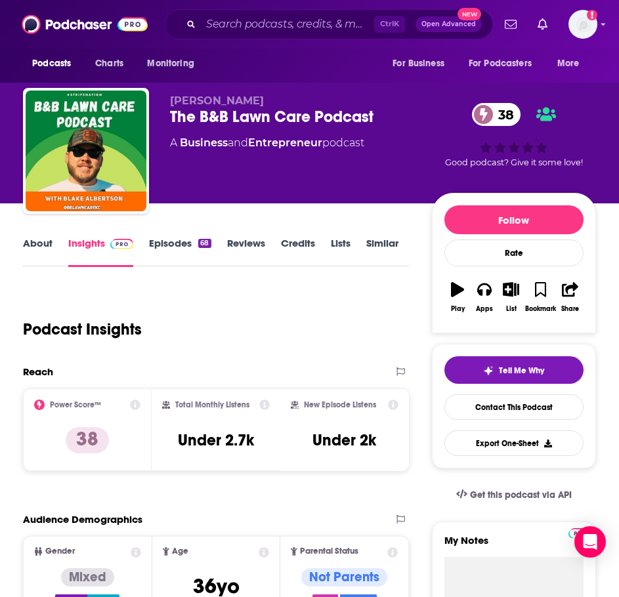
click at [46, 246] on link "About" at bounding box center [38, 252] width 30 height 30
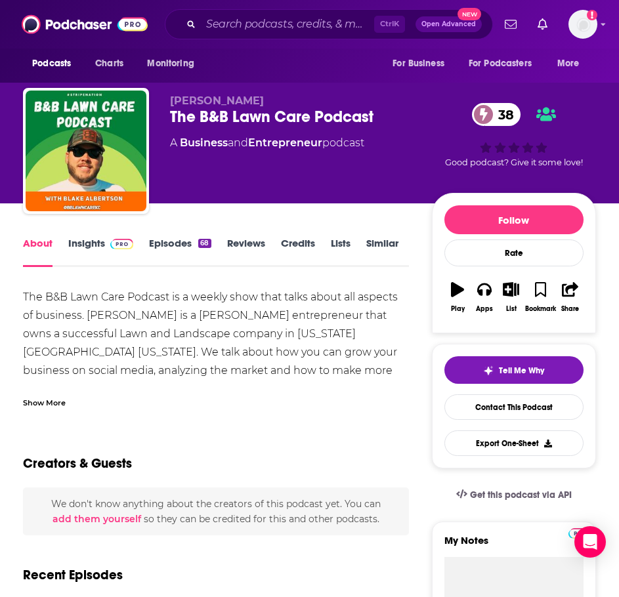
click at [67, 408] on div "Show More" at bounding box center [216, 397] width 386 height 22
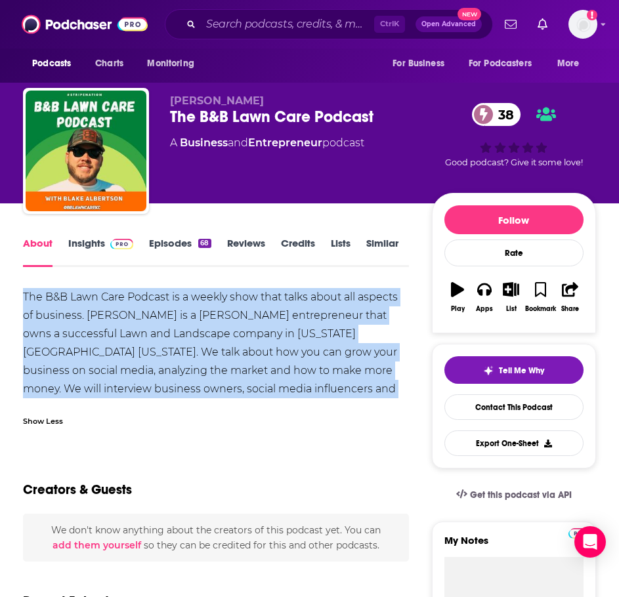
drag, startPoint x: 352, startPoint y: 388, endPoint x: 18, endPoint y: 296, distance: 347.2
copy div "The B&B Lawn Care Podcast is a weekly show that talks about all aspects of busi…"
click at [105, 240] on span at bounding box center [119, 243] width 28 height 12
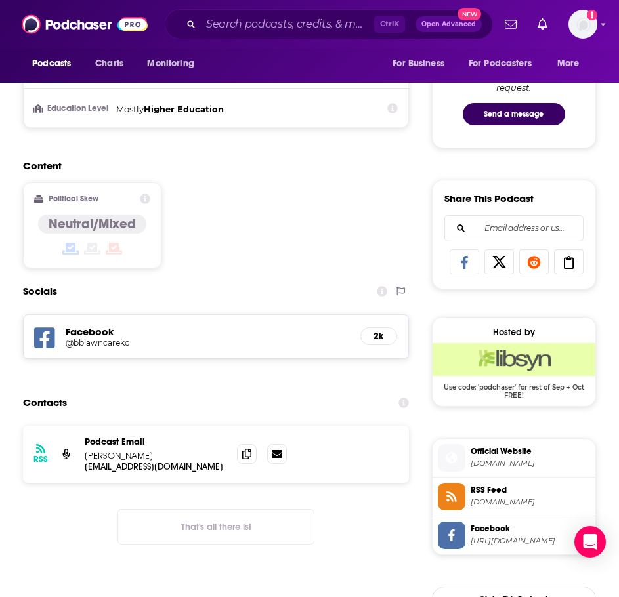
scroll to position [722, 0]
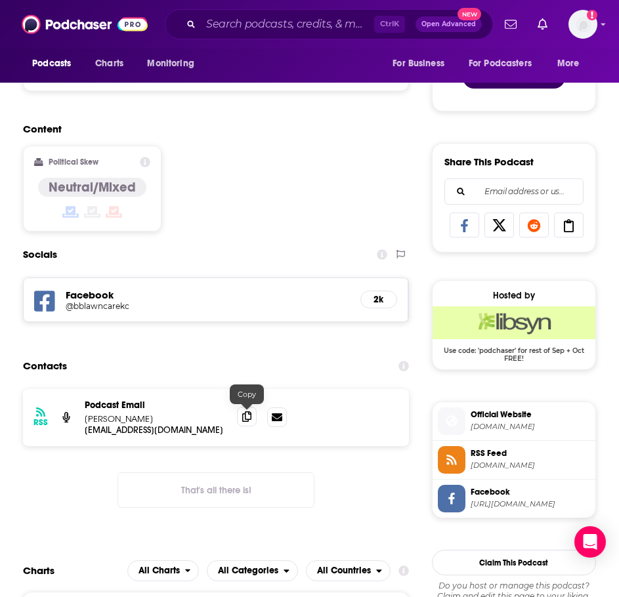
click at [243, 419] on icon at bounding box center [246, 416] width 9 height 10
